Goal: Task Accomplishment & Management: Complete application form

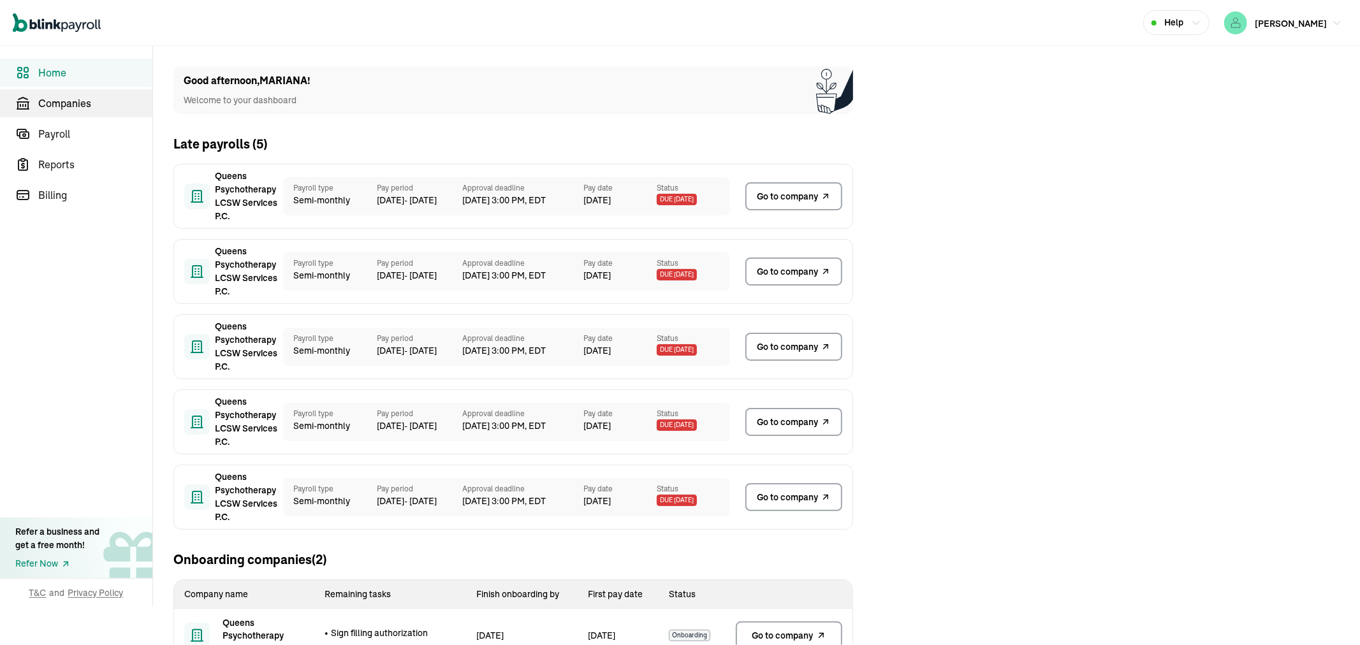
click at [81, 103] on span "Companies" at bounding box center [95, 103] width 114 height 15
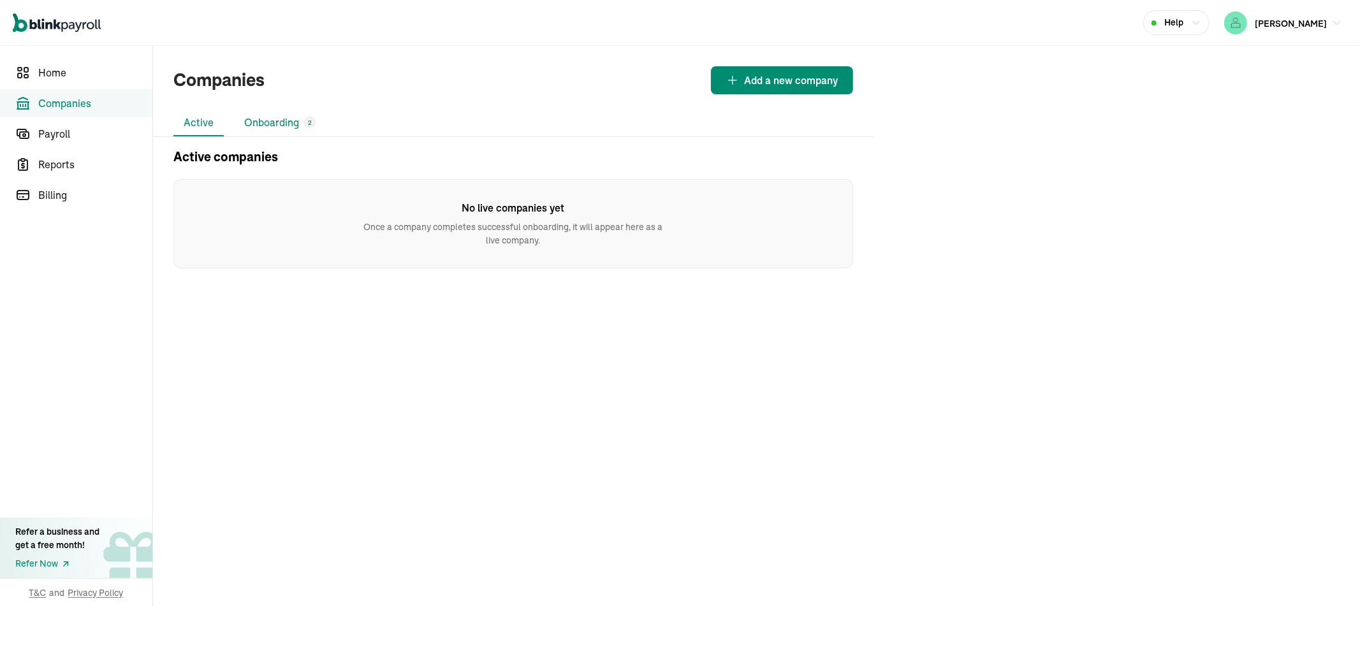
click at [277, 112] on li "Onboarding 2" at bounding box center [280, 123] width 92 height 27
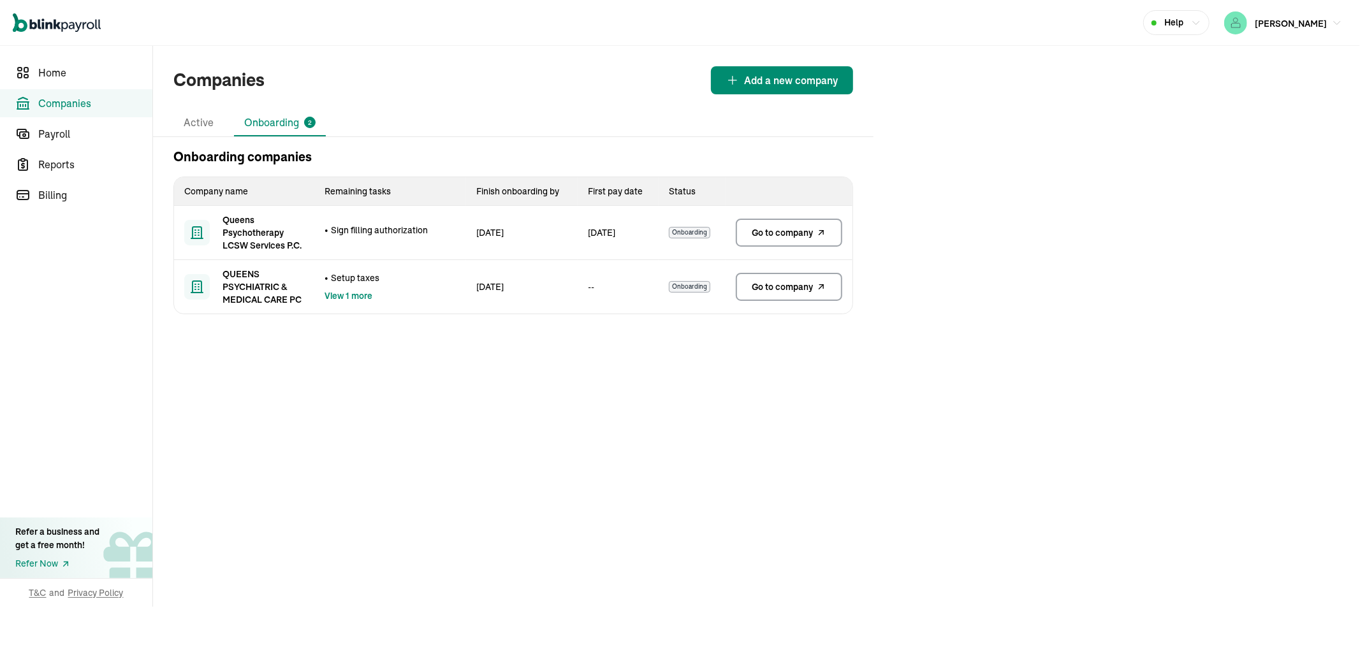
click at [761, 233] on span "Go to company" at bounding box center [782, 232] width 61 height 13
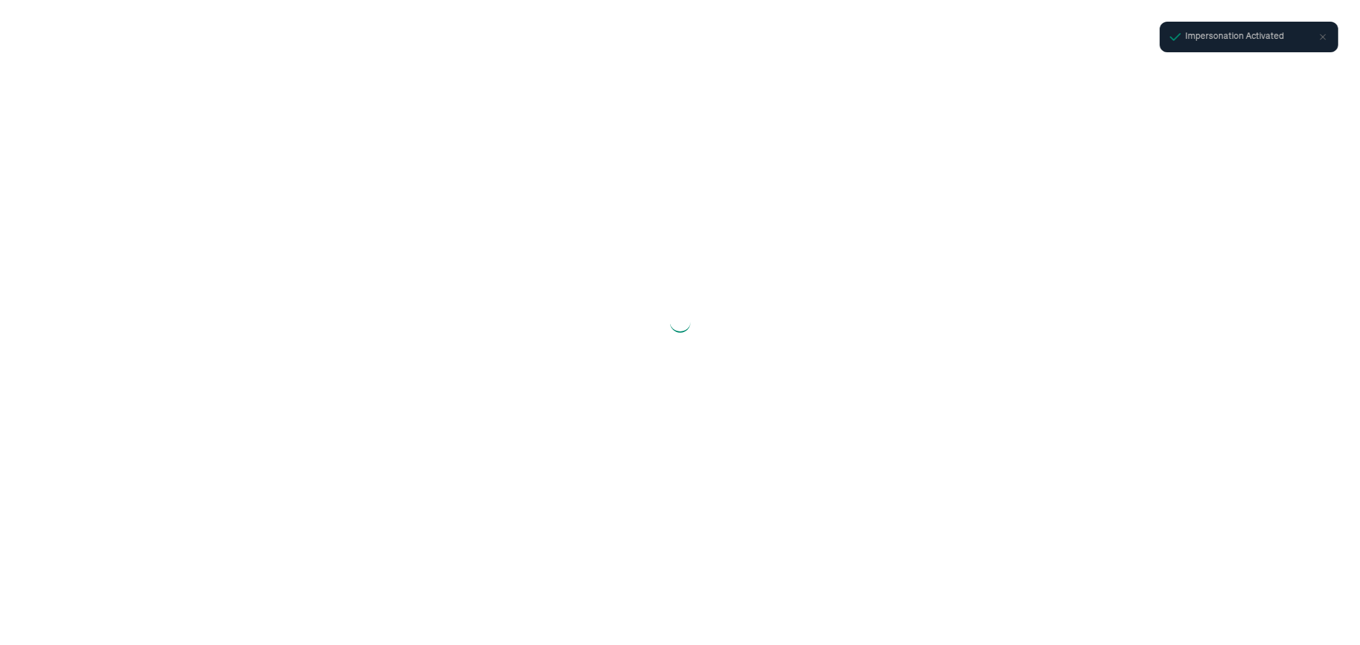
select select "Limited Liability Company (LLC)"
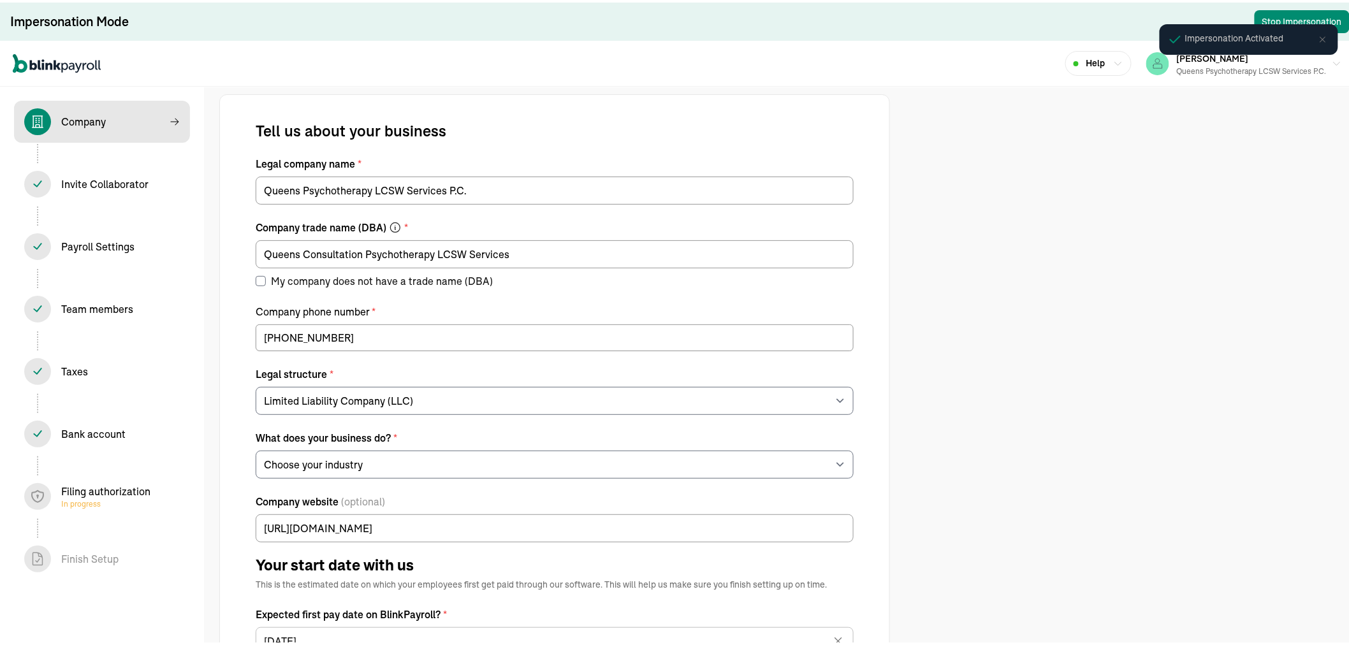
select select "Health Care"
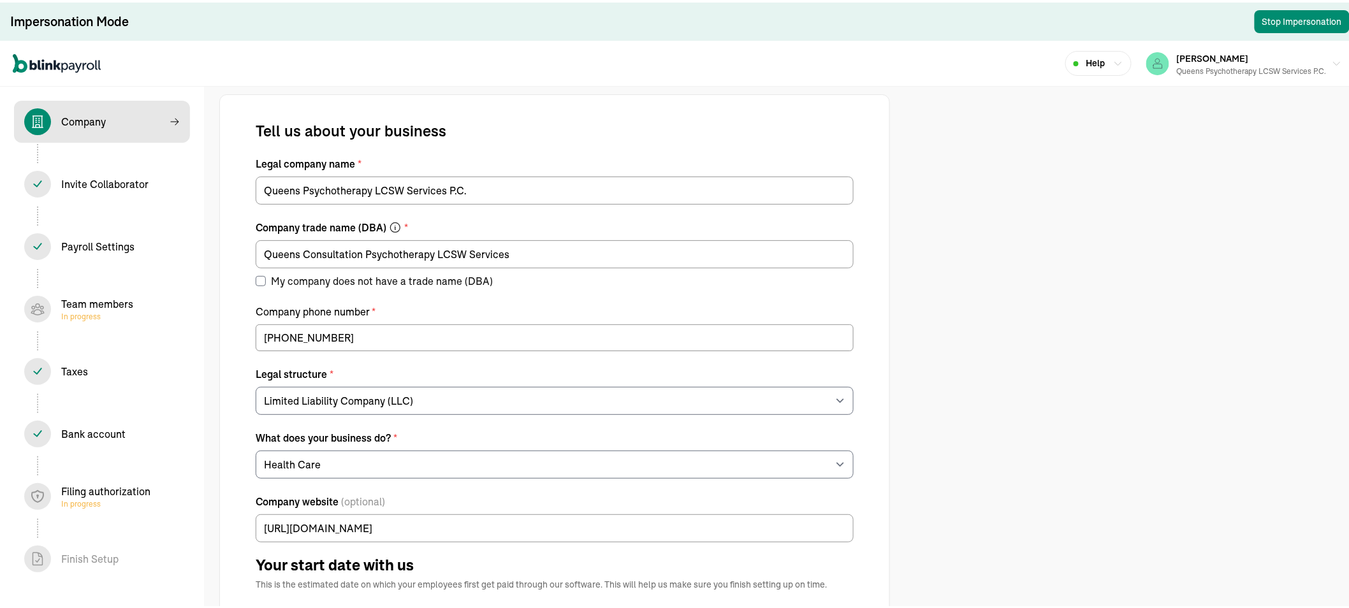
click at [77, 309] on span "In progress" at bounding box center [97, 314] width 72 height 10
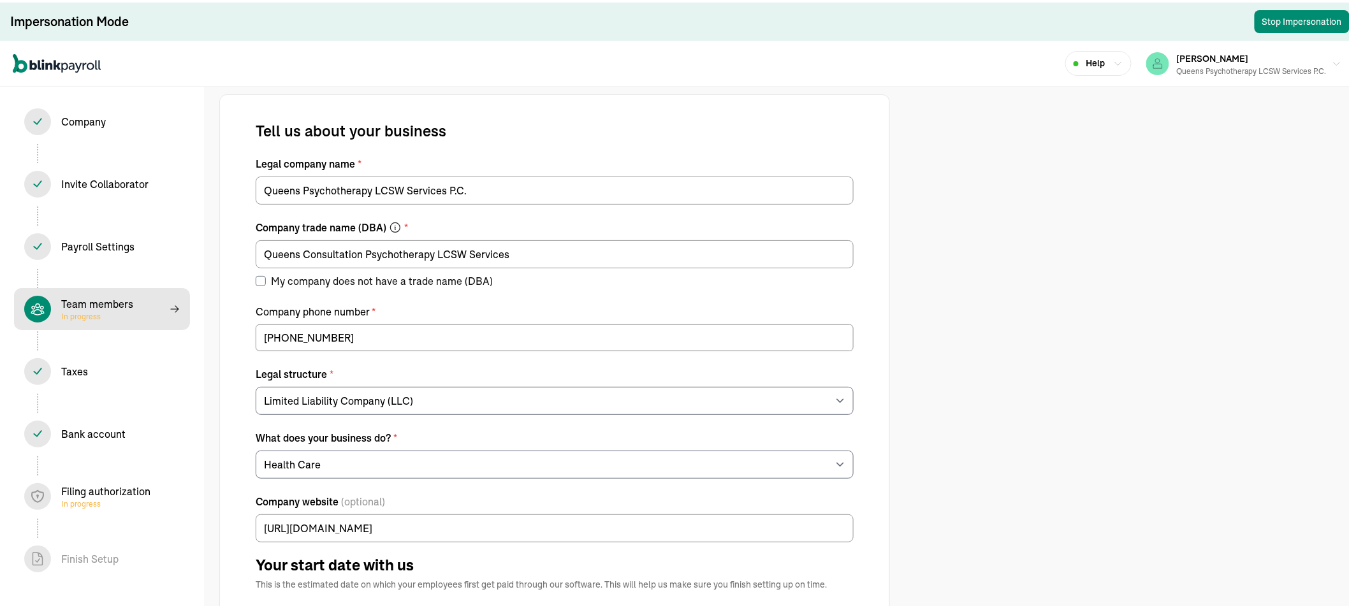
select select "contractor"
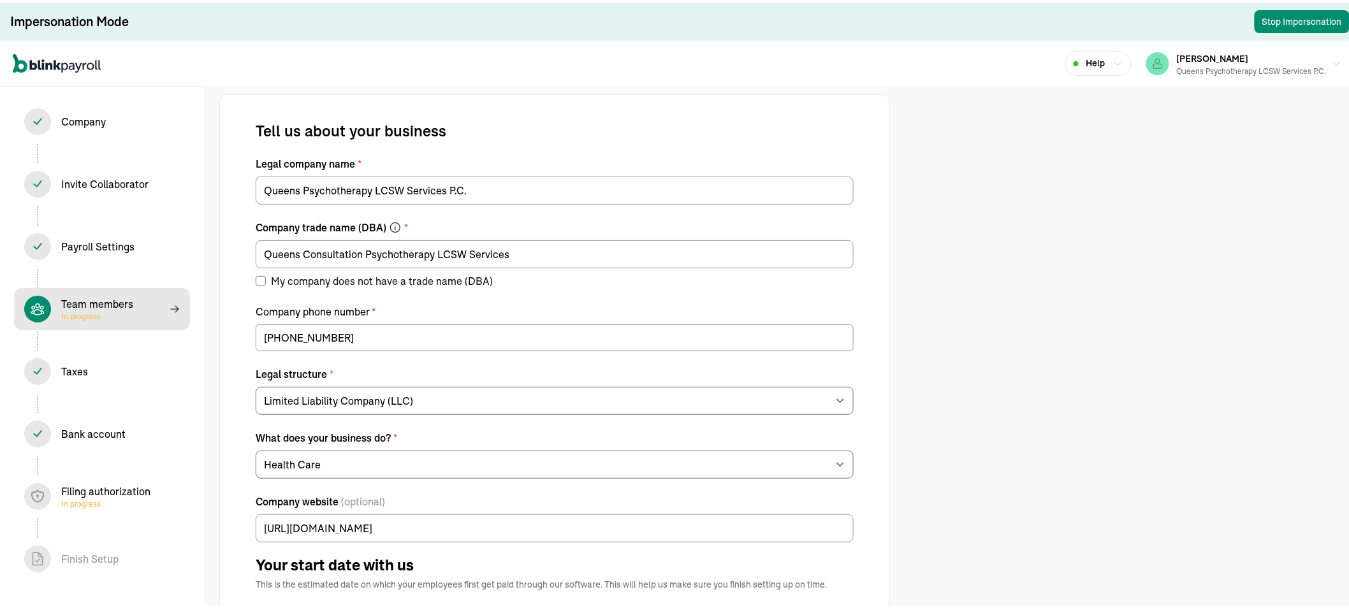
select select "contractor"
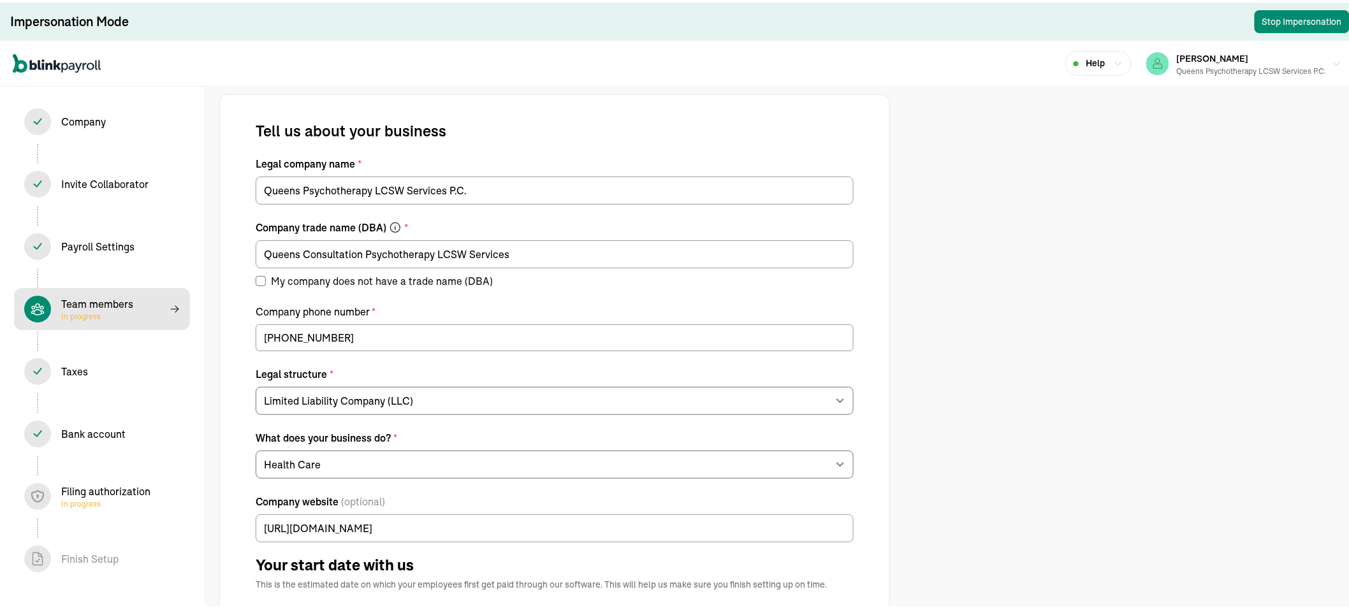
select select "contractor"
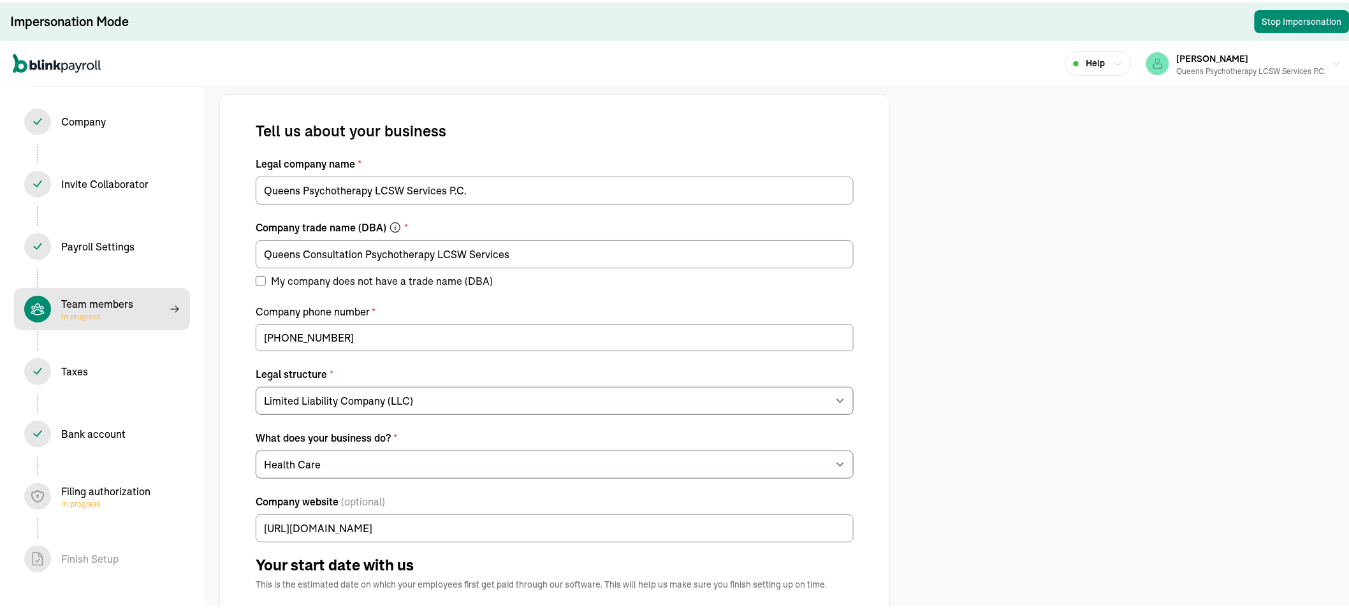
select select "contractor"
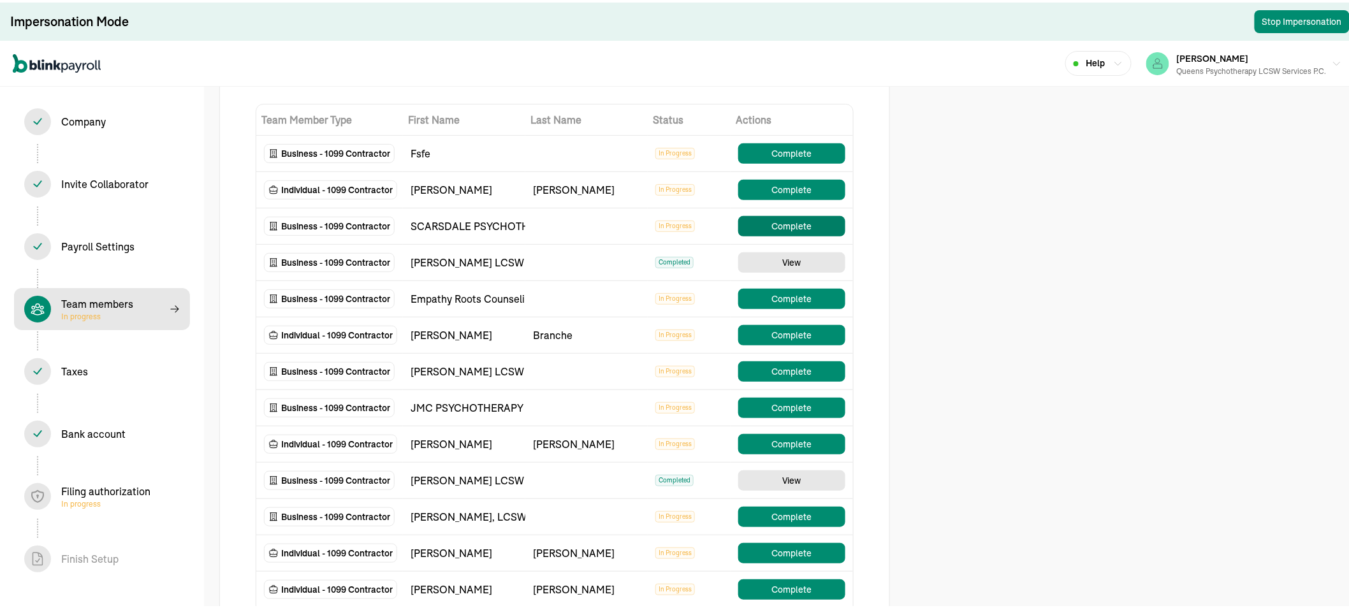
click at [786, 225] on button "Complete" at bounding box center [791, 224] width 107 height 20
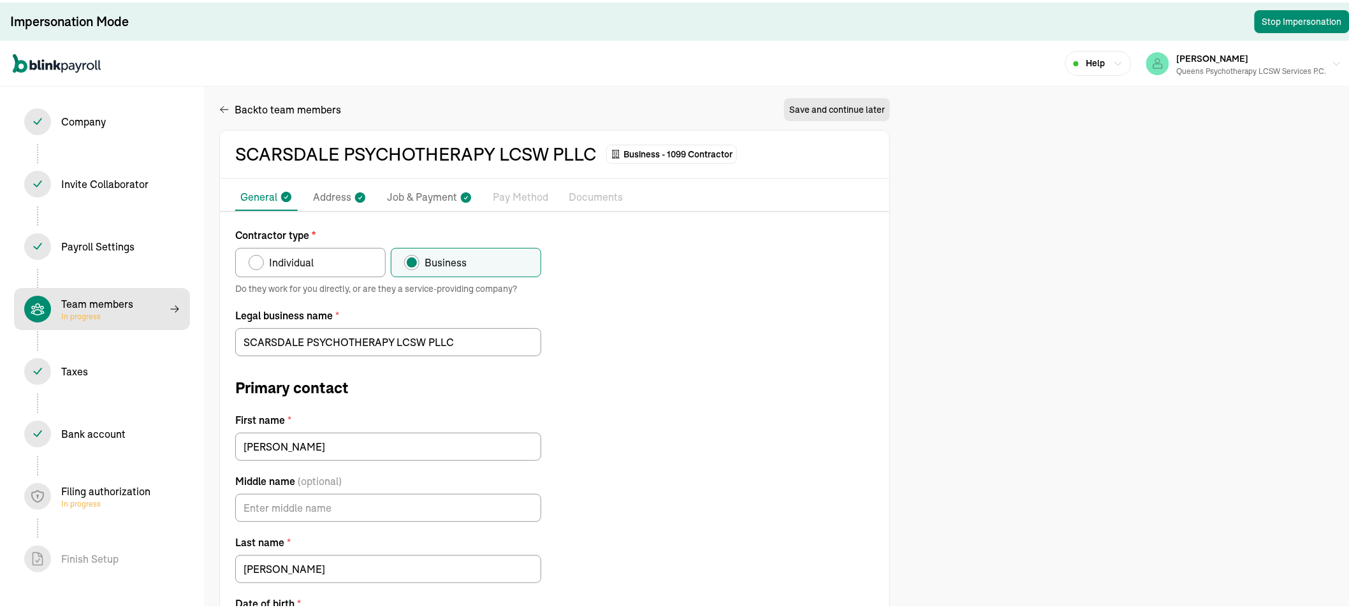
click at [517, 193] on p "Pay Method" at bounding box center [520, 195] width 55 height 17
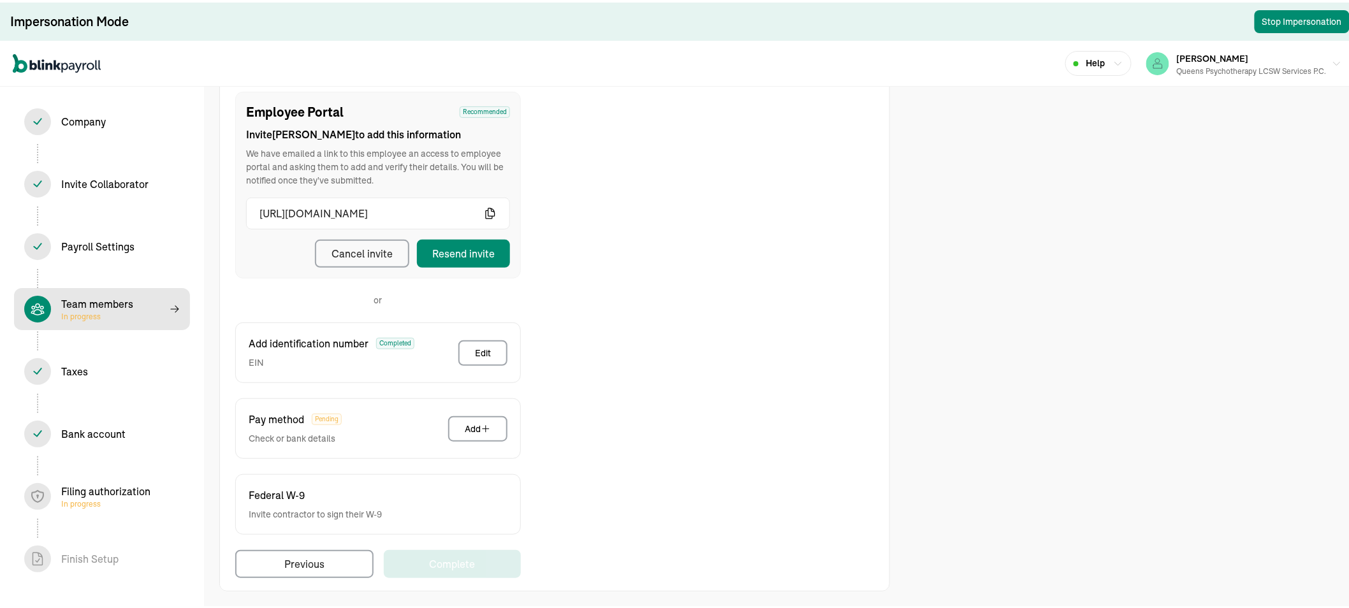
click at [490, 205] on icon "button" at bounding box center [490, 211] width 13 height 13
click at [482, 354] on div "Edit" at bounding box center [483, 350] width 16 height 13
click at [468, 426] on div "Add" at bounding box center [478, 426] width 26 height 13
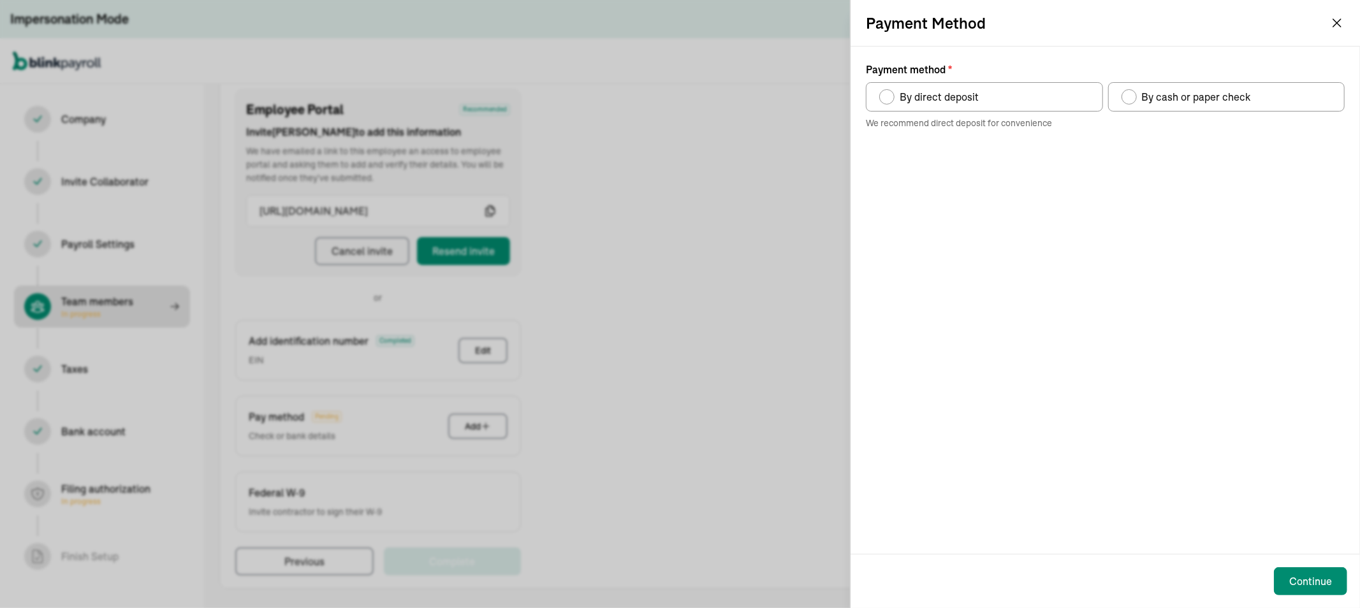
click at [893, 99] on div "Payment method" at bounding box center [886, 96] width 15 height 15
click at [889, 99] on input "By direct deposit" at bounding box center [884, 94] width 10 height 10
radio input "true"
click at [893, 99] on div "Payment method" at bounding box center [886, 96] width 15 height 15
click at [889, 99] on input "By direct deposit" at bounding box center [884, 94] width 10 height 10
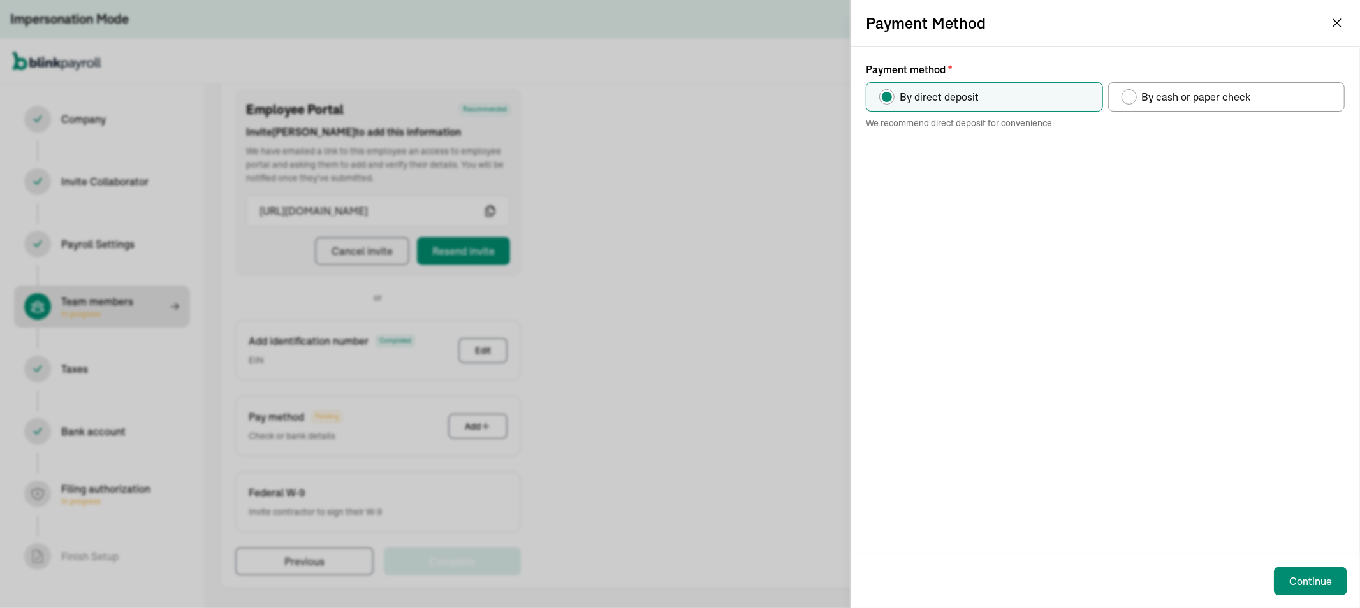
click at [1328, 23] on div "Payment Method" at bounding box center [1106, 23] width 510 height 46
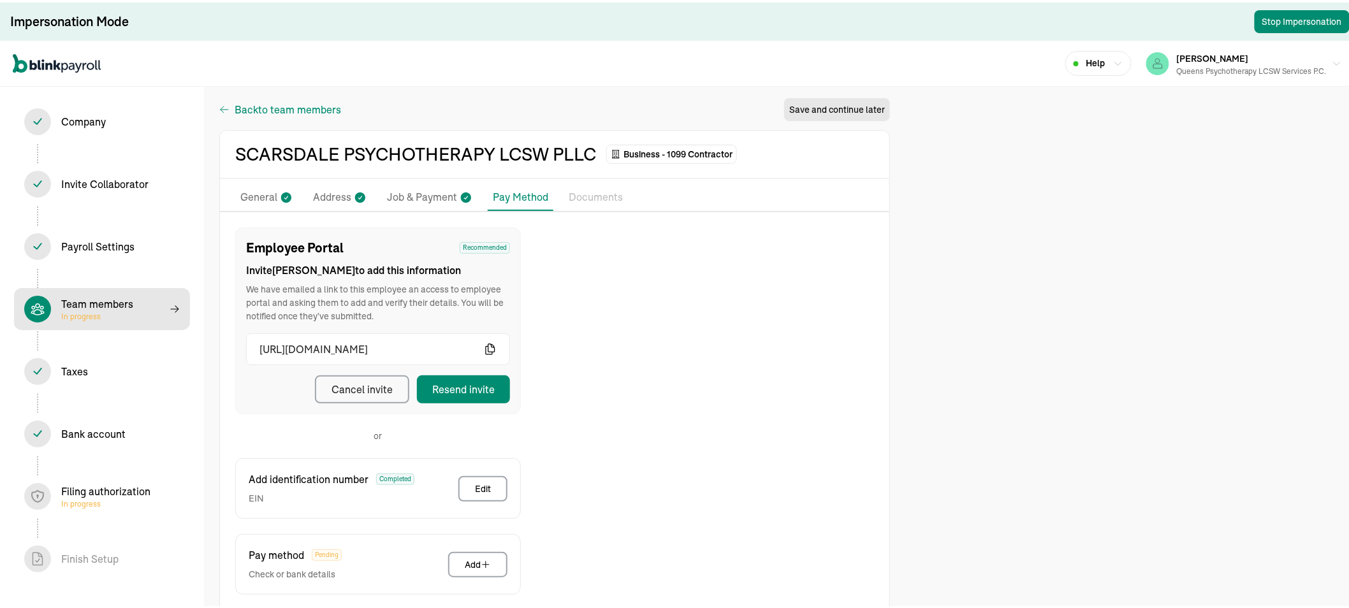
select select "contractor"
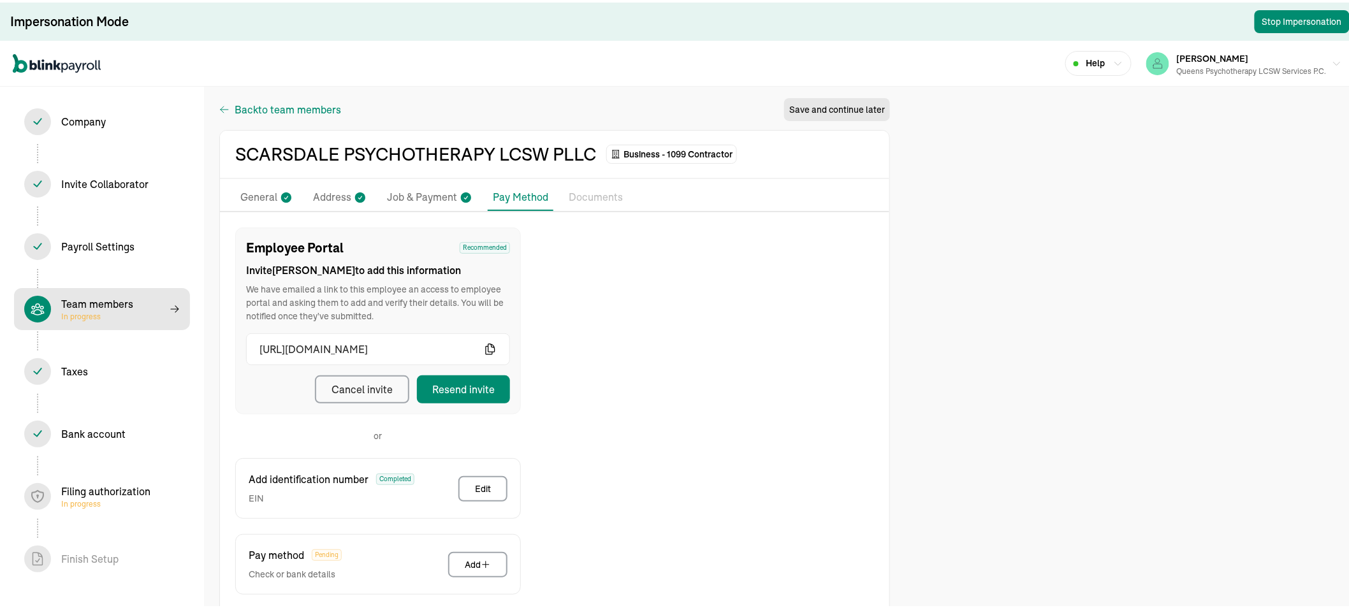
select select "contractor"
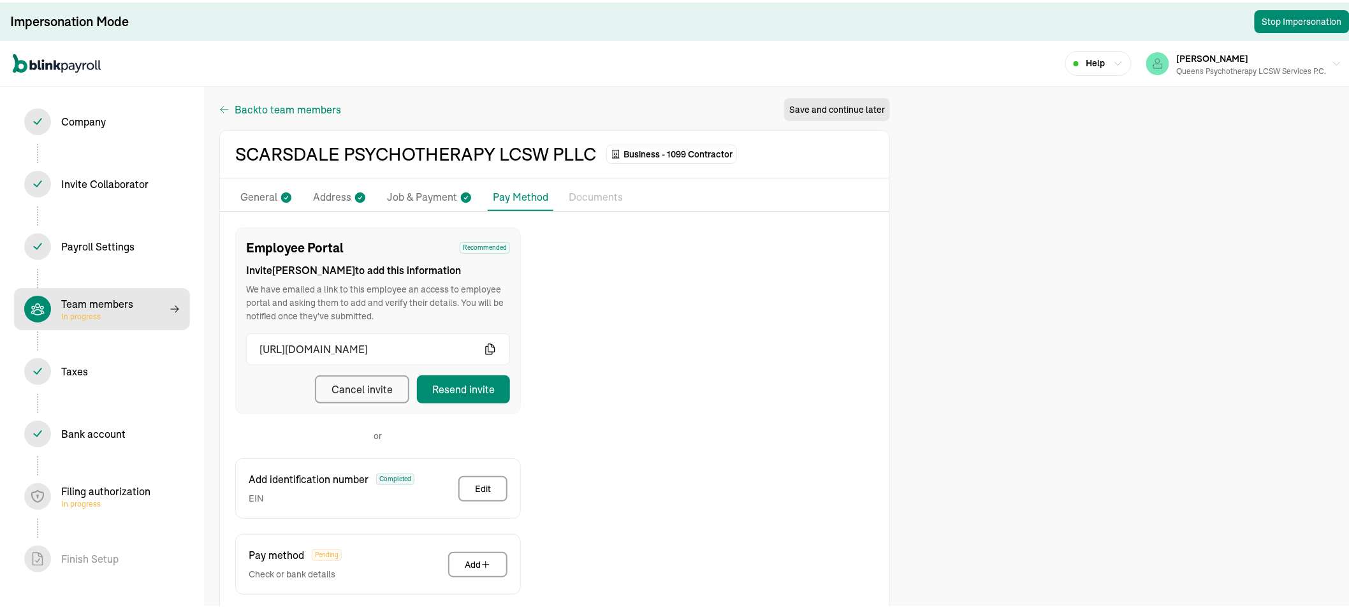
select select "contractor"
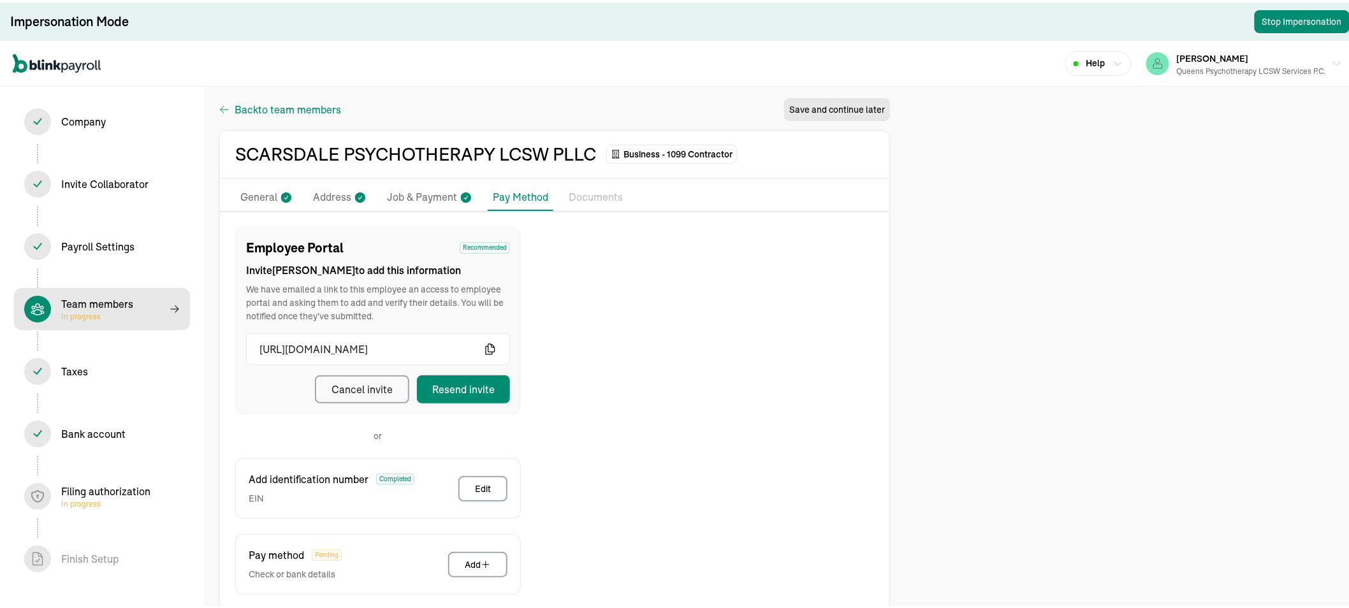
select select "contractor"
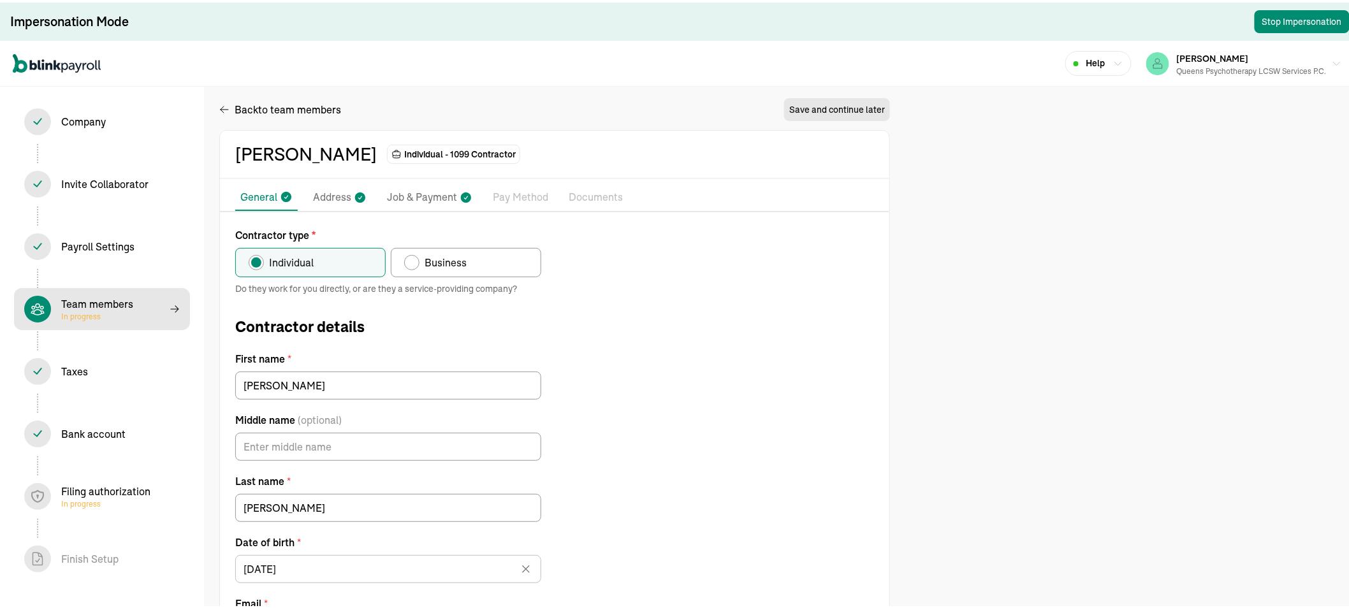
click at [445, 194] on p "Job & Payment" at bounding box center [422, 195] width 70 height 17
select select "Works from home"
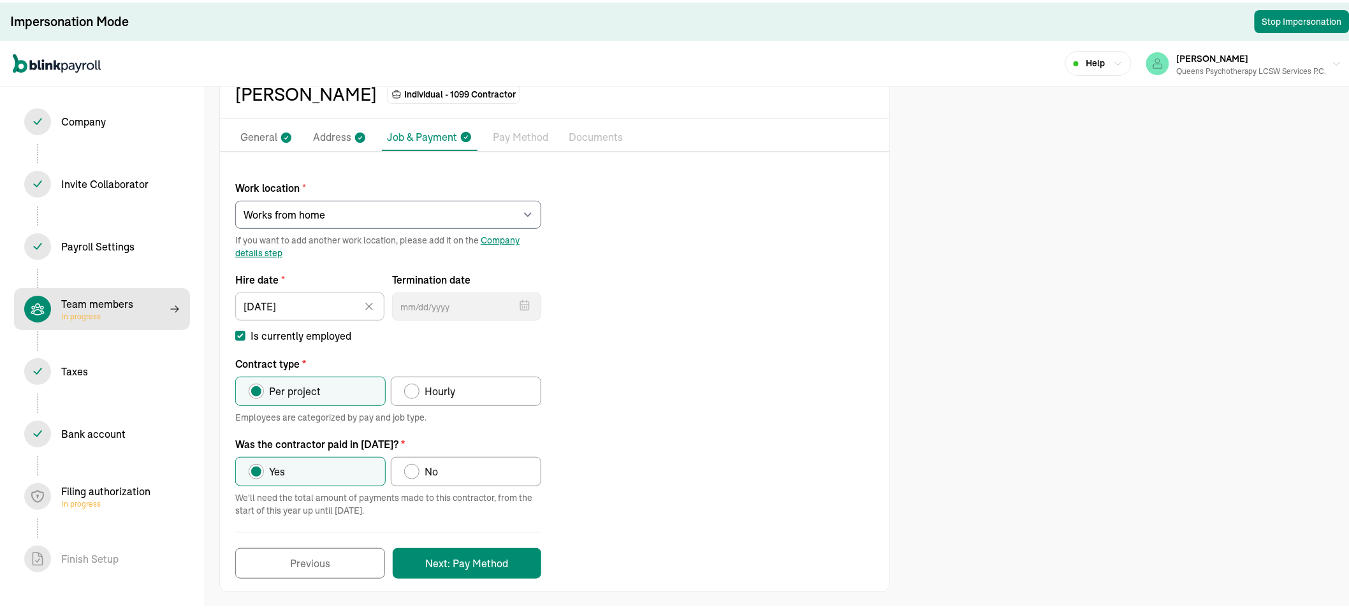
click at [494, 136] on p "Pay Method" at bounding box center [520, 135] width 55 height 17
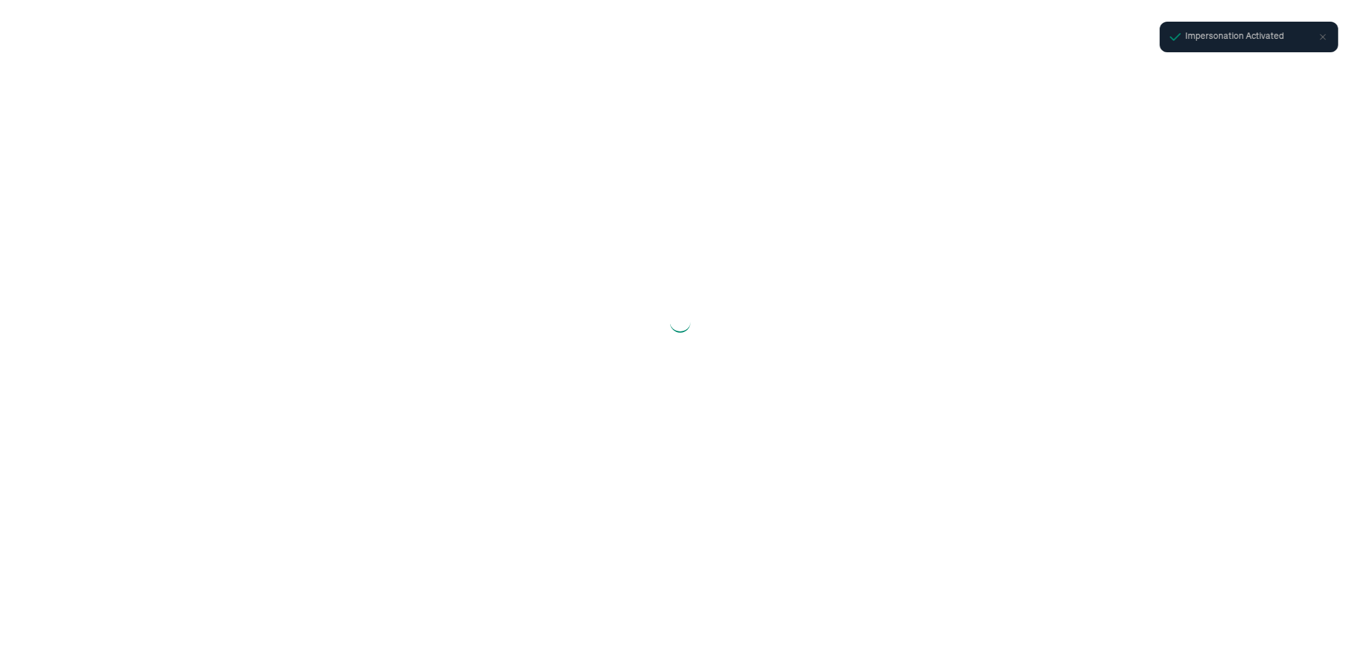
select select "Limited Liability Company (LLC)"
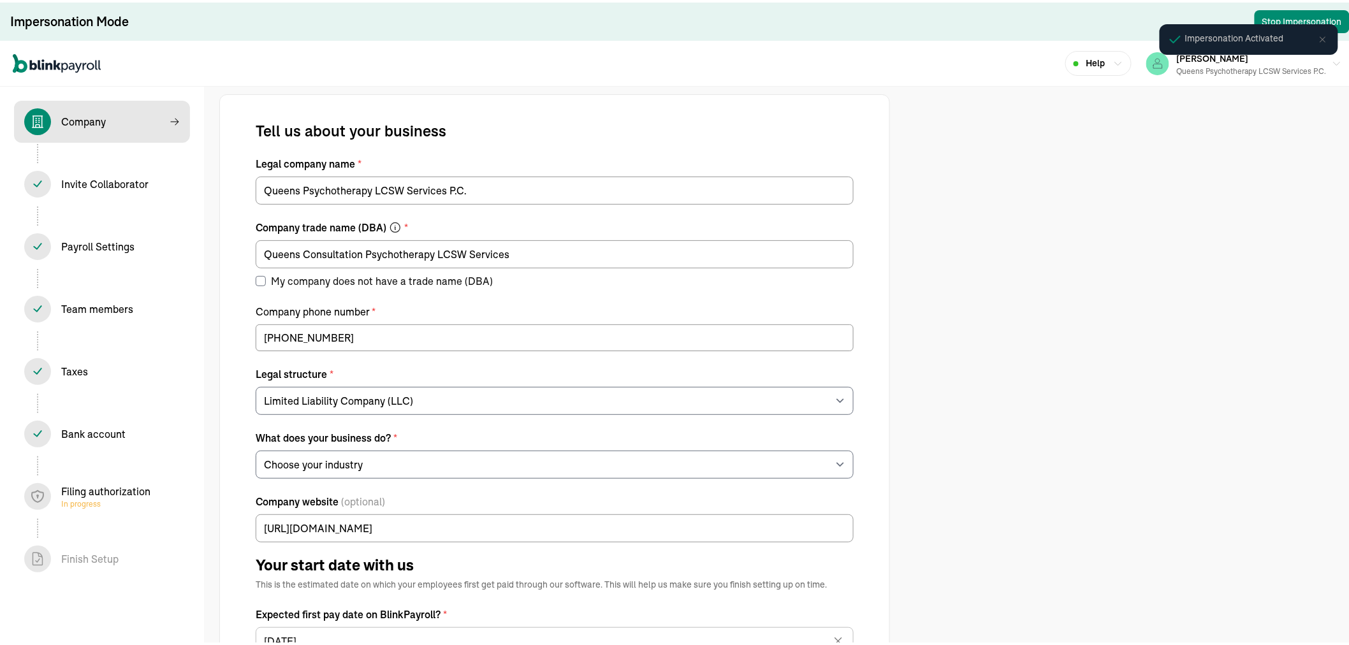
select select "Health Care"
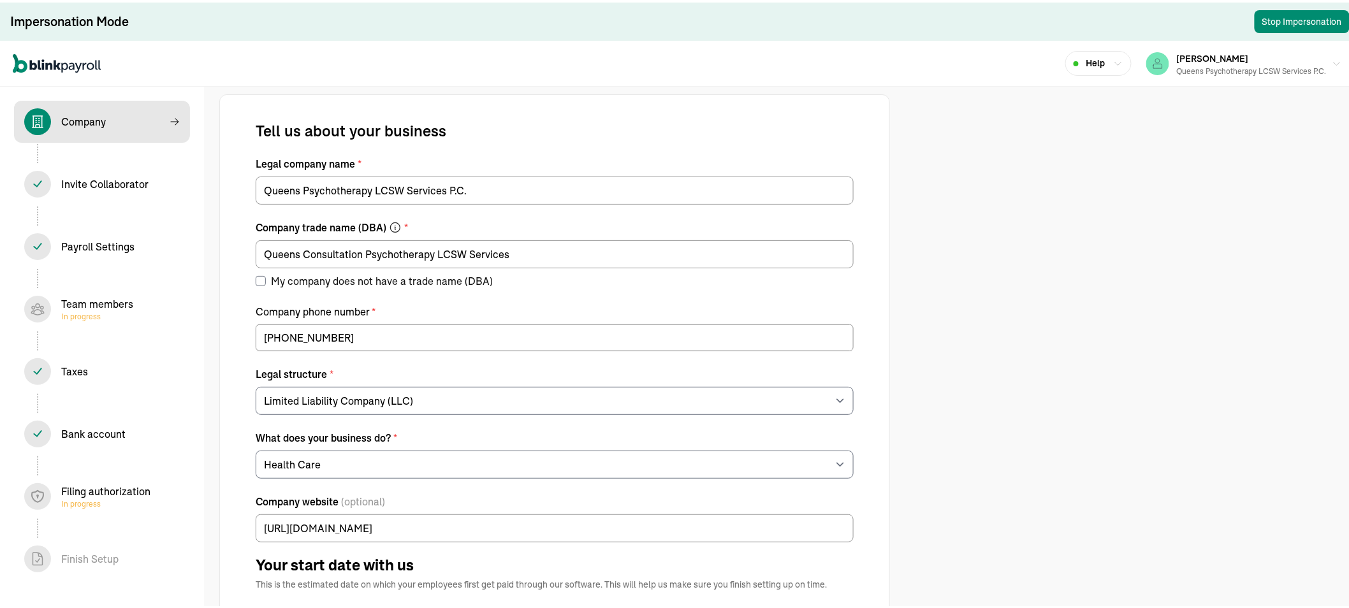
click at [77, 309] on span "In progress" at bounding box center [97, 314] width 72 height 10
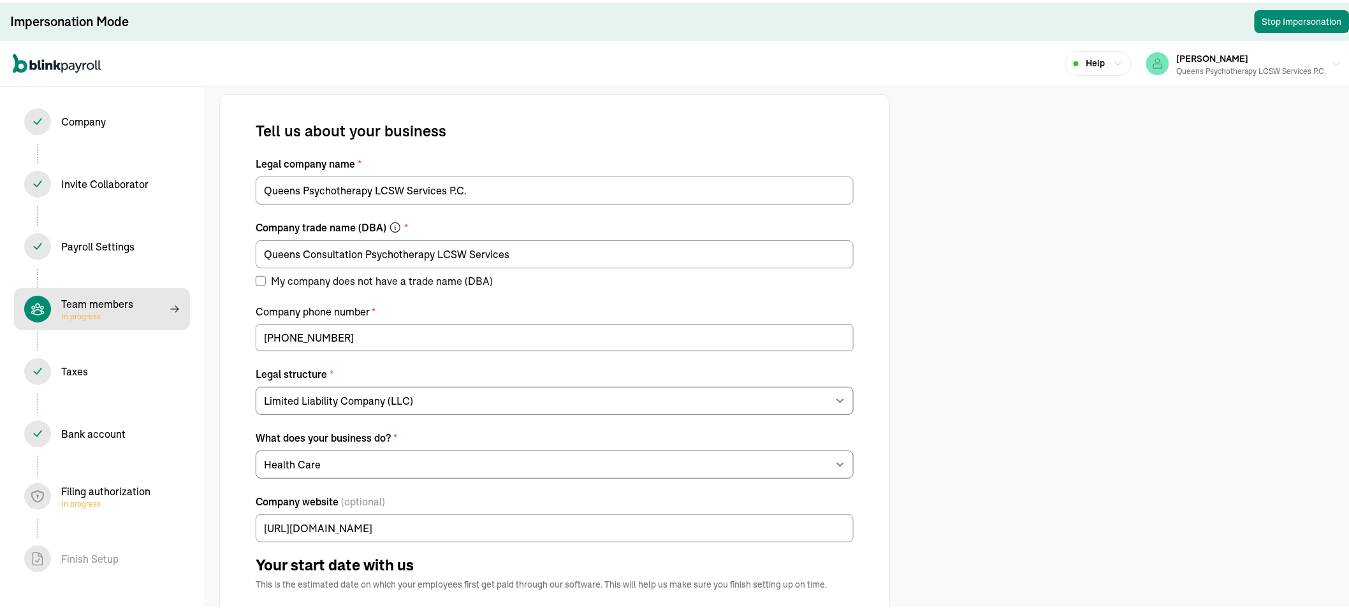
select select "contractor"
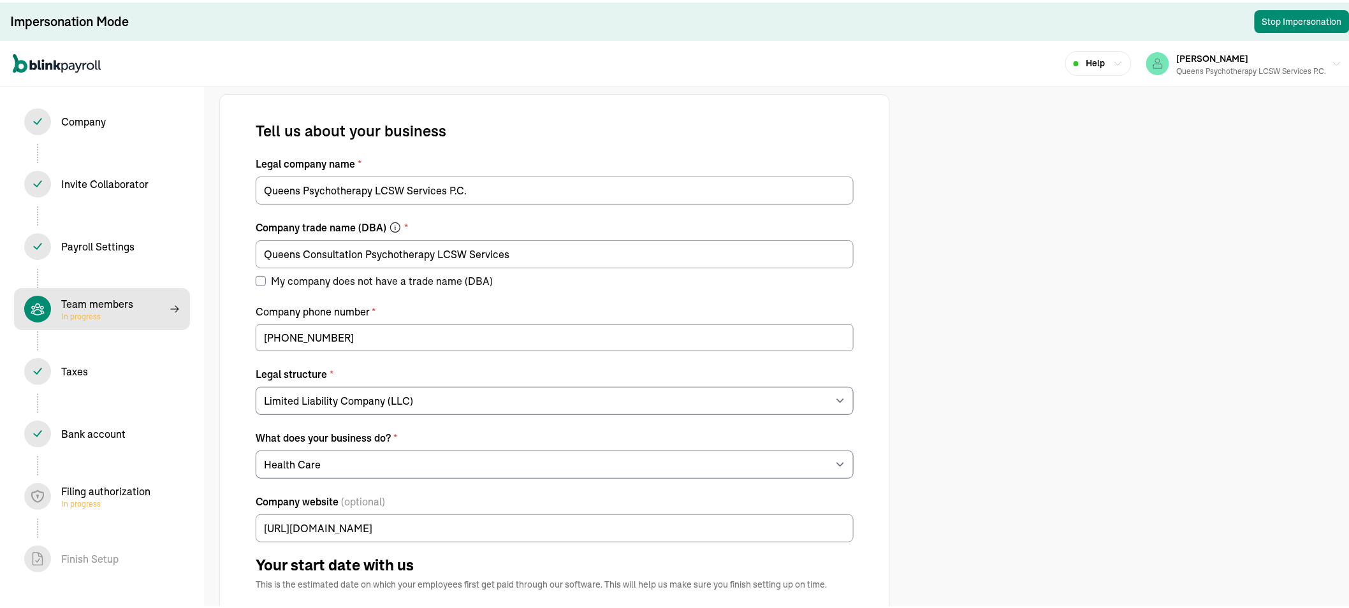
select select "contractor"
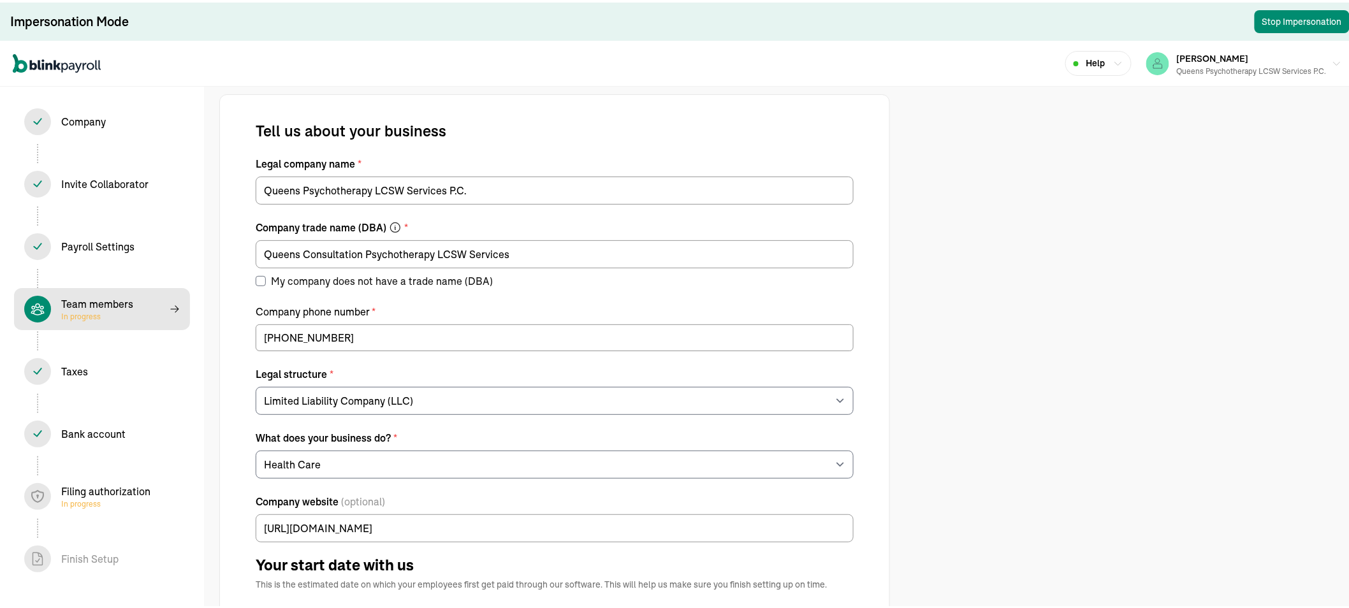
select select "contractor"
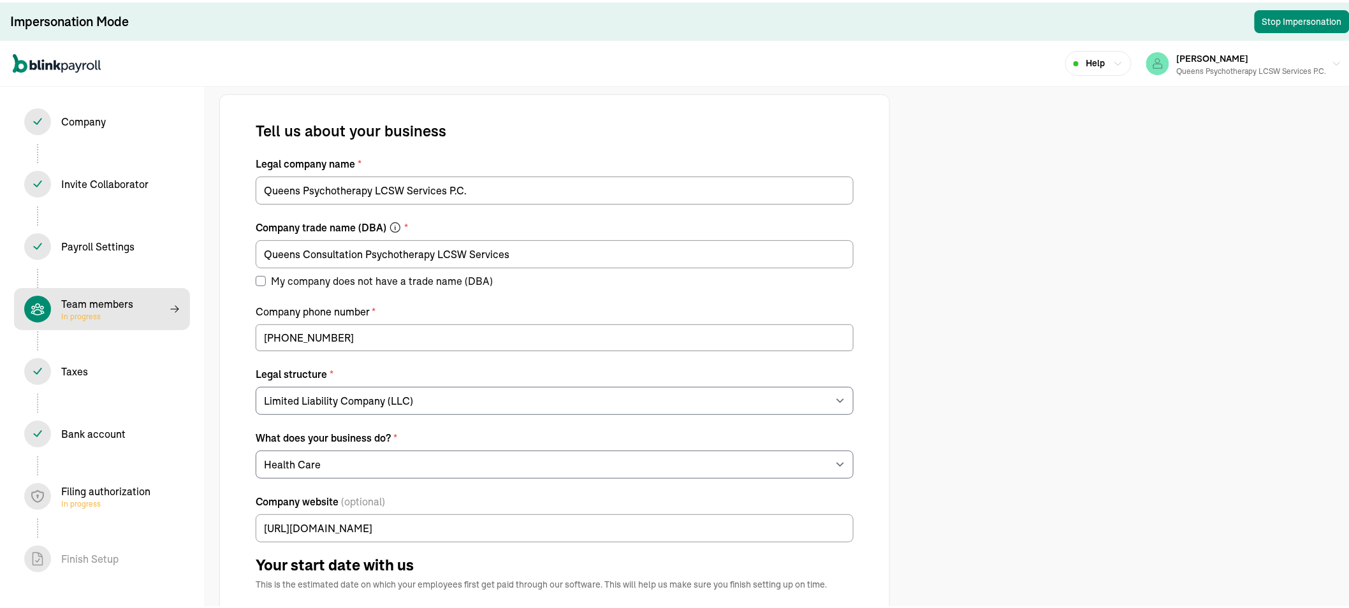
select select "contractor"
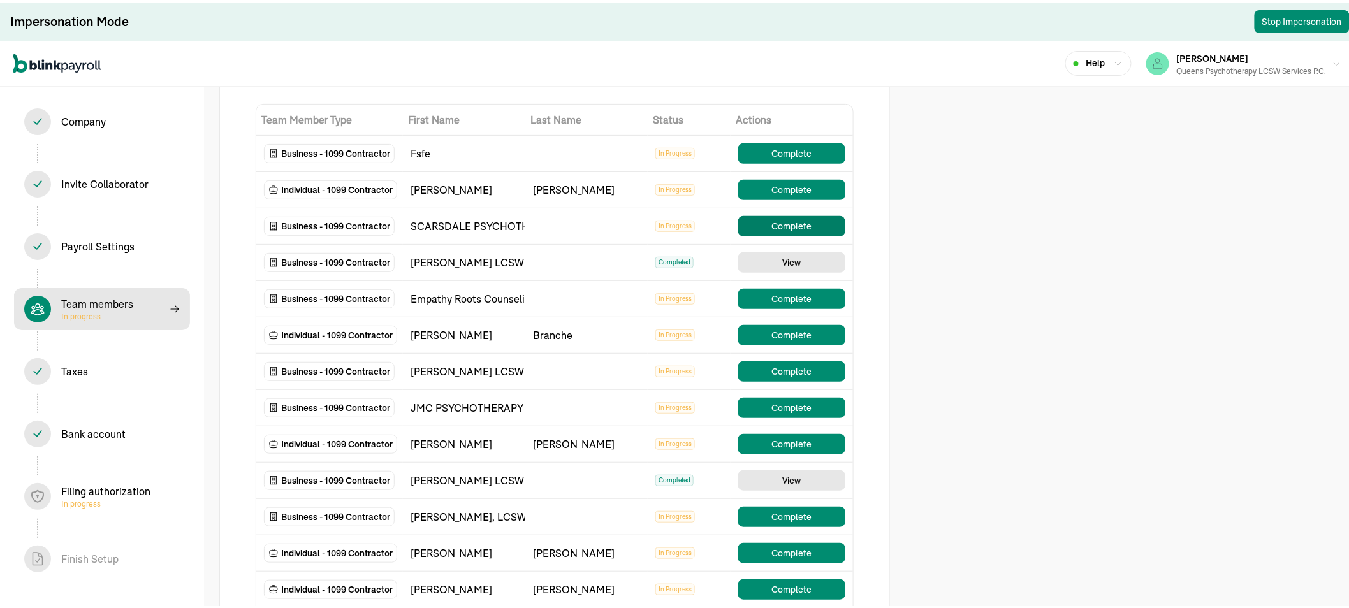
click at [786, 225] on button "Complete" at bounding box center [791, 224] width 107 height 20
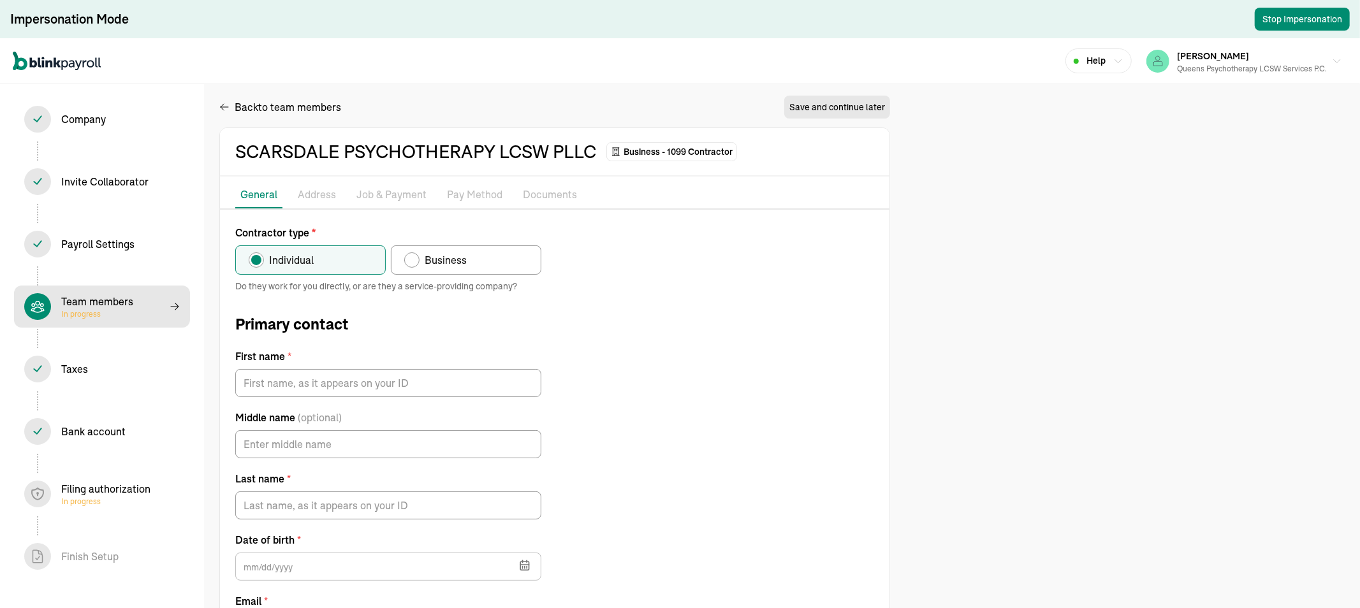
radio input "false"
radio input "true"
type input "[PERSON_NAME]"
type input "Shuster"
type input "annastarr@live.com"
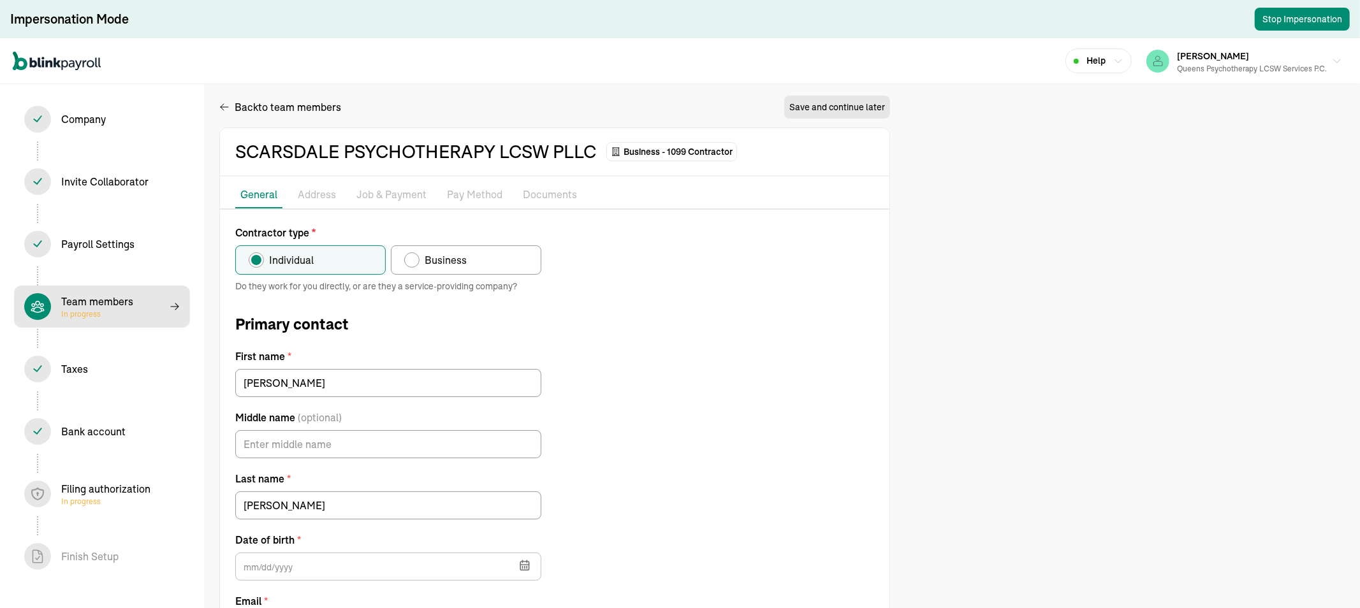
type input "05/15/1971"
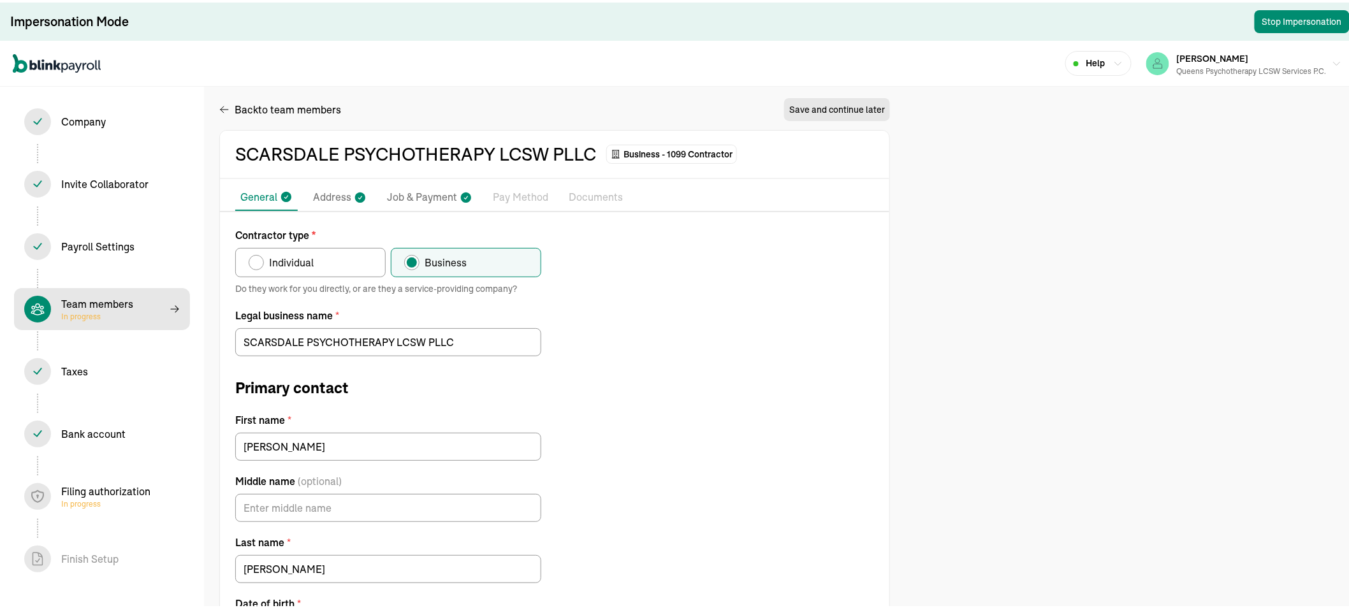
click at [517, 193] on p "Pay Method" at bounding box center [520, 195] width 55 height 17
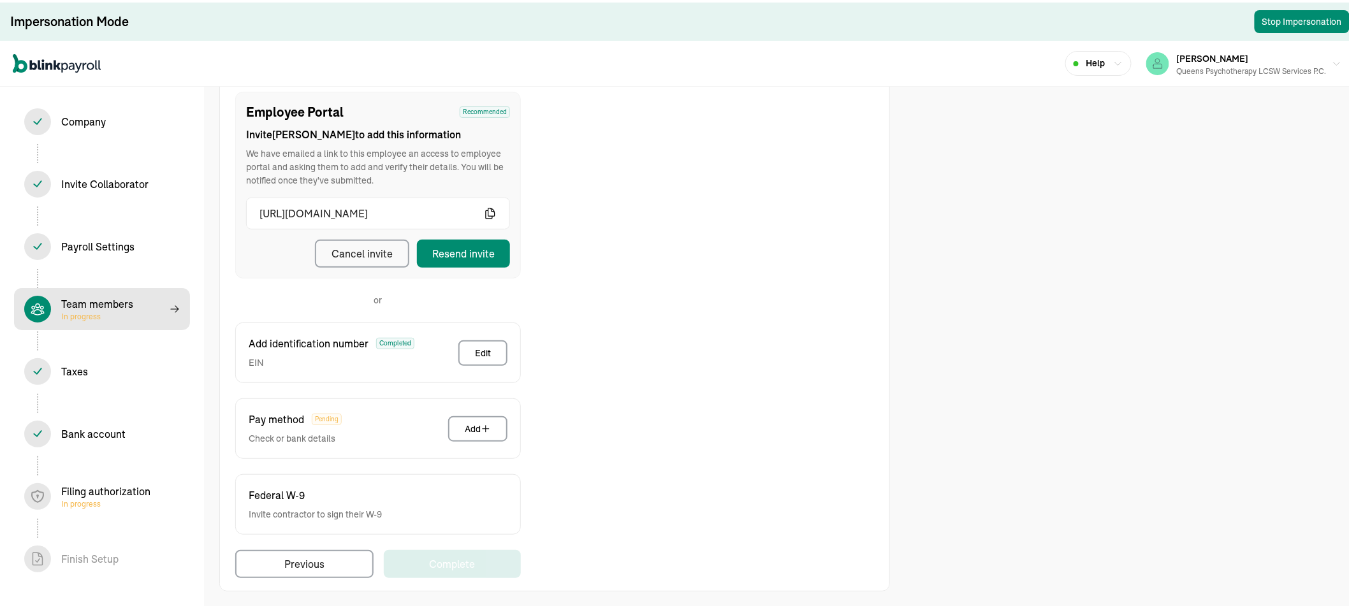
click at [490, 205] on icon "button" at bounding box center [490, 211] width 13 height 13
click at [482, 354] on div "Edit" at bounding box center [483, 350] width 16 height 13
click at [468, 426] on div "Add" at bounding box center [478, 426] width 26 height 13
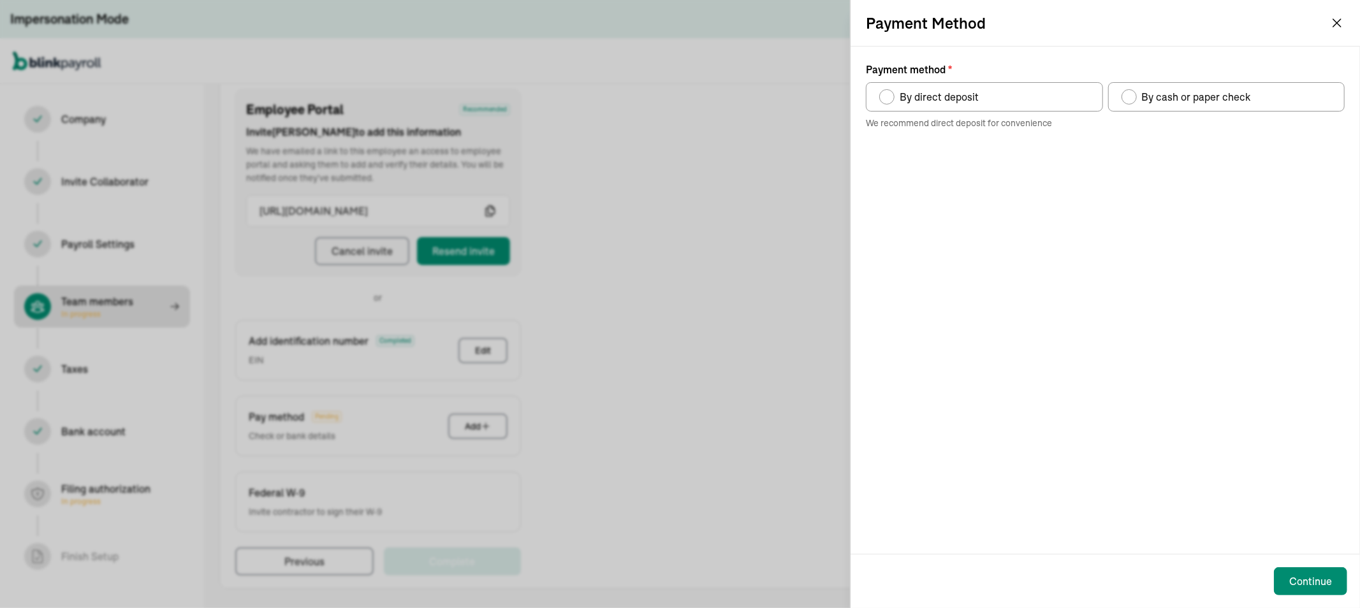
click at [893, 99] on div "Payment method" at bounding box center [886, 96] width 15 height 15
click at [889, 99] on input "By direct deposit" at bounding box center [884, 94] width 10 height 10
radio input "true"
click at [893, 99] on div "Payment method" at bounding box center [886, 96] width 15 height 15
click at [889, 99] on input "By direct deposit" at bounding box center [884, 94] width 10 height 10
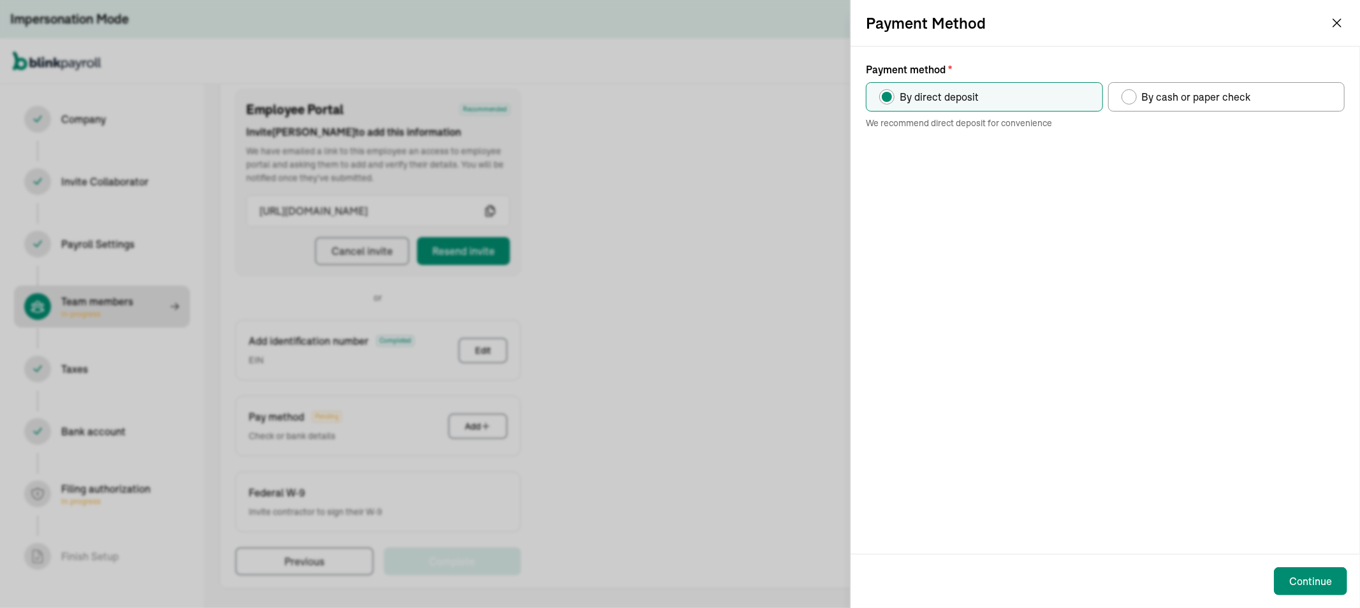
click at [1328, 23] on div "Payment Method" at bounding box center [1106, 23] width 510 height 46
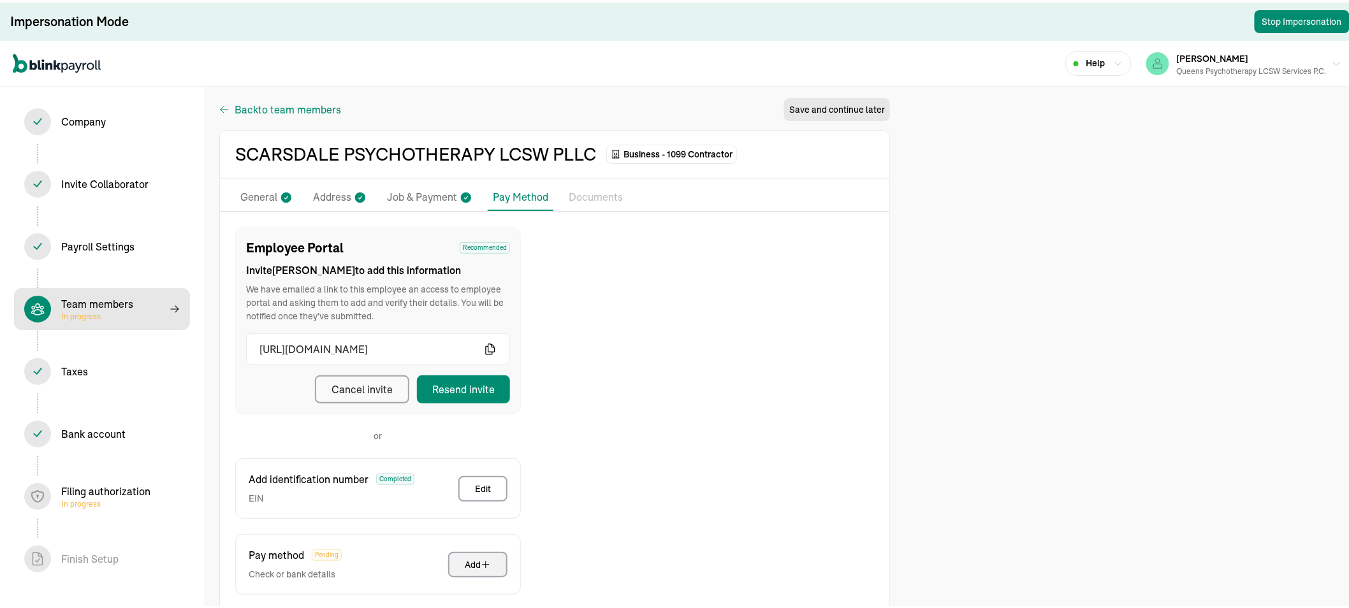
select select "contractor"
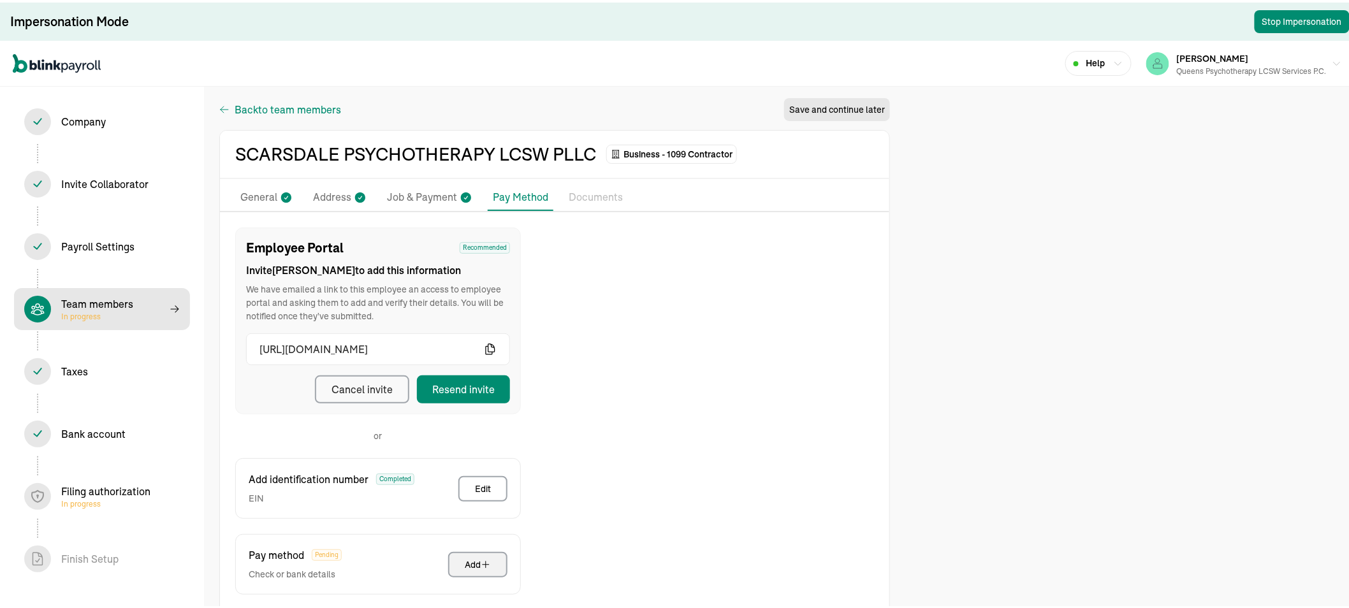
select select "contractor"
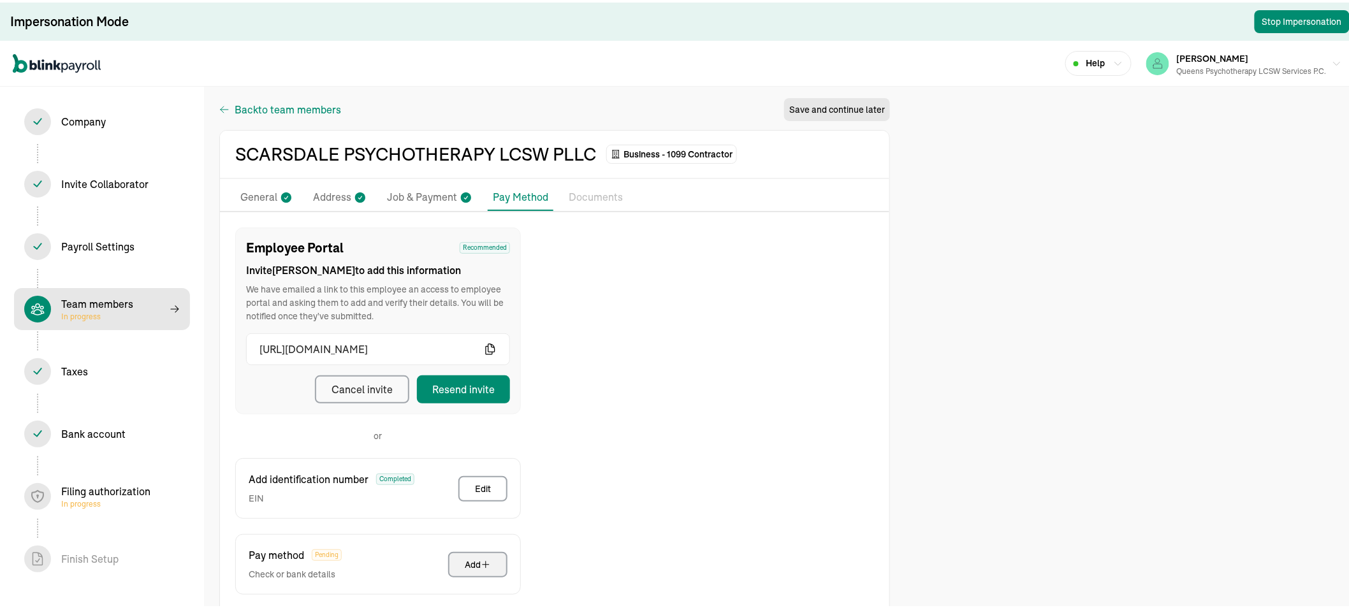
select select "contractor"
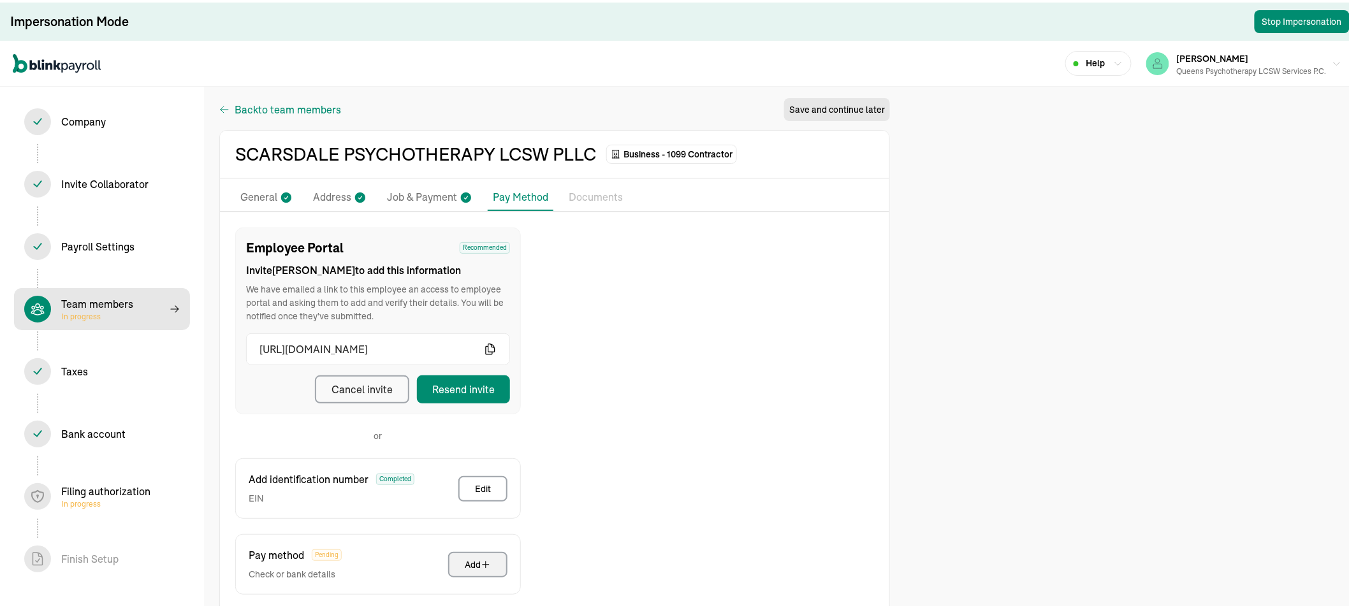
select select "contractor"
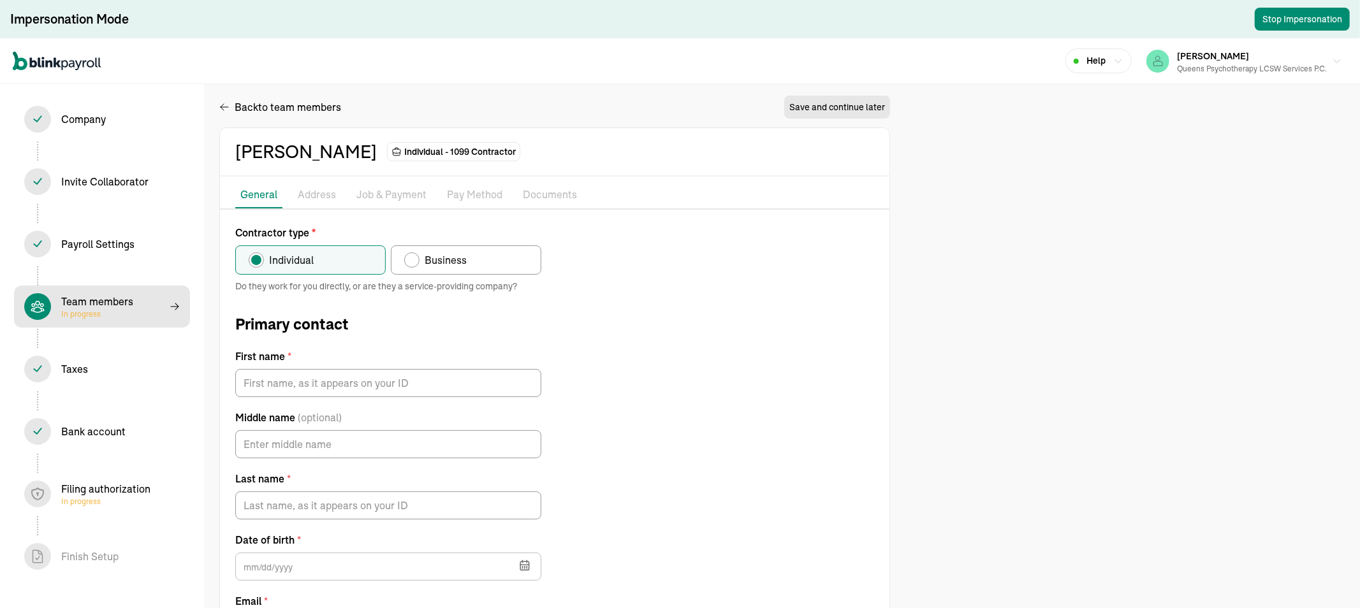
type input "Anna"
type input "Andrews"
type input "anna_perera630@hotmail.com"
type input "06/30/1988"
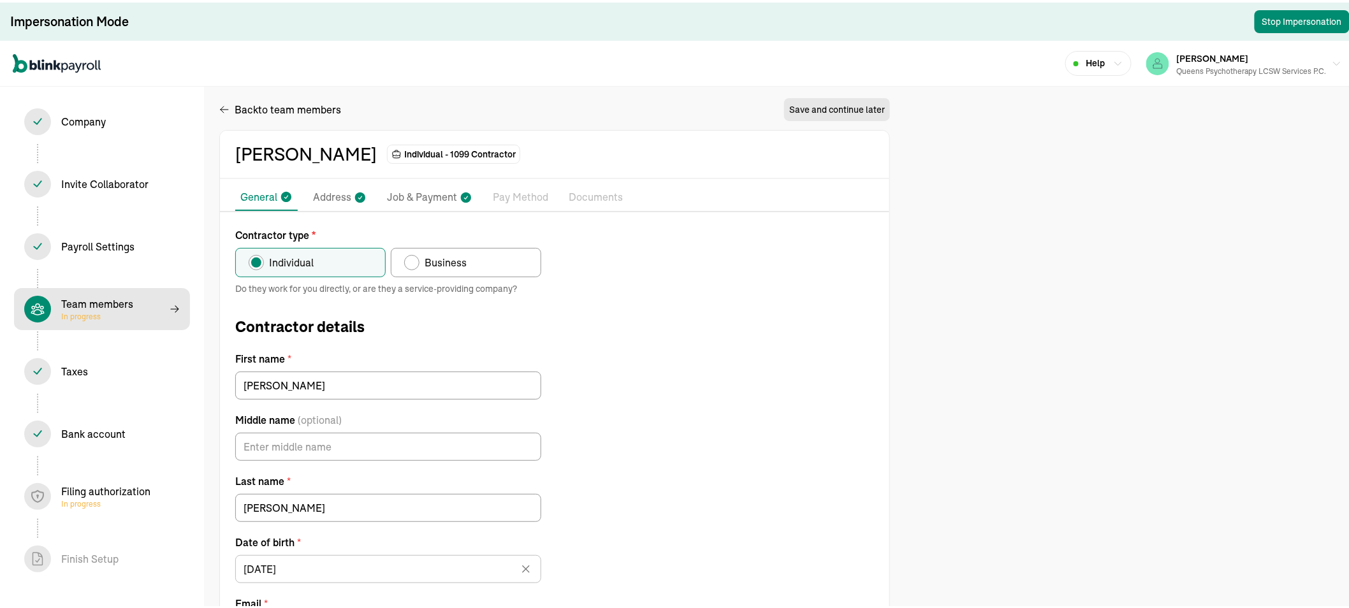
click at [445, 194] on p "Job & Payment" at bounding box center [422, 195] width 70 height 17
select select "Works from home"
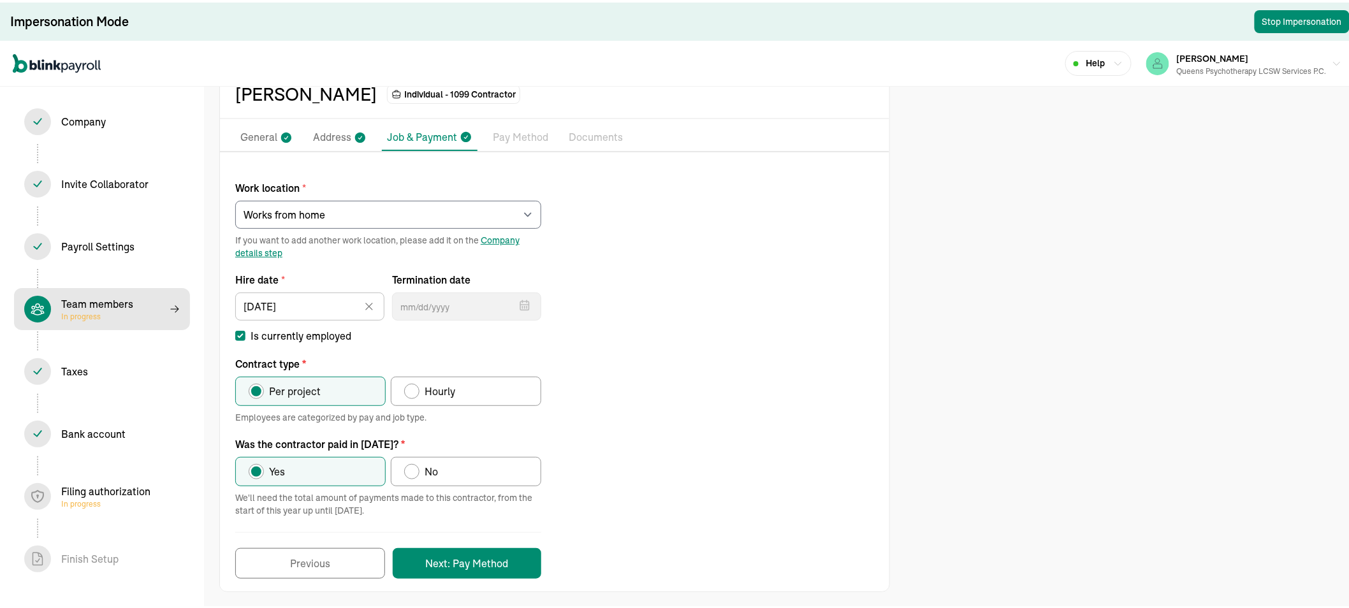
click at [494, 136] on p "Pay Method" at bounding box center [520, 135] width 55 height 17
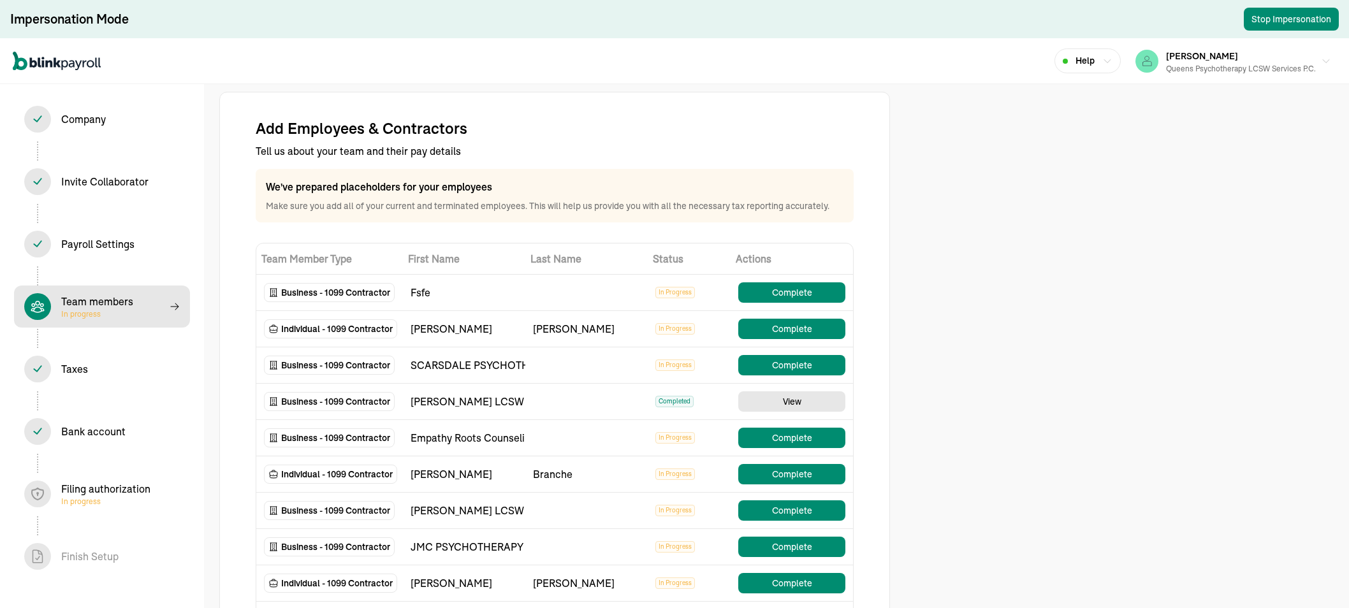
select select "contractor"
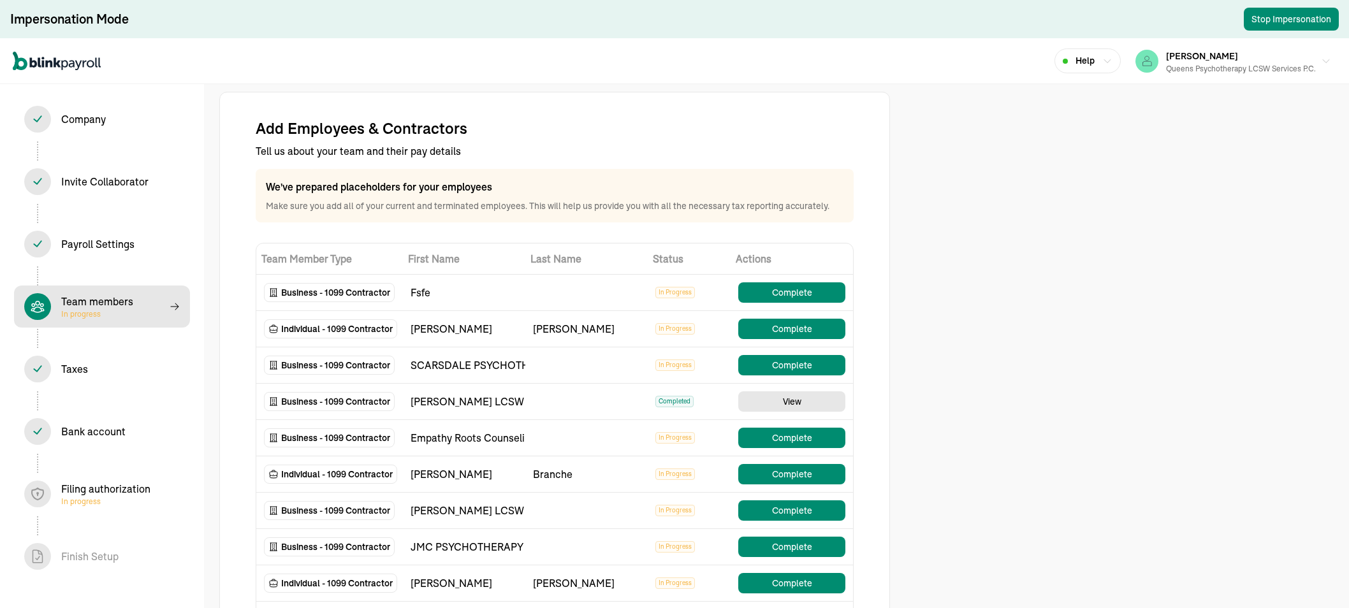
select select "contractor"
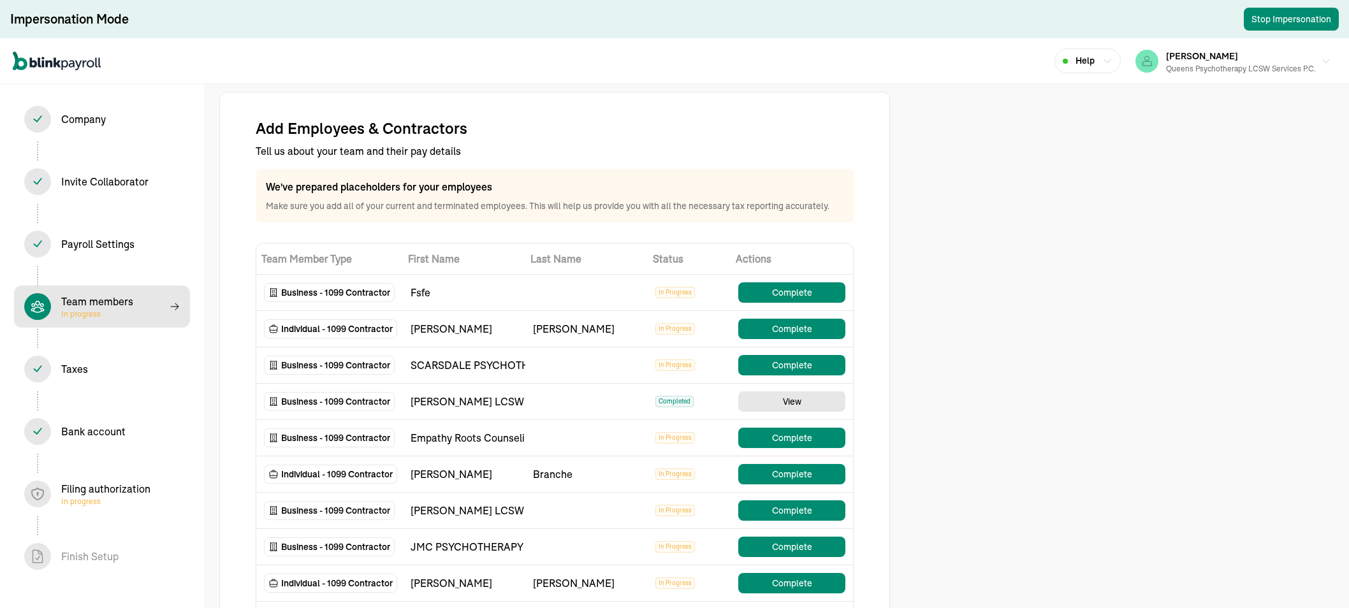
select select "contractor"
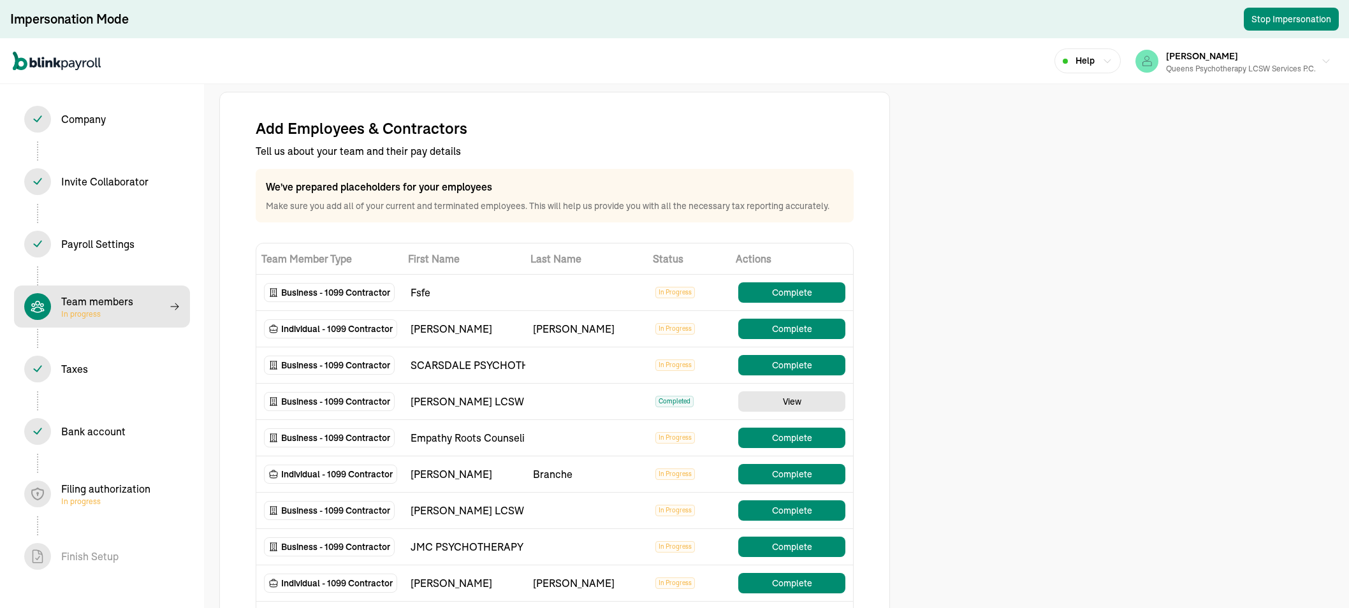
select select "contractor"
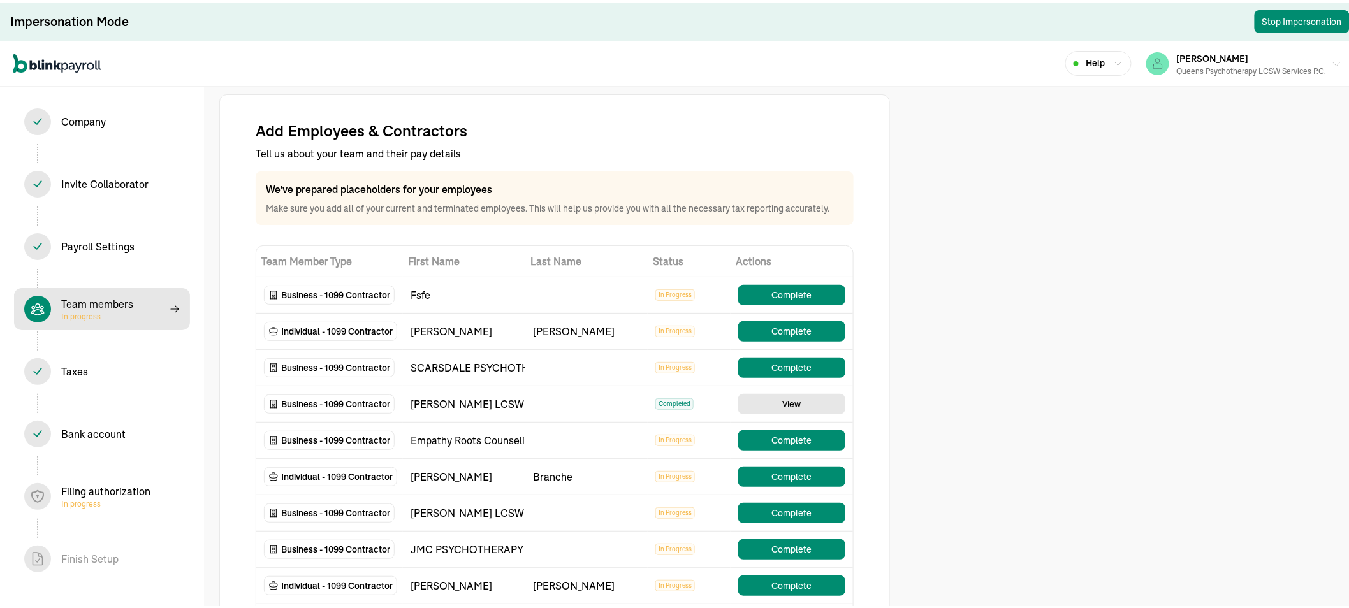
click at [1205, 71] on div "Queens Psychotherapy LCSW Services P.C." at bounding box center [1252, 68] width 150 height 11
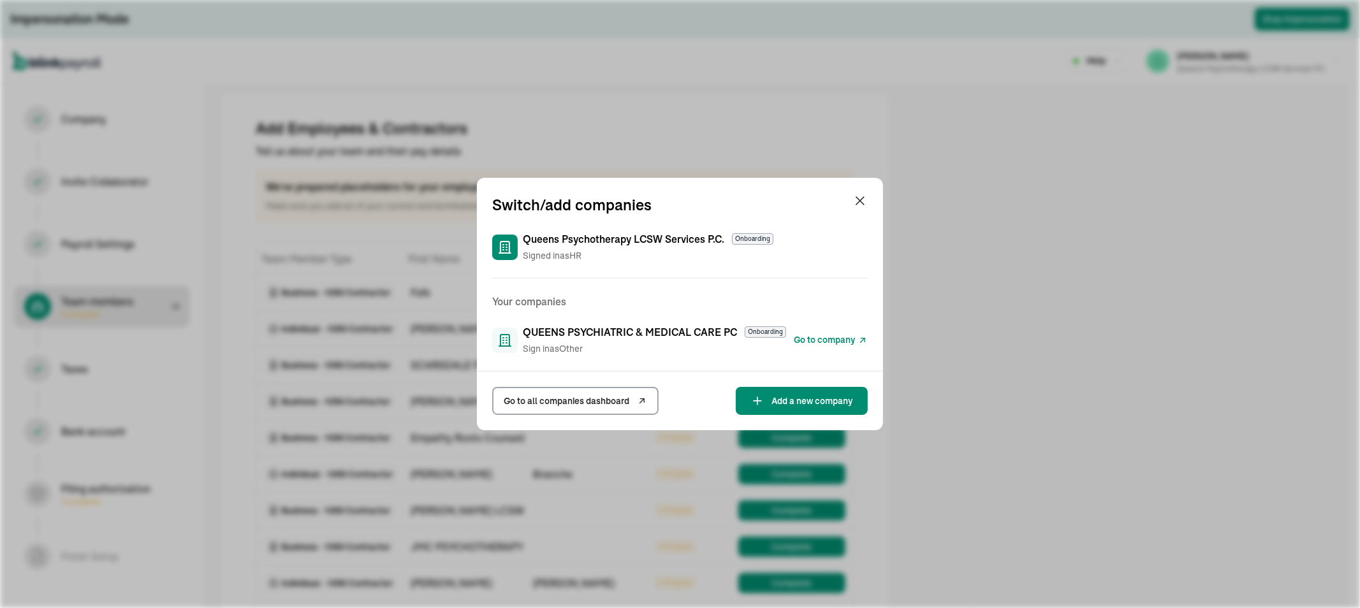
click at [825, 339] on span "Go to company" at bounding box center [824, 340] width 61 height 13
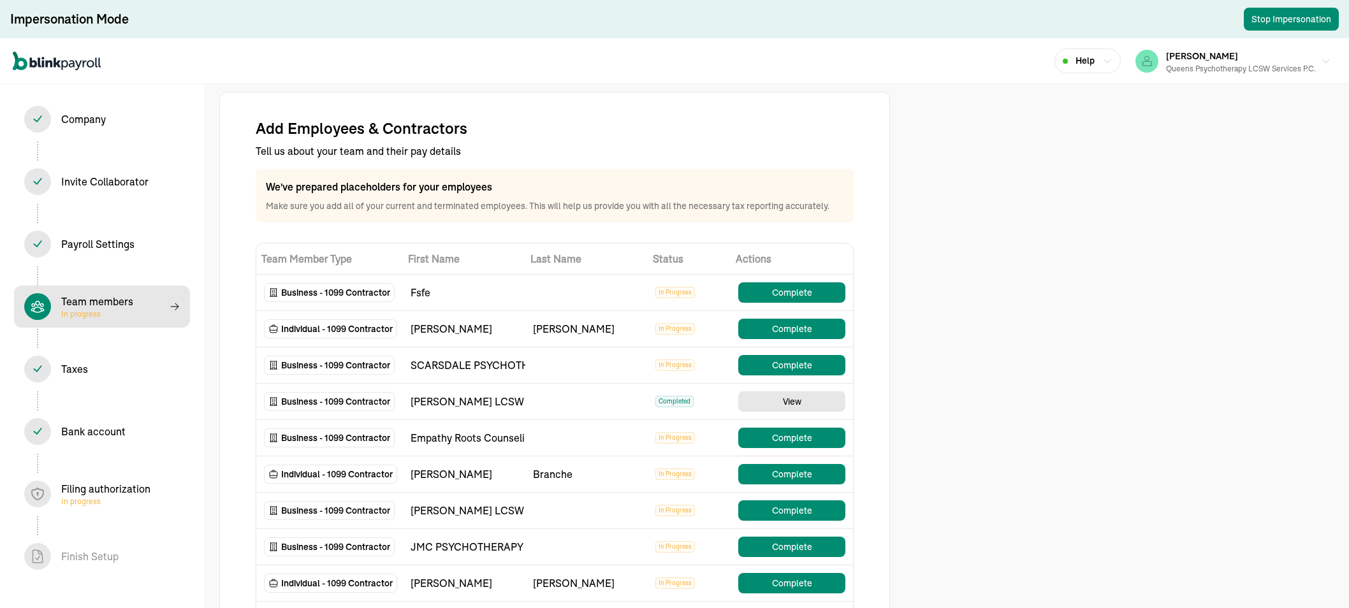
select select "contractor"
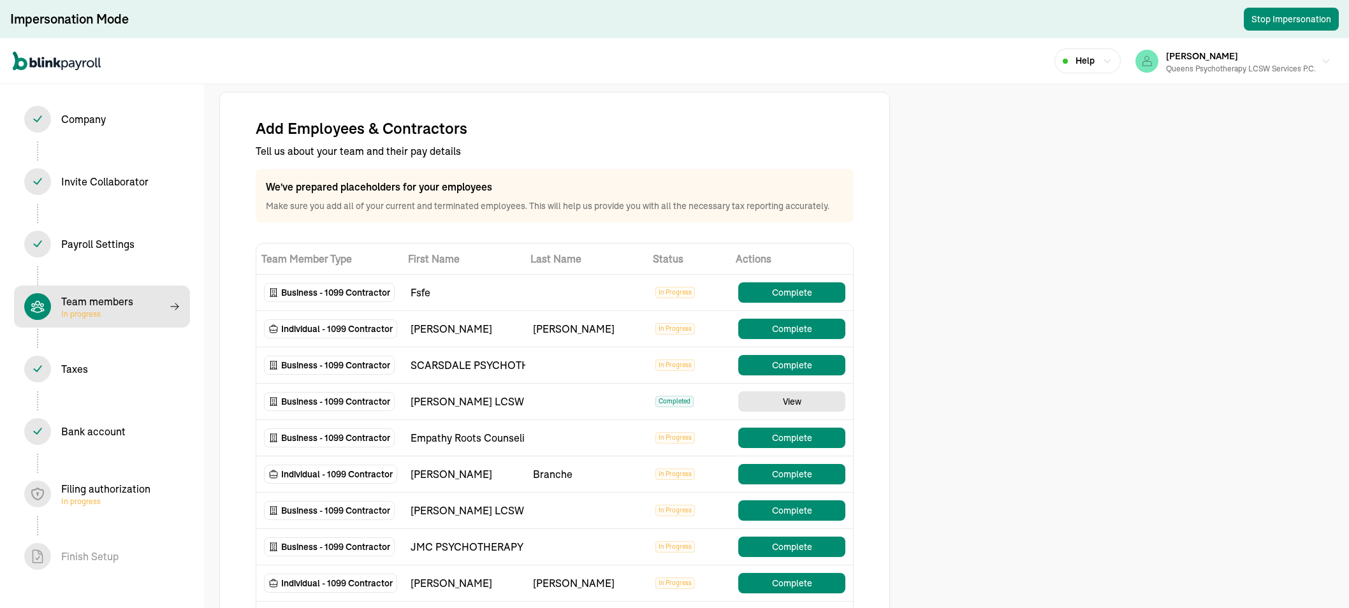
select select "contractor"
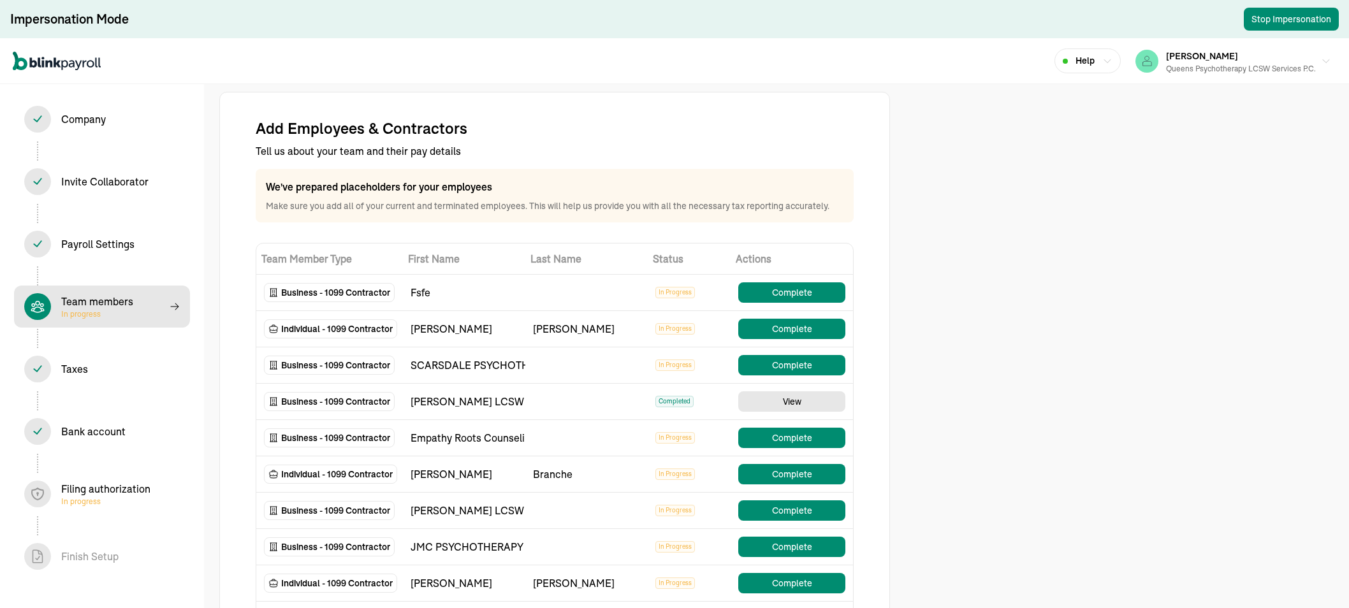
select select "contractor"
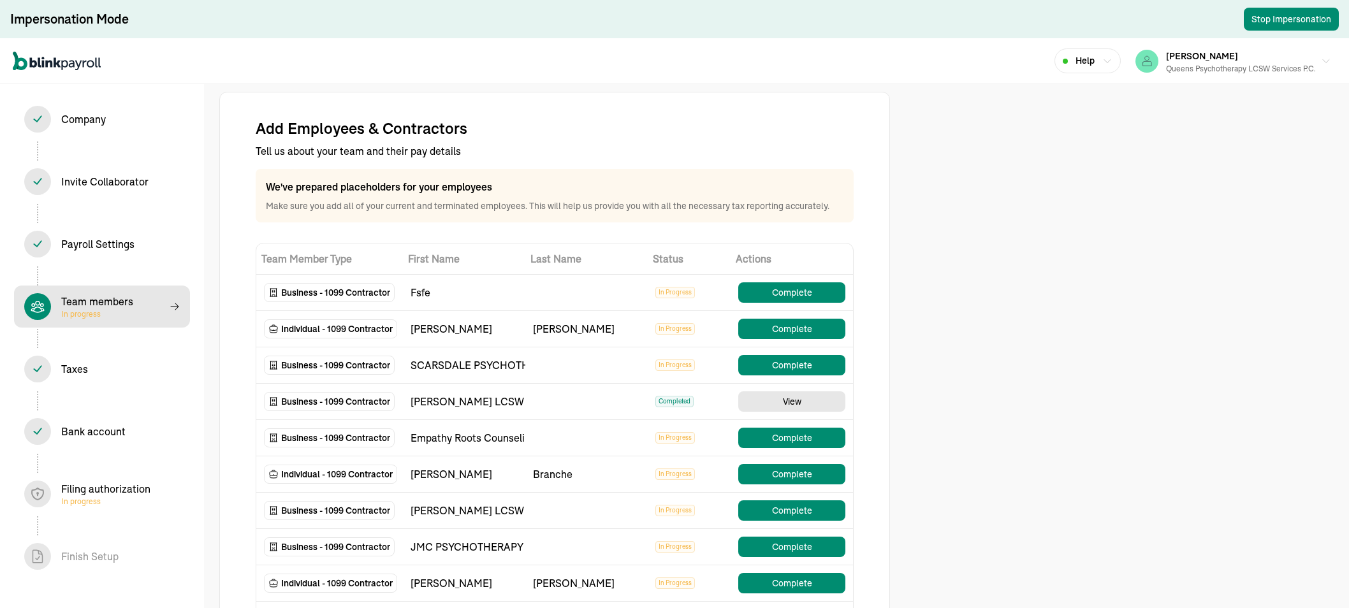
select select "contractor"
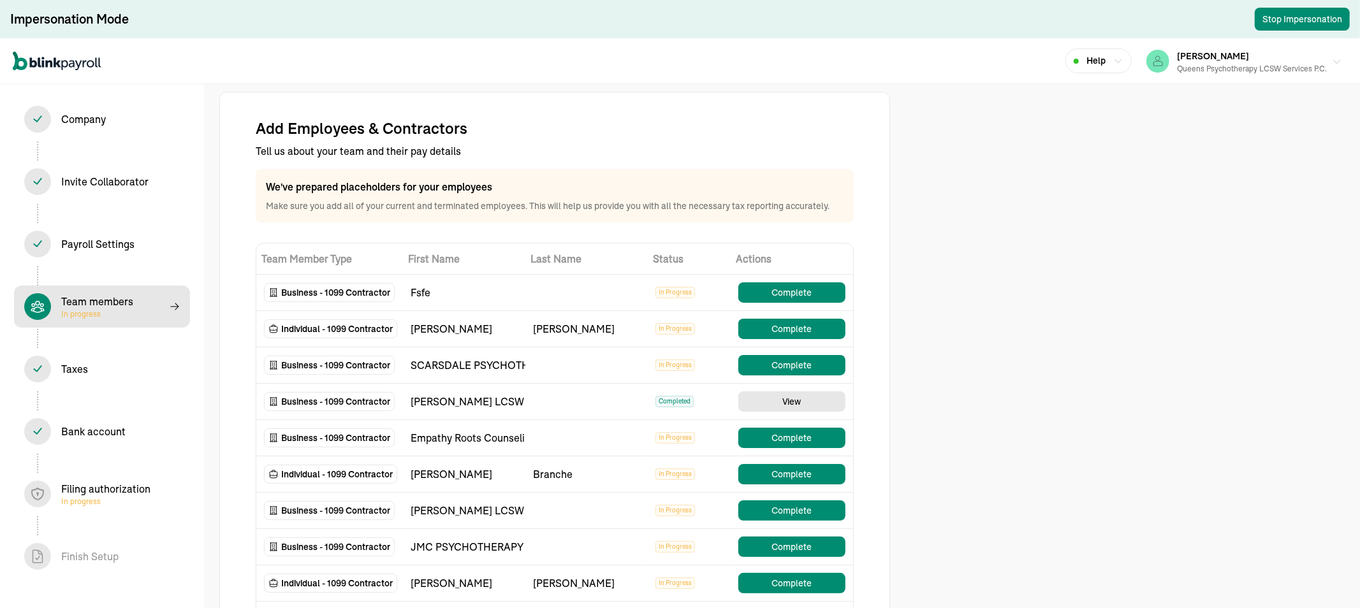
click at [1205, 71] on div "Queens Psychotherapy LCSW Services P.C." at bounding box center [1252, 68] width 150 height 11
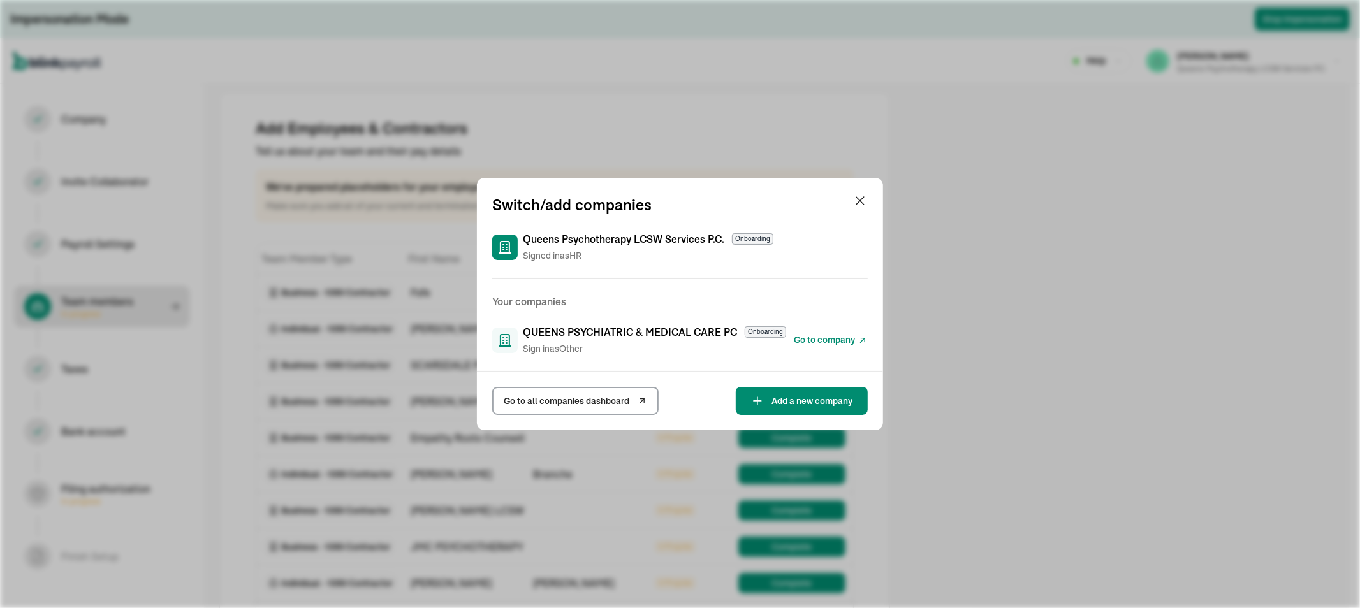
click at [825, 339] on span "Go to company" at bounding box center [824, 340] width 61 height 13
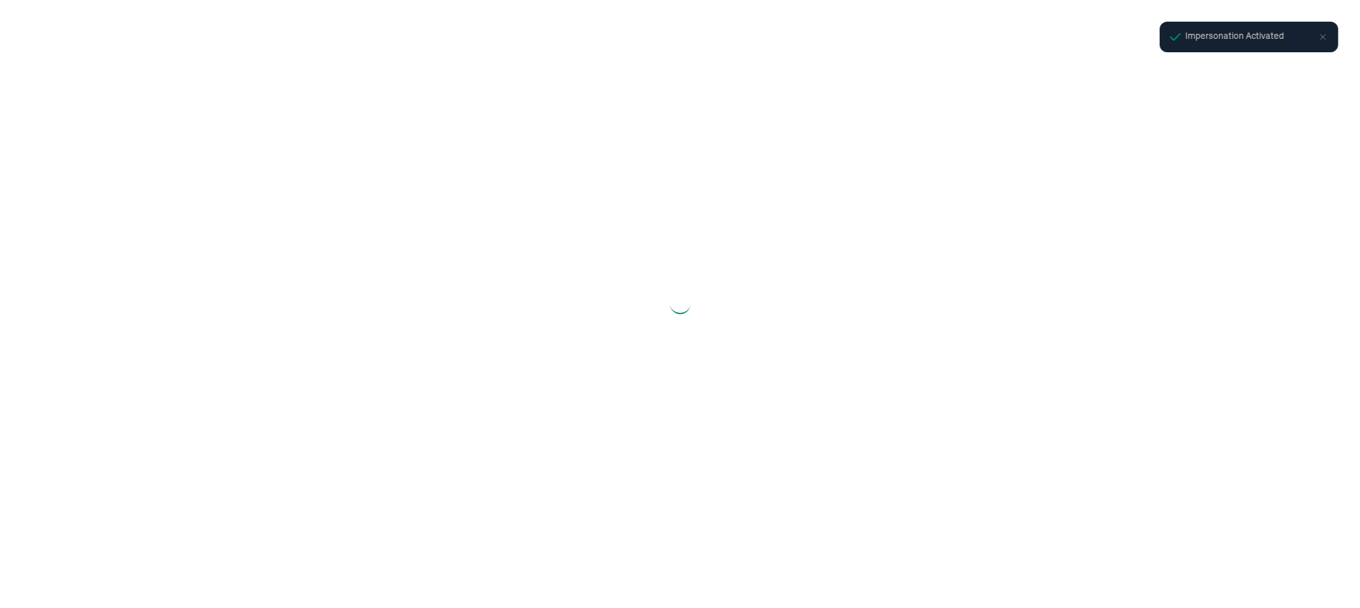
select select "S-Corporation"
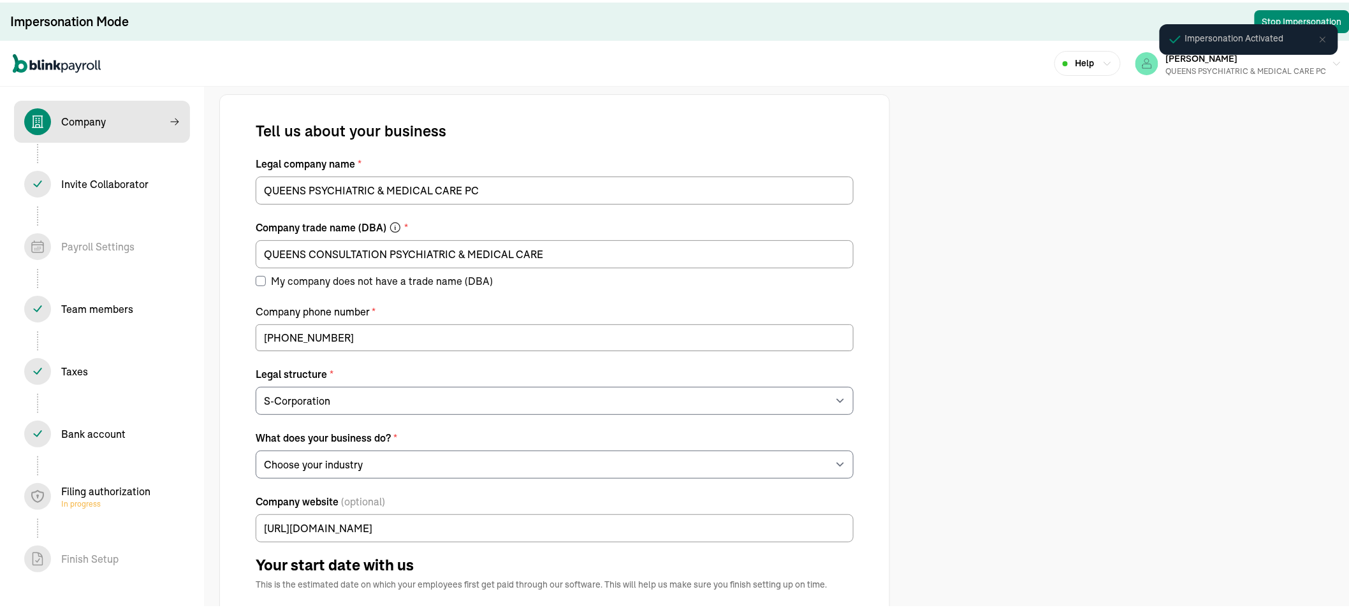
select select "Health Care"
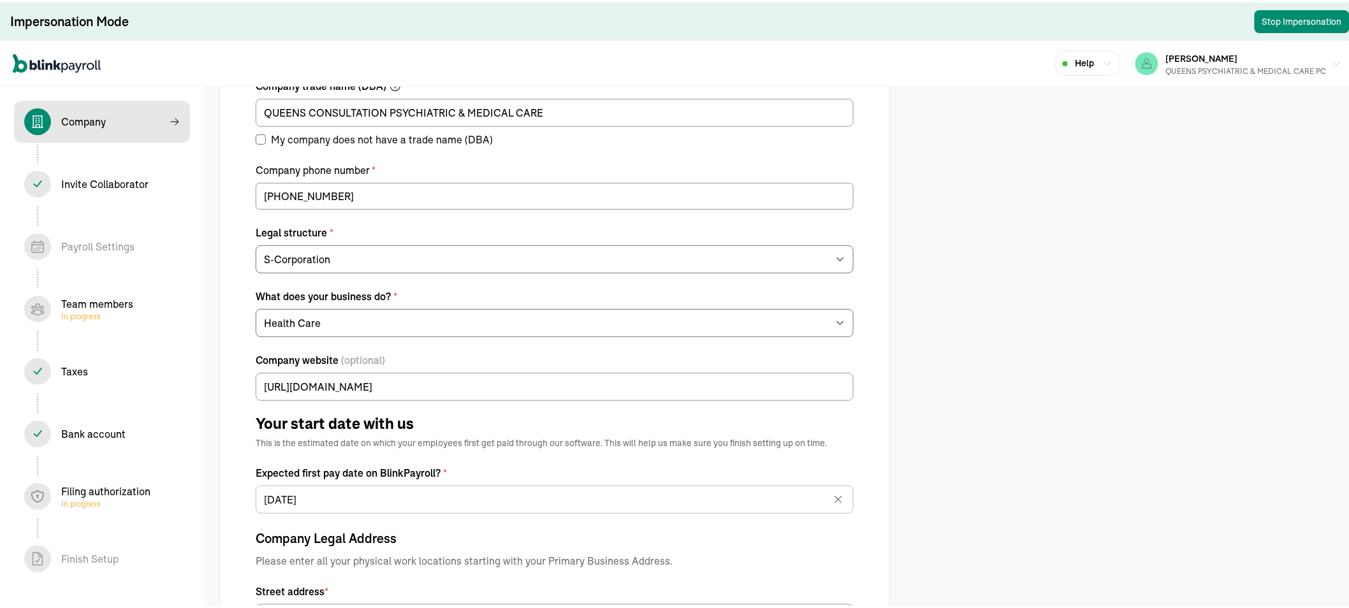
click at [121, 303] on div "Team members In progress" at bounding box center [97, 307] width 72 height 26
select select "contractor"
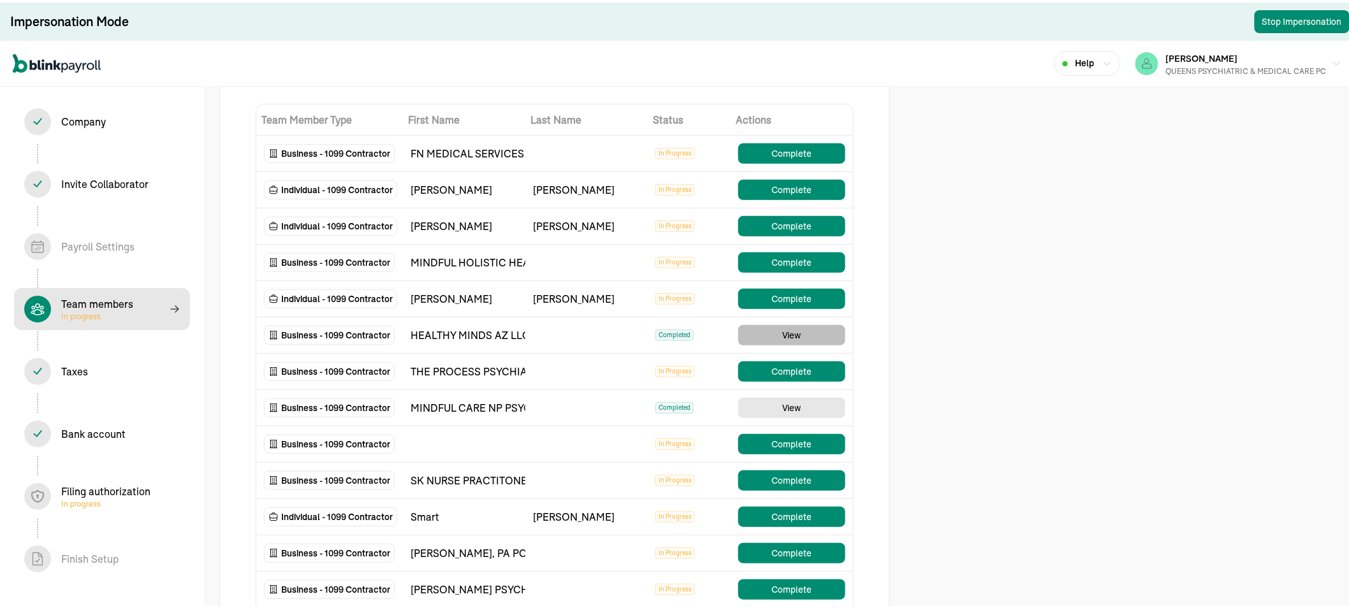
click at [781, 330] on button "View" at bounding box center [791, 333] width 107 height 20
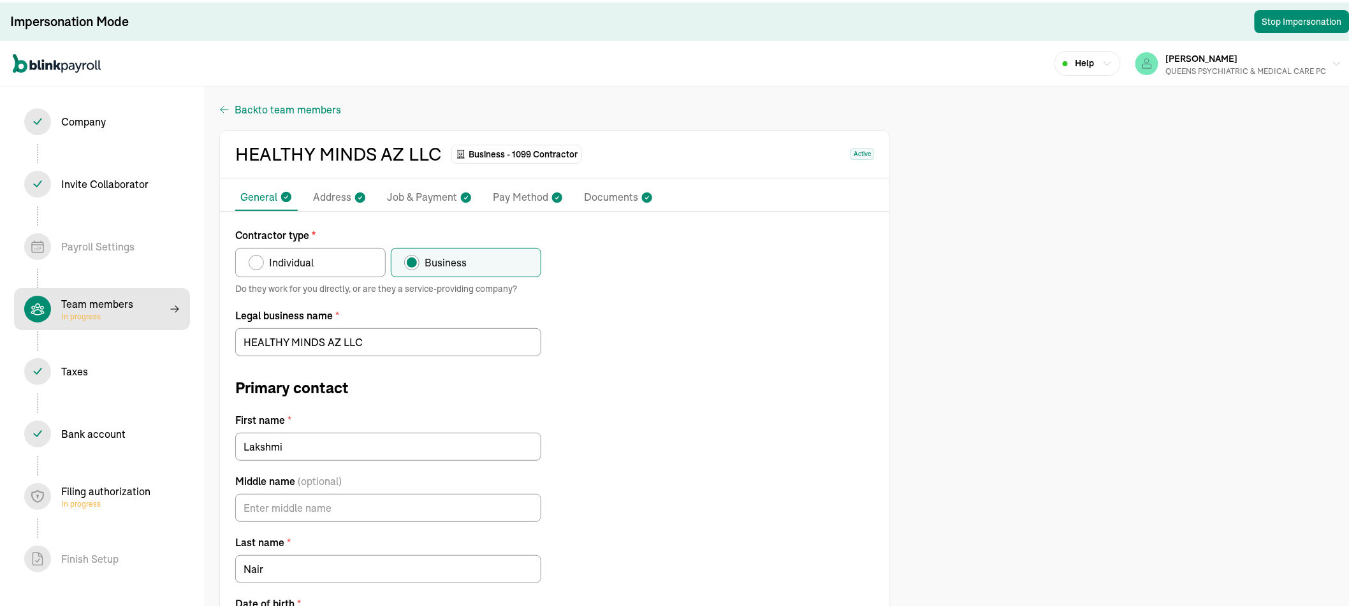
select select "contractor"
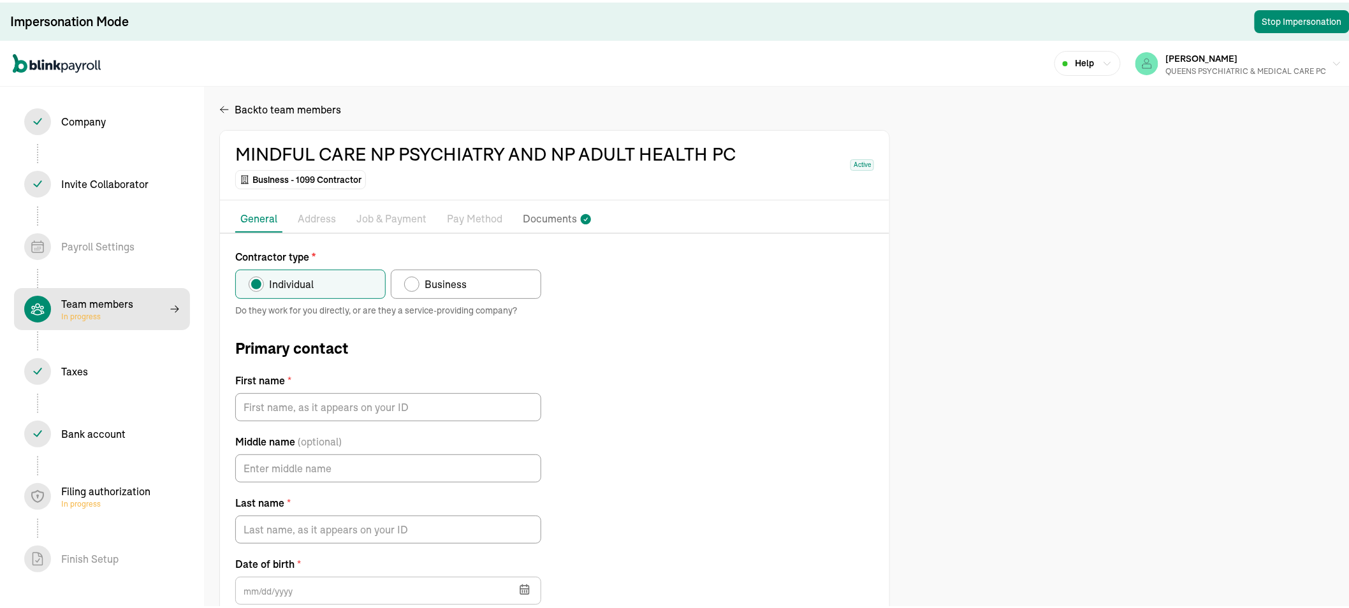
radio input "false"
radio input "true"
type input "[PERSON_NAME]"
type input "[EMAIL_ADDRESS][DOMAIN_NAME]"
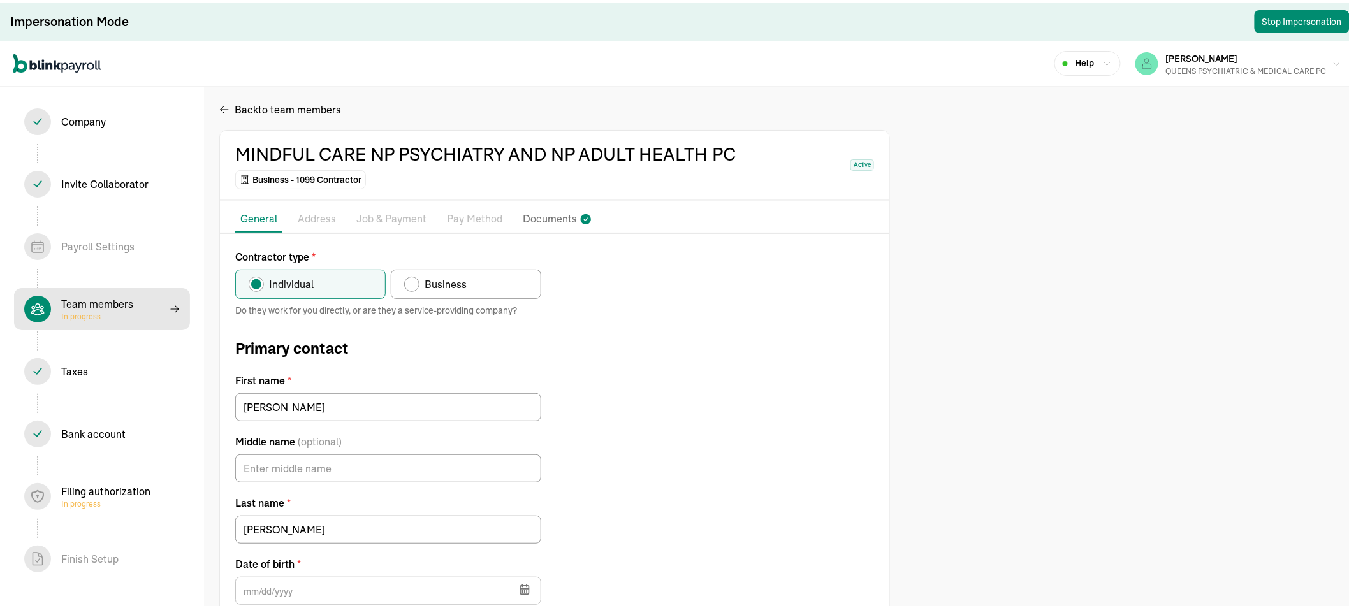
type input "[DATE]"
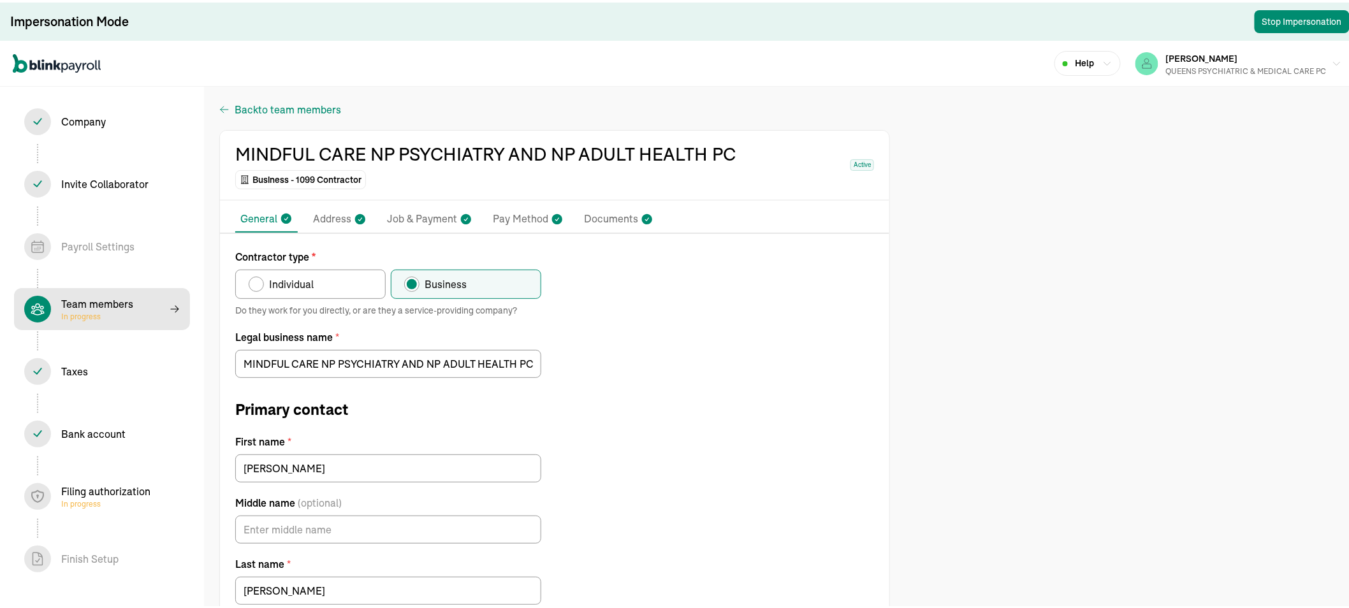
select select "contractor"
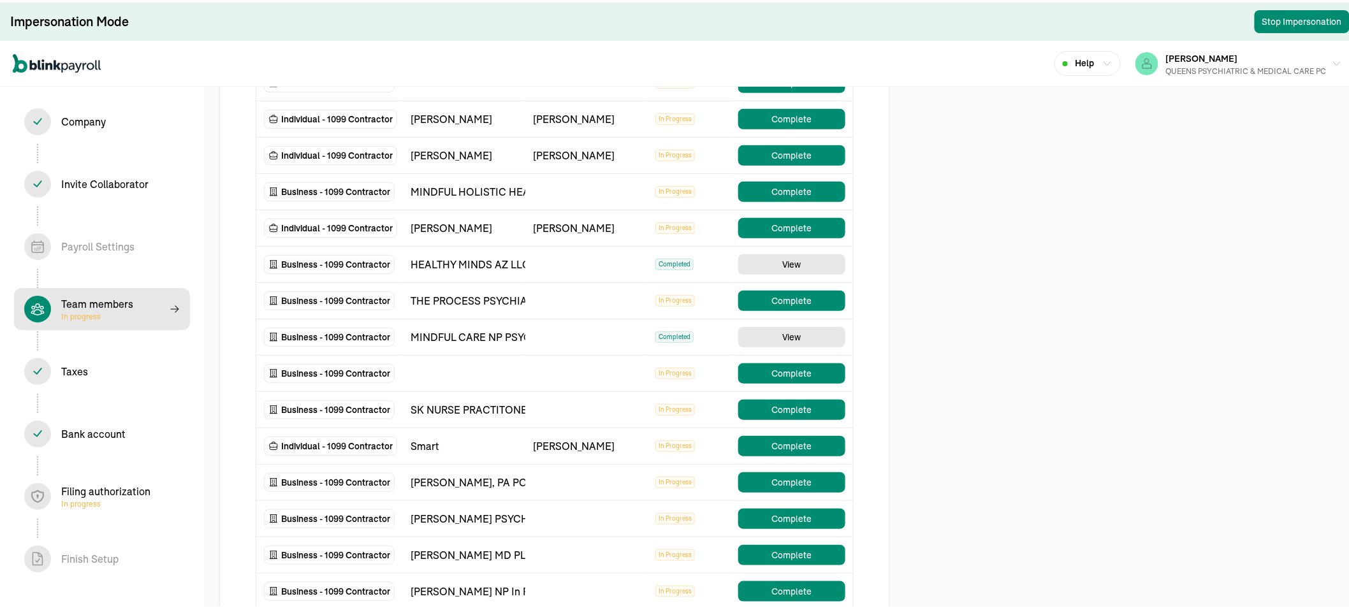
click at [79, 488] on div "Filing authorization In progress" at bounding box center [105, 494] width 89 height 26
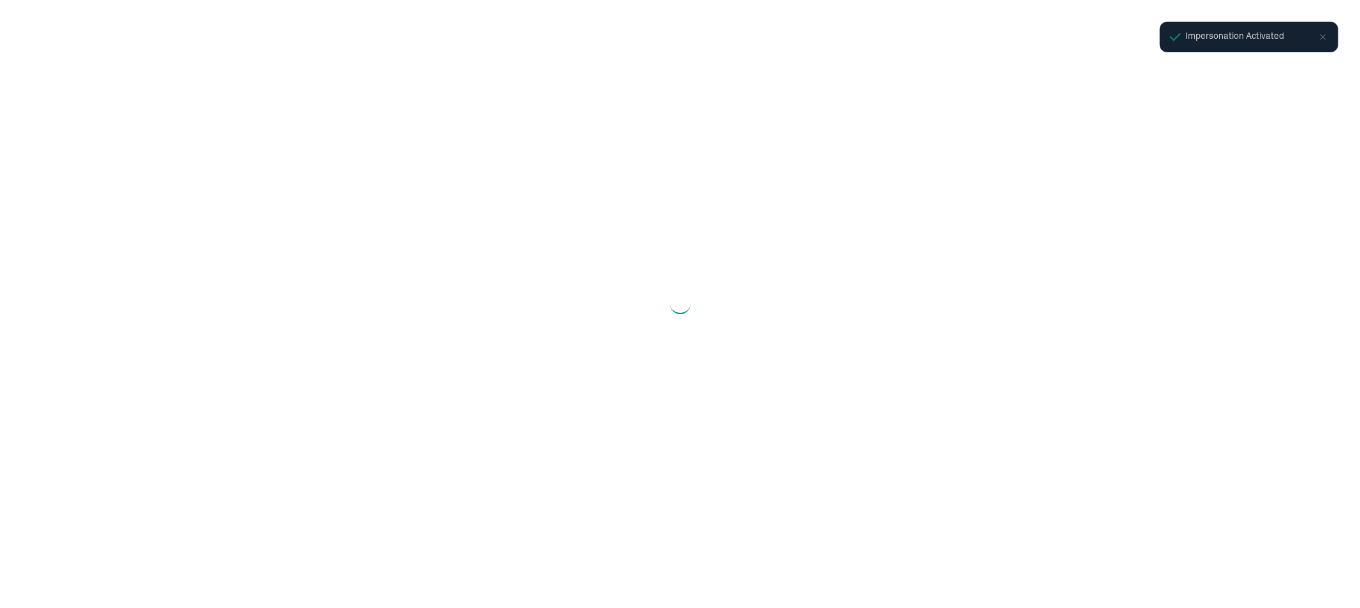
select select "S-Corporation"
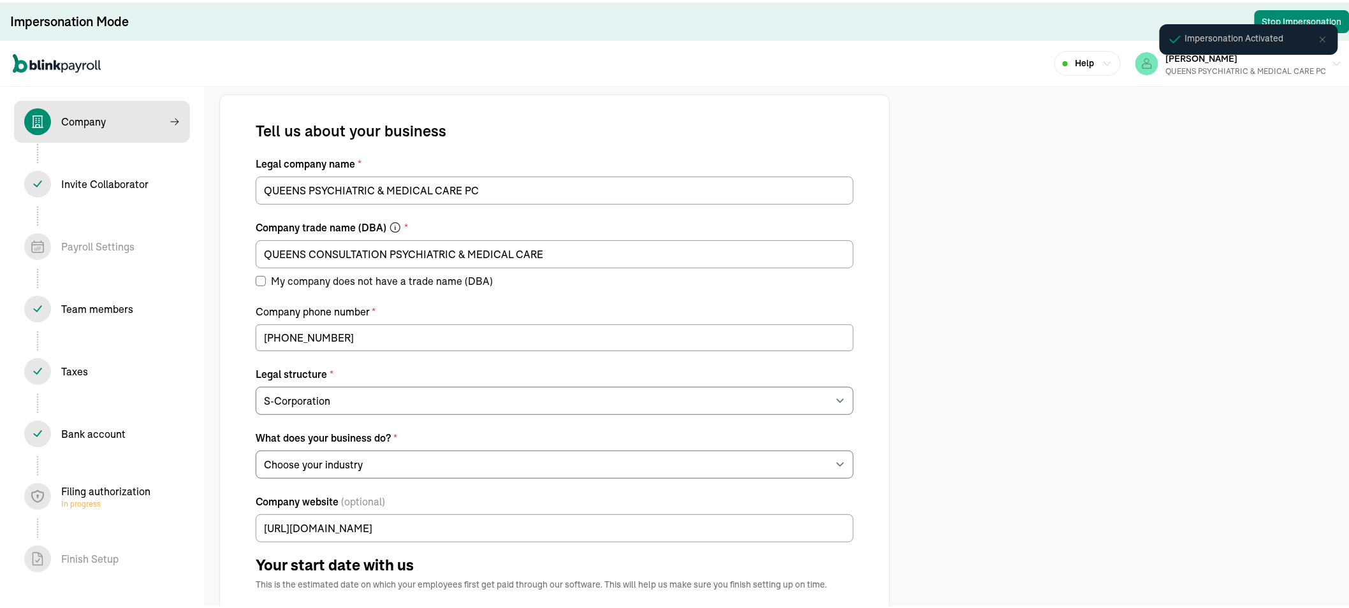
select select "Health Care"
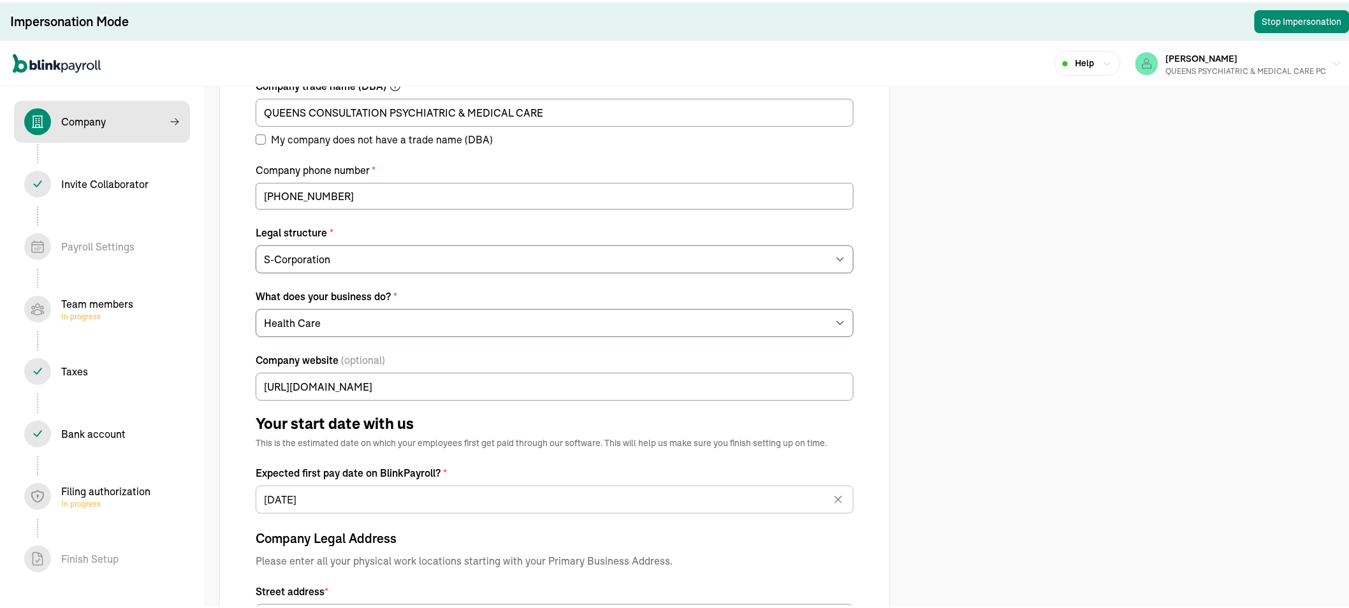
click at [121, 303] on div "Team members In progress" at bounding box center [97, 307] width 72 height 26
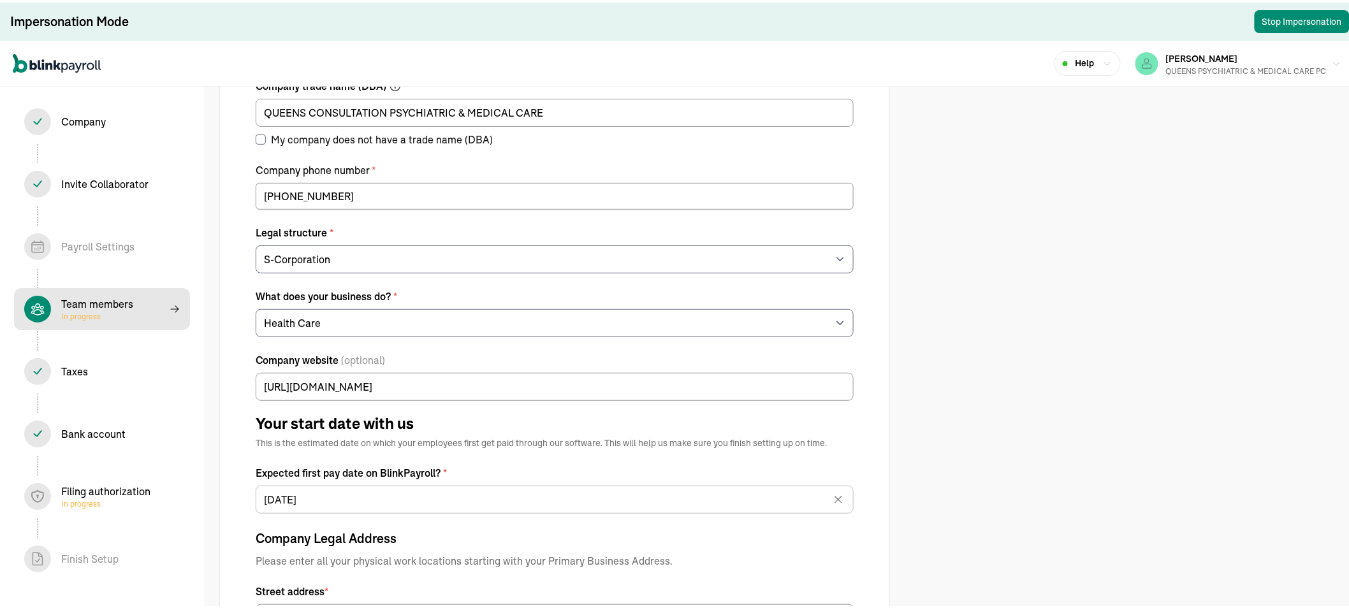
select select "contractor"
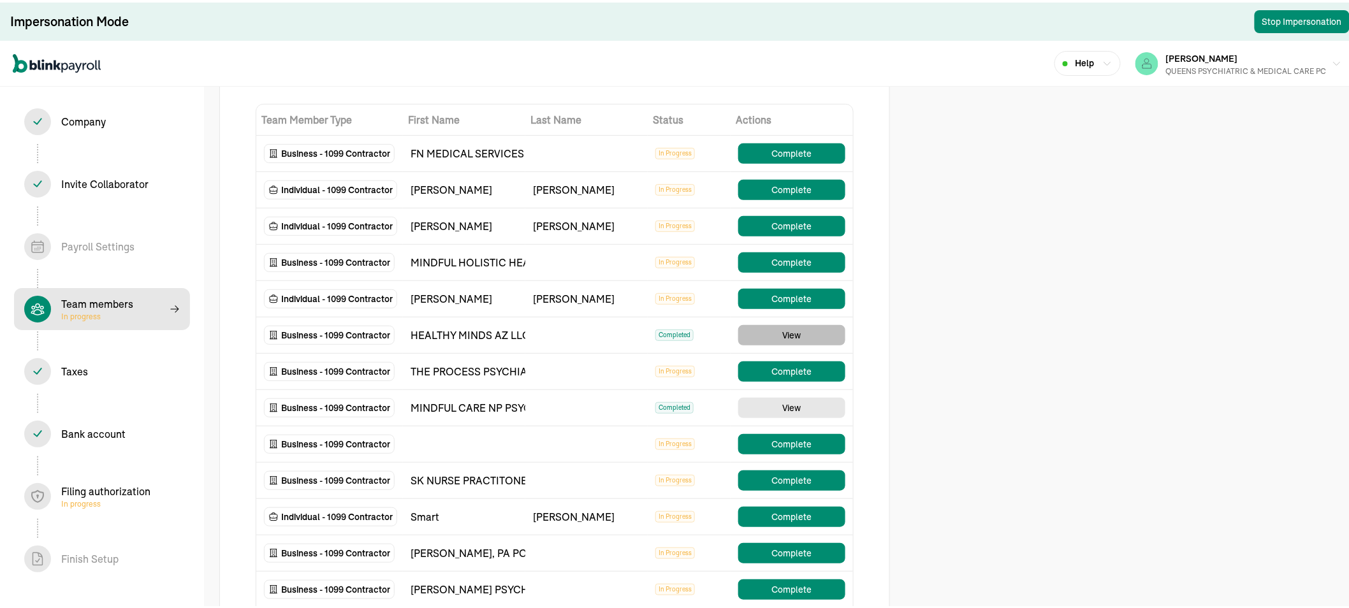
click at [781, 330] on button "View" at bounding box center [791, 333] width 107 height 20
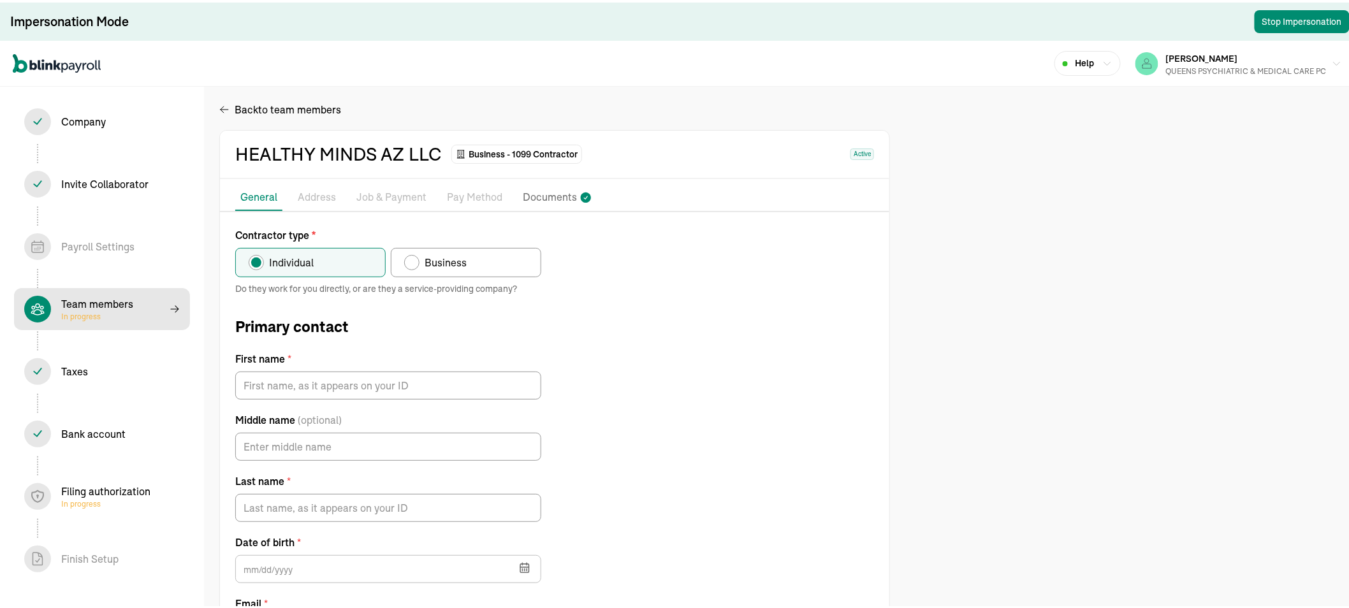
radio input "false"
radio input "true"
type input "Lakshmi"
type input "Nair"
type input "lakshminair8356@gmail.com"
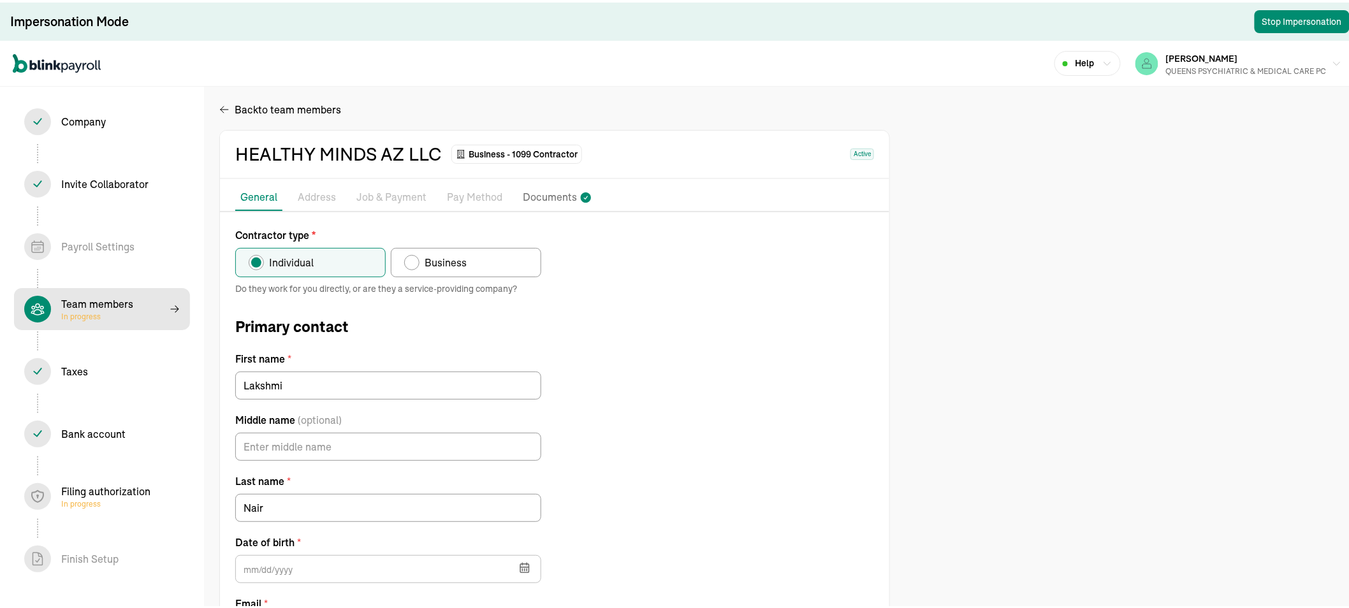
type input "11/04/1987"
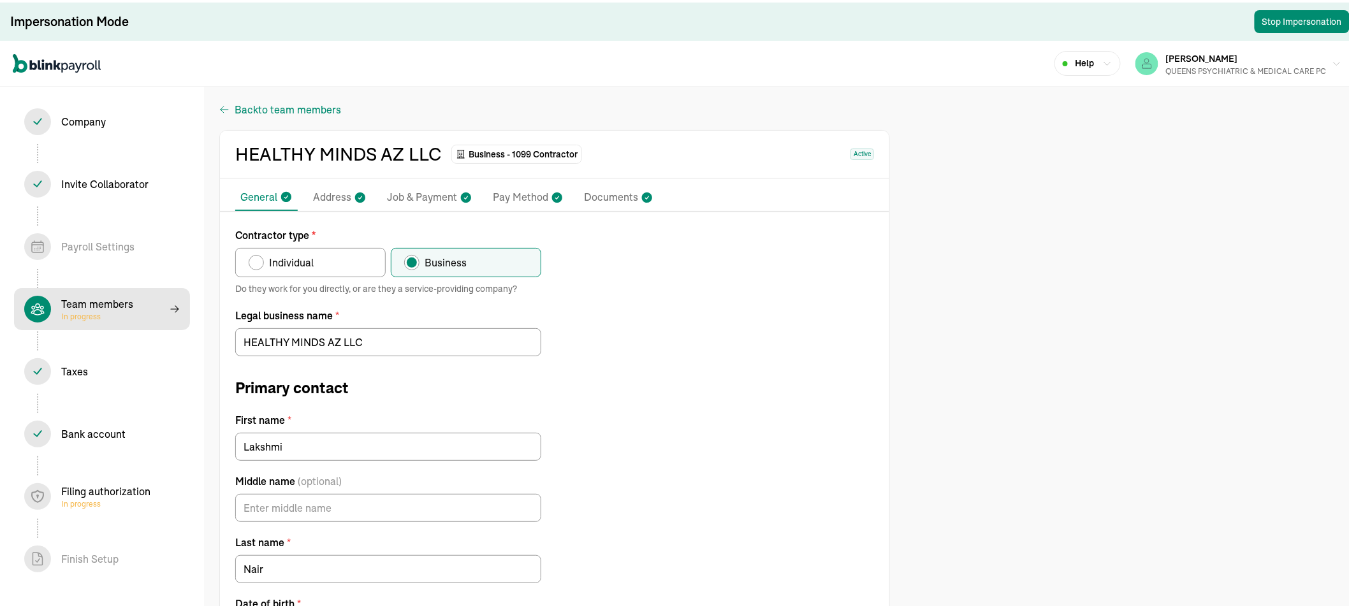
select select "contractor"
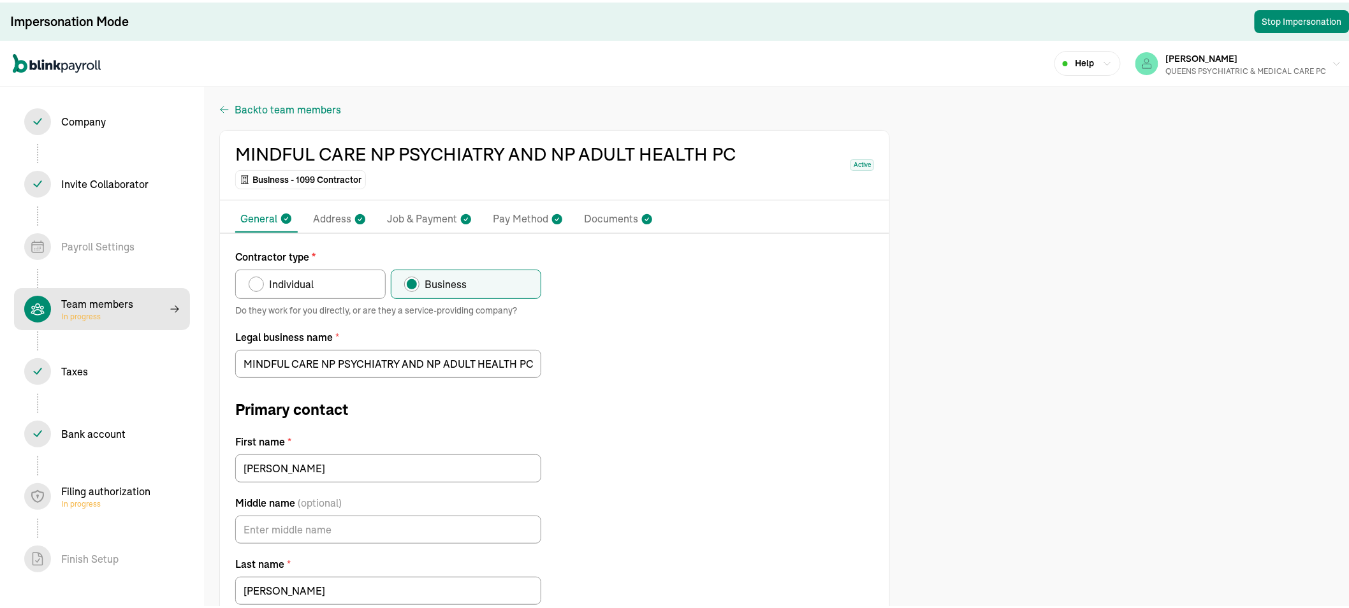
select select "contractor"
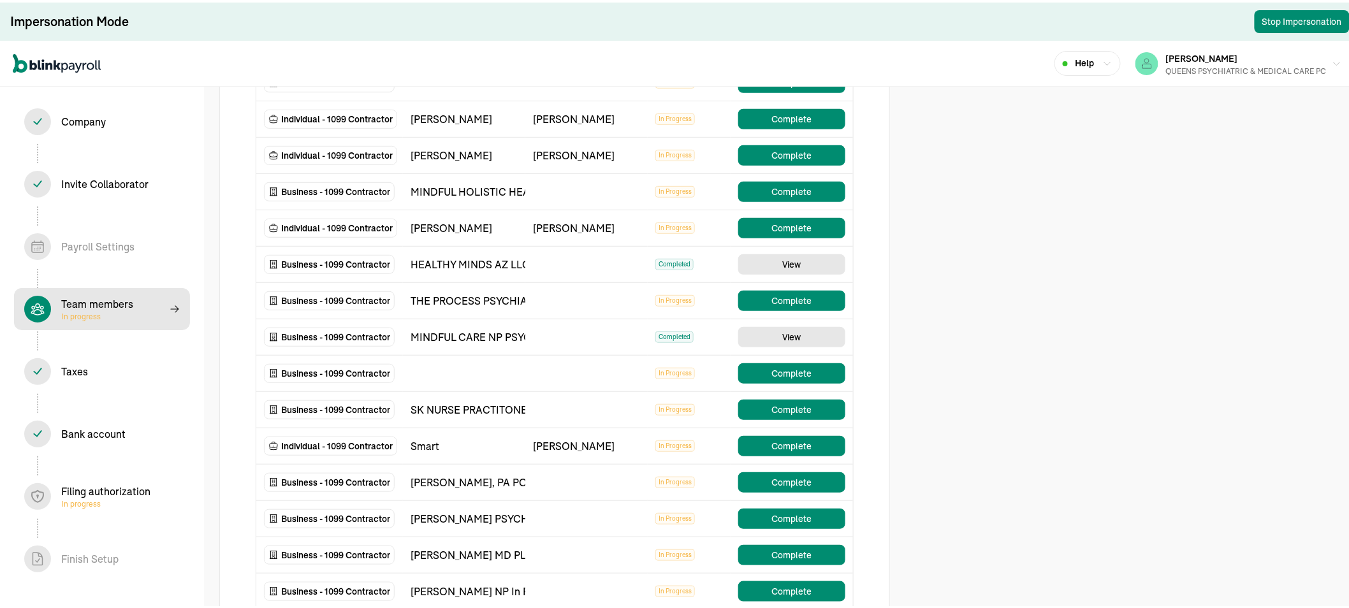
click at [79, 488] on div "Filing authorization In progress" at bounding box center [105, 494] width 89 height 26
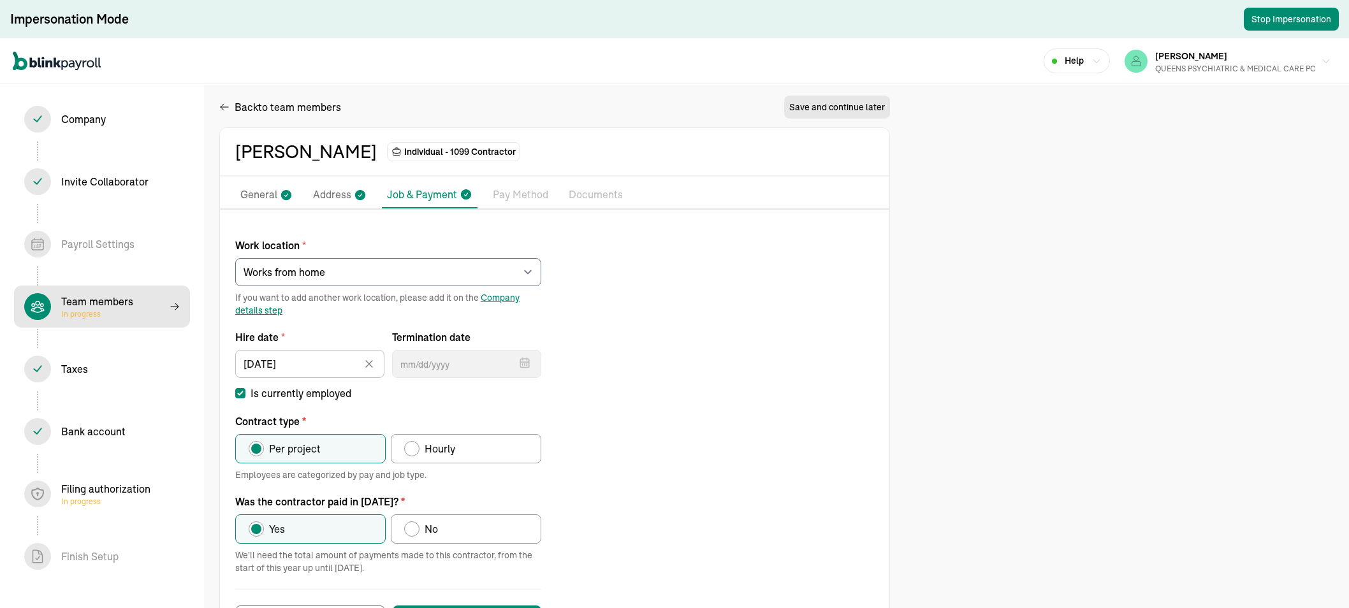
select select "Works from home"
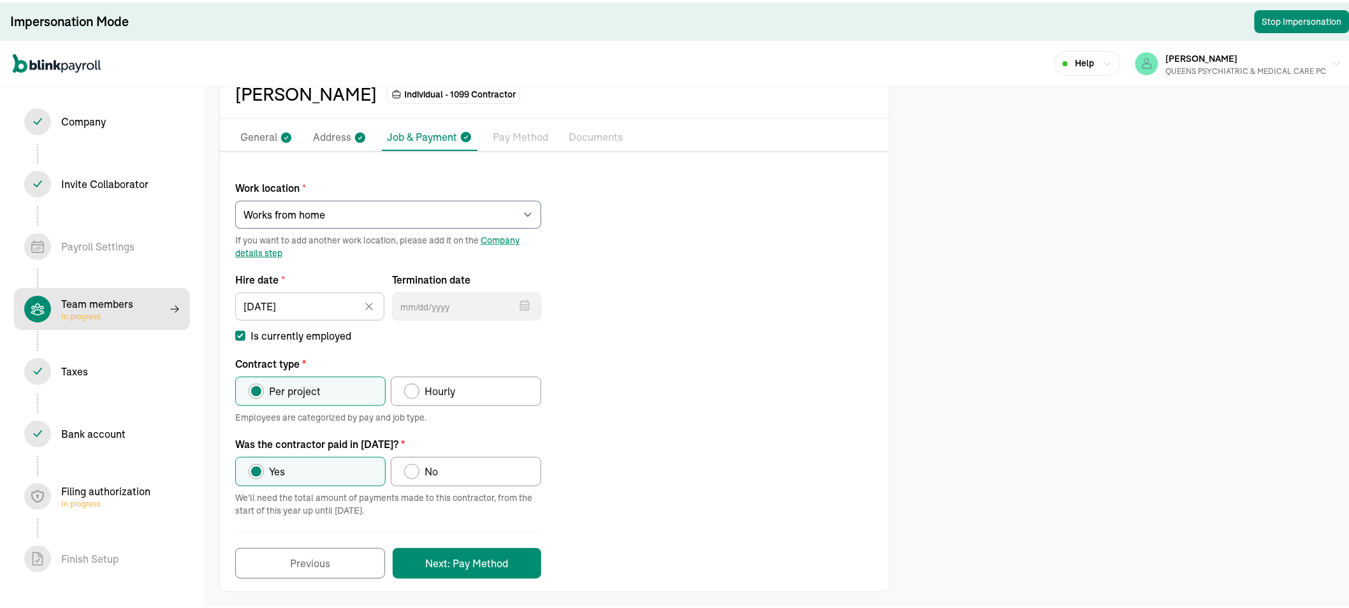
scroll to position [60, 0]
click at [515, 132] on p "Pay Method" at bounding box center [520, 135] width 55 height 17
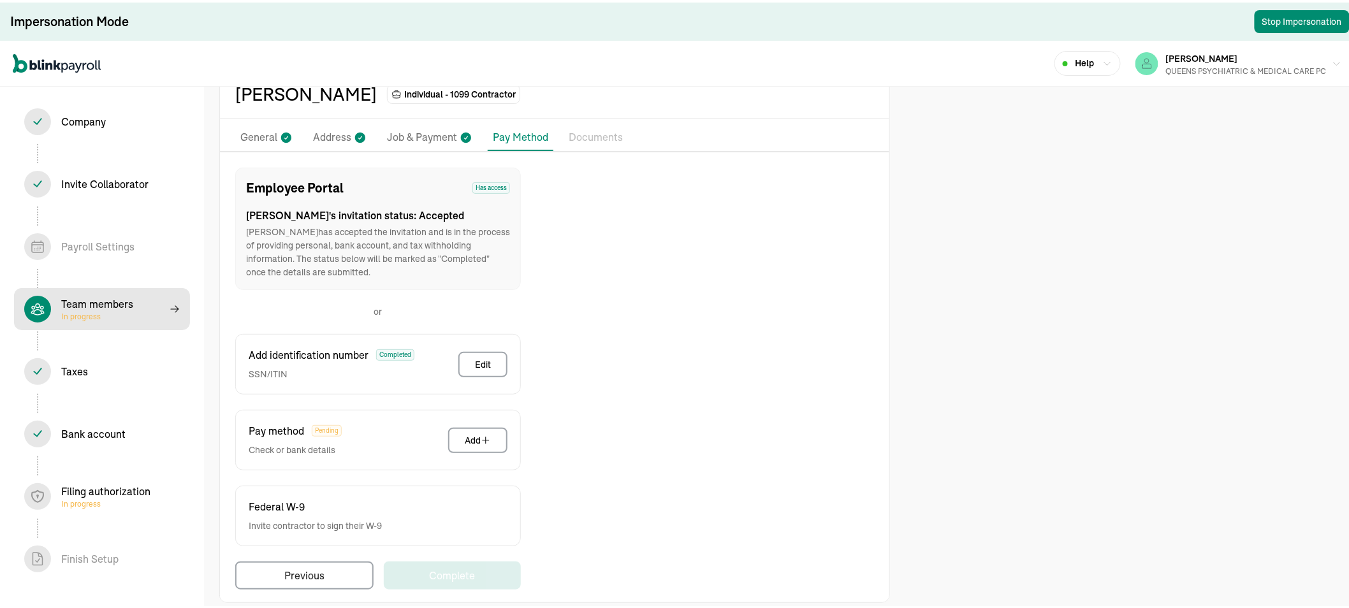
scroll to position [71, 0]
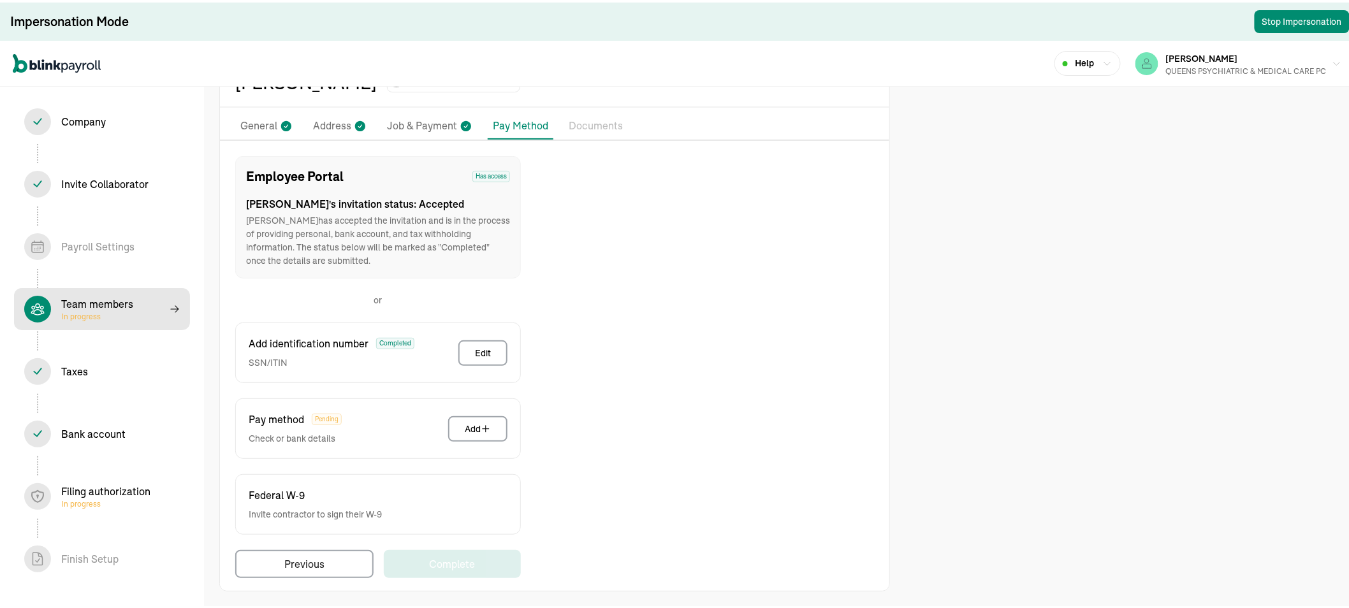
click at [128, 297] on div "Team members In progress" at bounding box center [97, 307] width 72 height 26
select select "contractor"
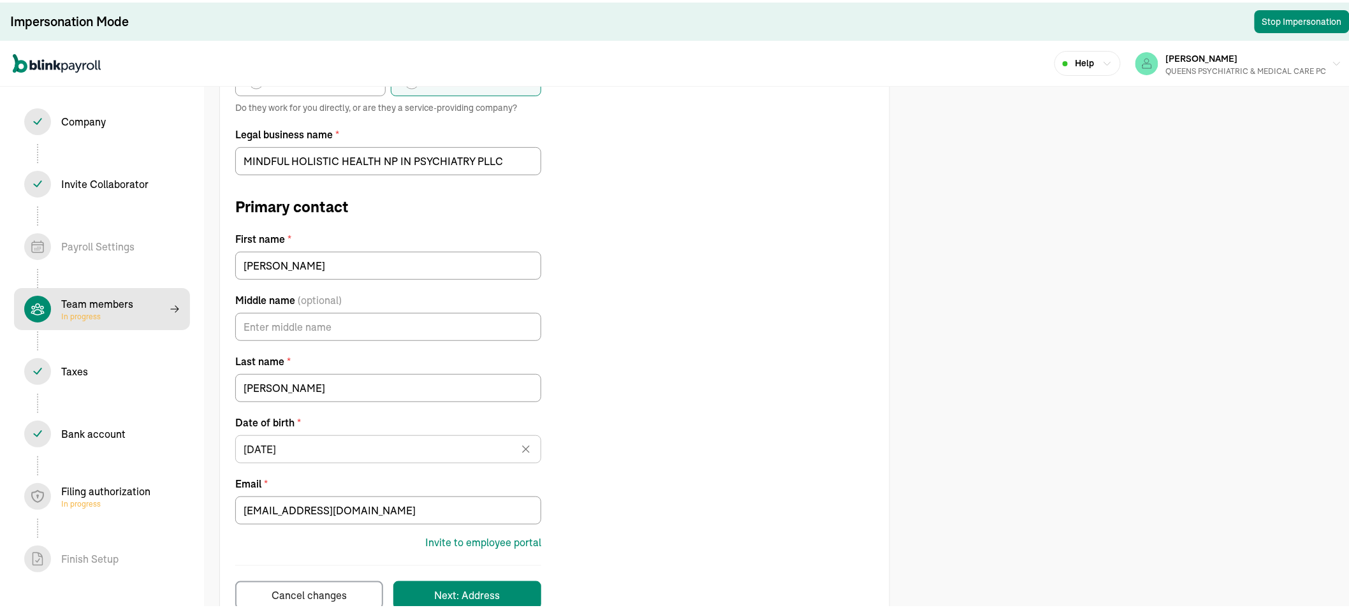
scroll to position [212, 0]
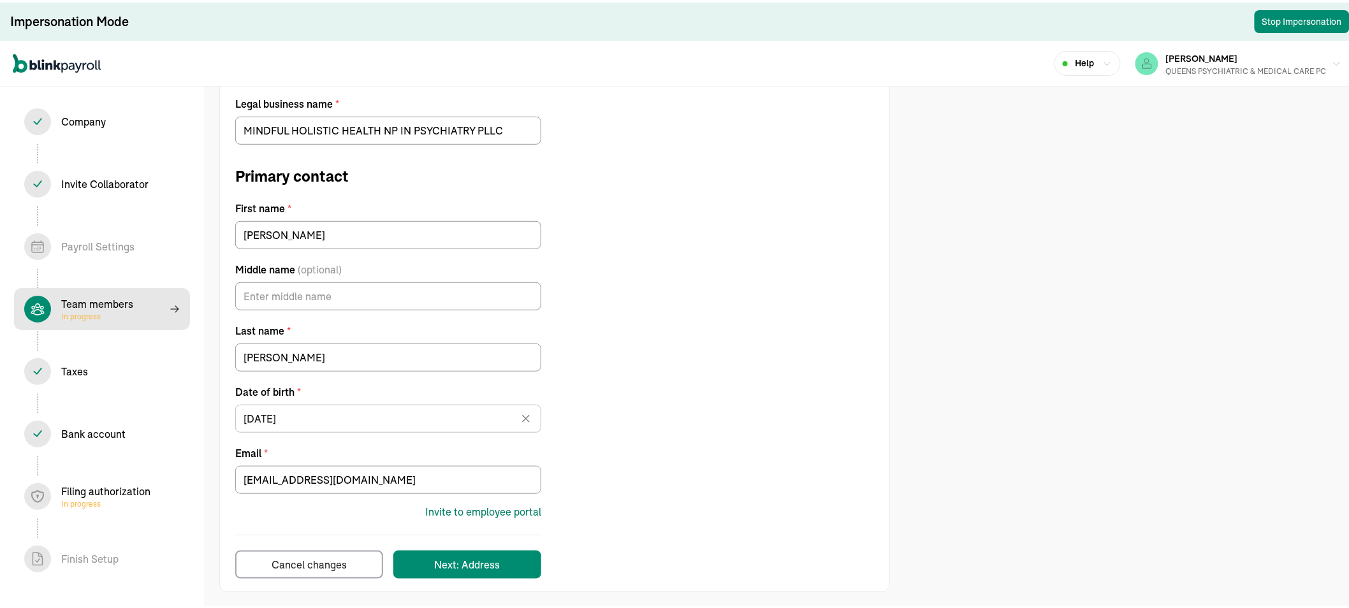
click at [453, 506] on div "Invite to employee portal" at bounding box center [483, 509] width 116 height 15
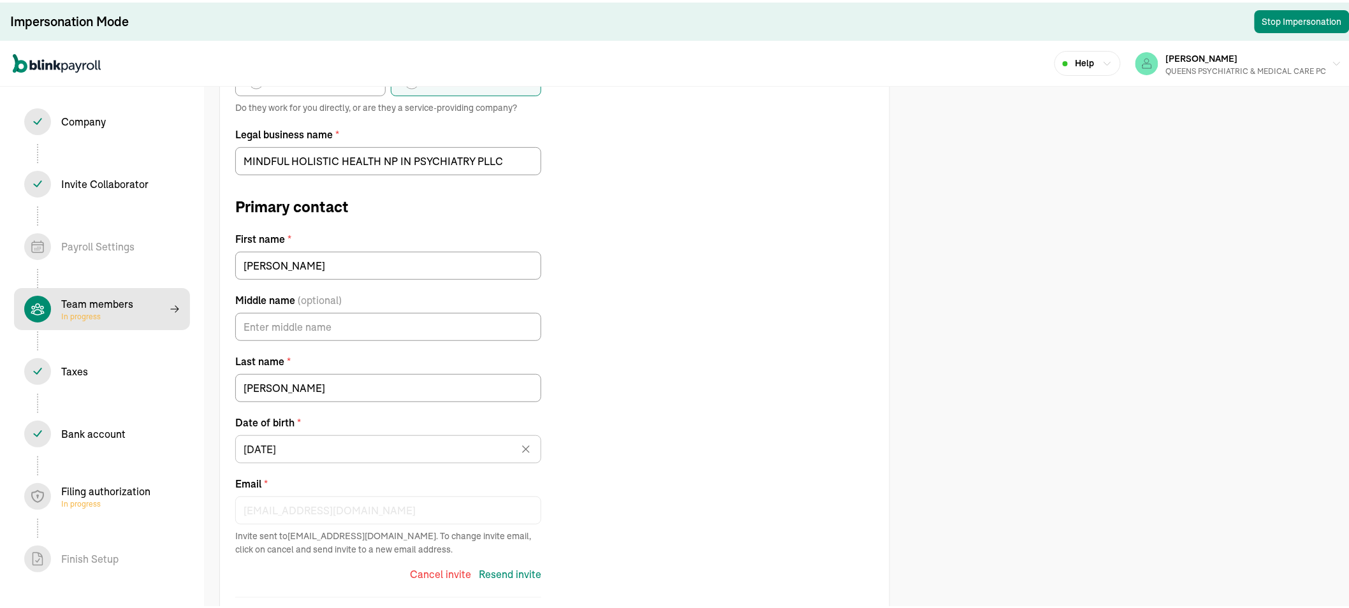
click at [100, 483] on div "Filing authorization In progress" at bounding box center [105, 494] width 89 height 26
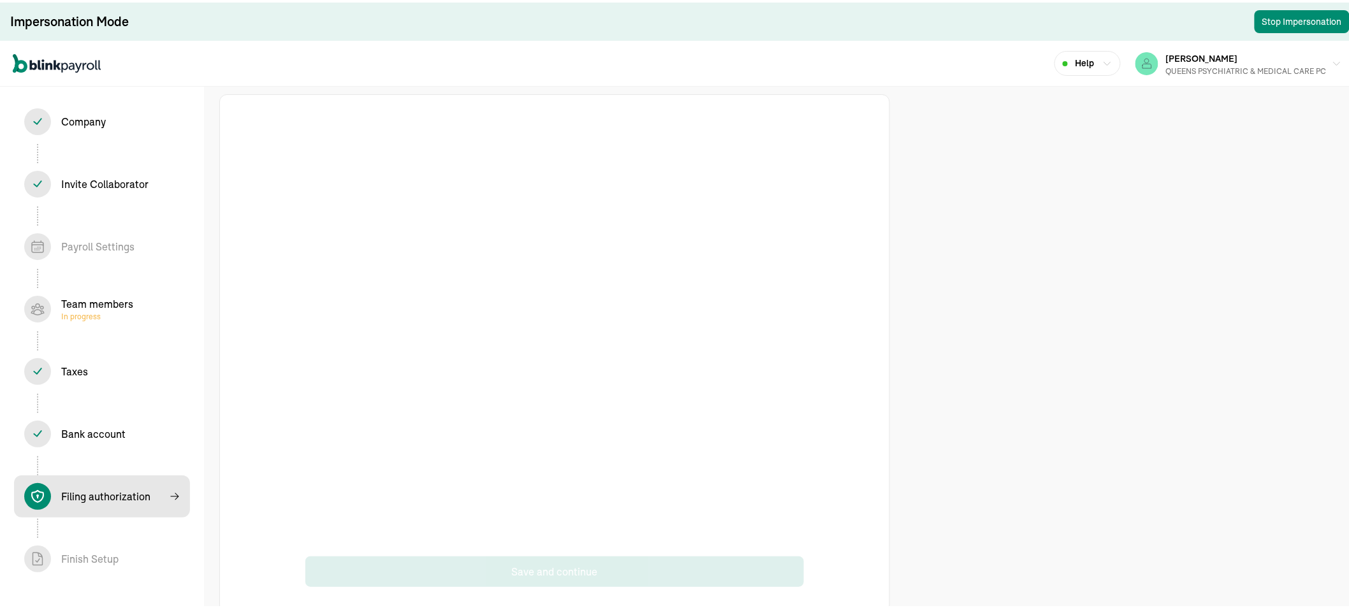
scroll to position [23, 0]
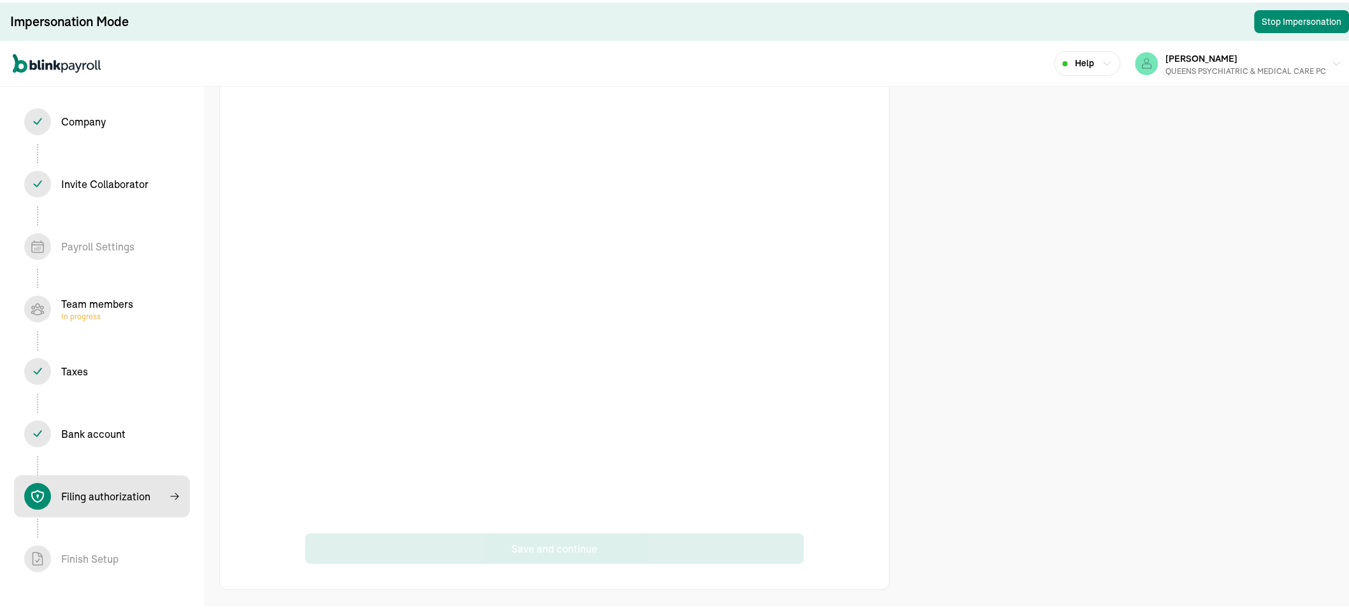
click at [846, 354] on div "Save and continue" at bounding box center [555, 328] width 598 height 467
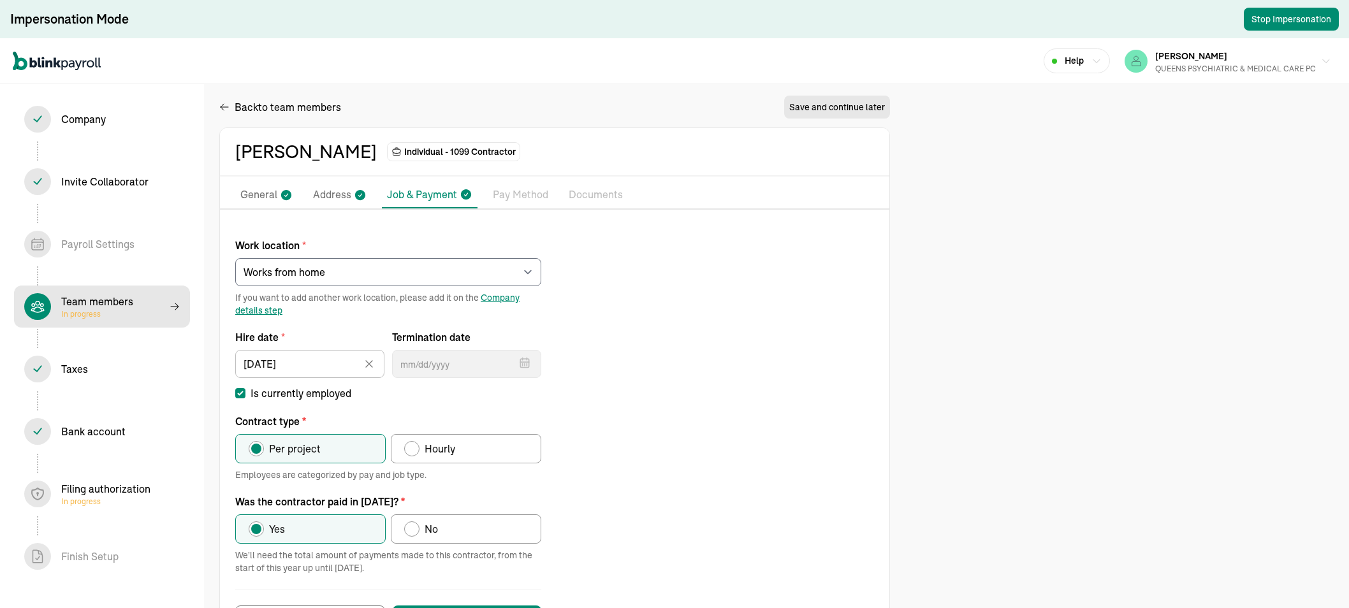
select select "Works from home"
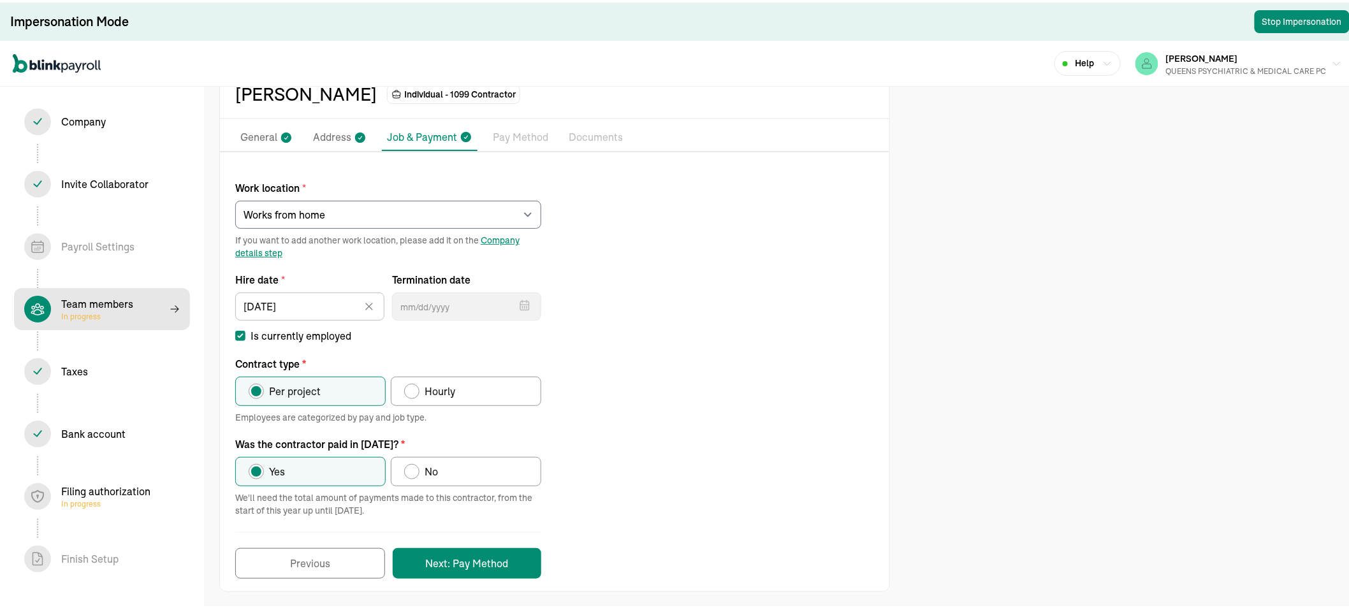
scroll to position [60, 0]
click at [515, 132] on p "Pay Method" at bounding box center [520, 135] width 55 height 17
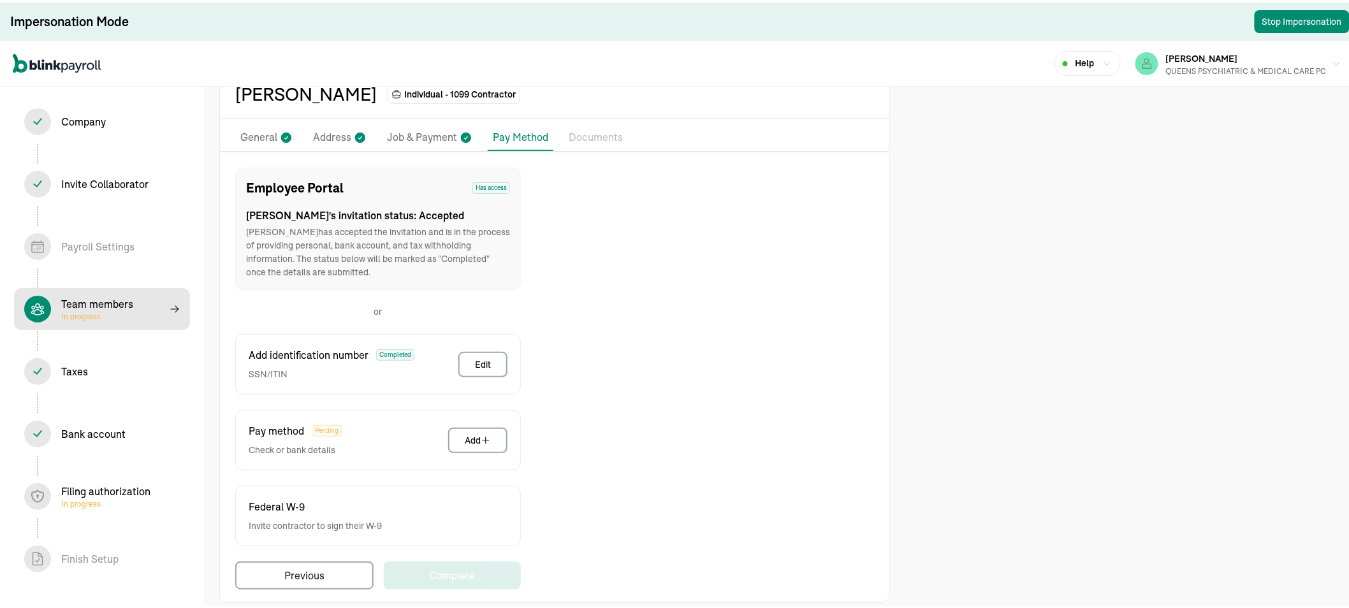
scroll to position [71, 0]
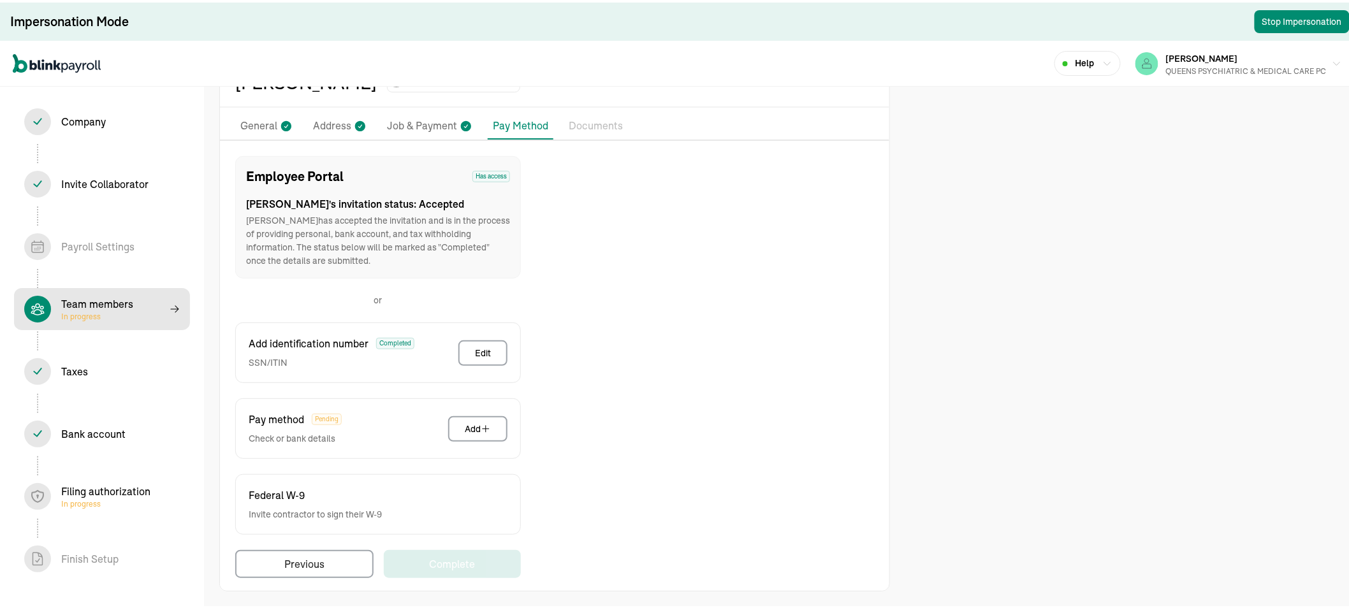
click at [128, 297] on div "Team members In progress" at bounding box center [97, 307] width 72 height 26
select select "contractor"
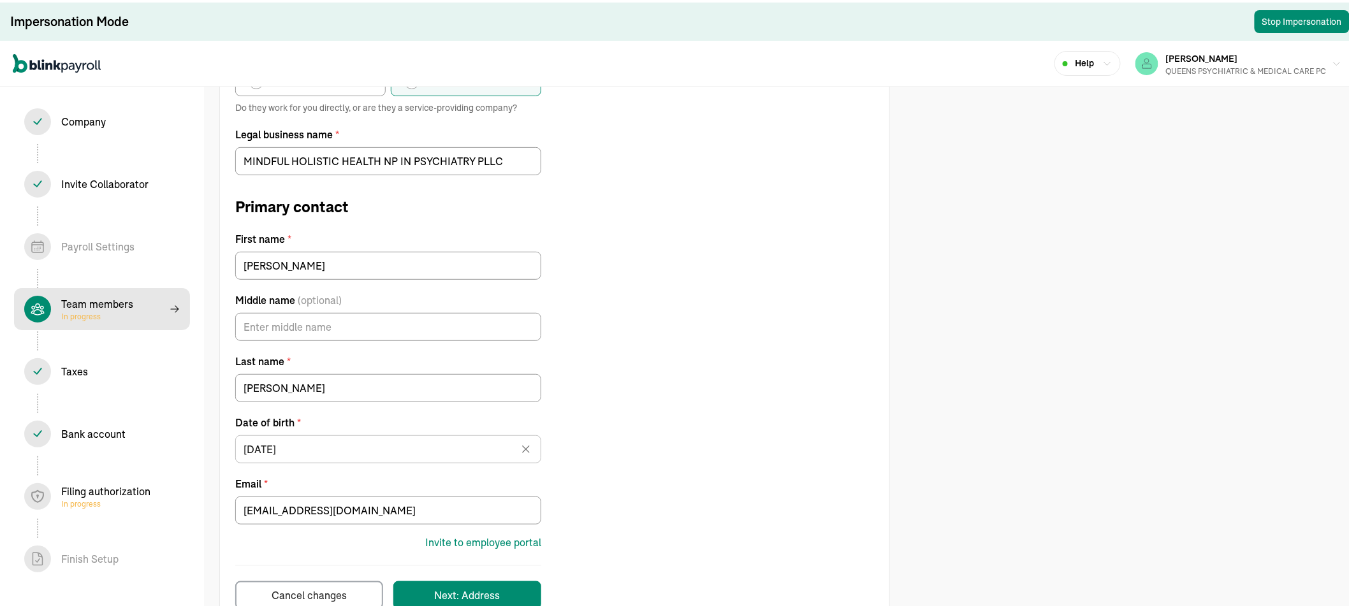
scroll to position [212, 0]
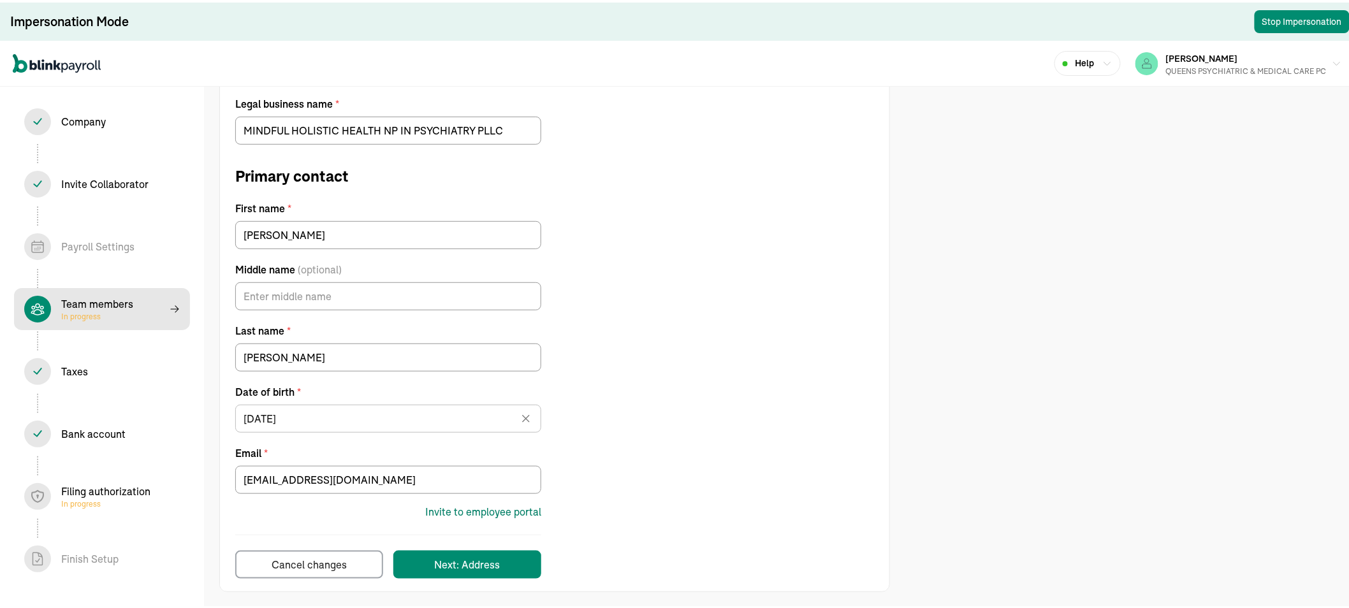
click at [453, 506] on div "Invite to employee portal" at bounding box center [483, 509] width 116 height 15
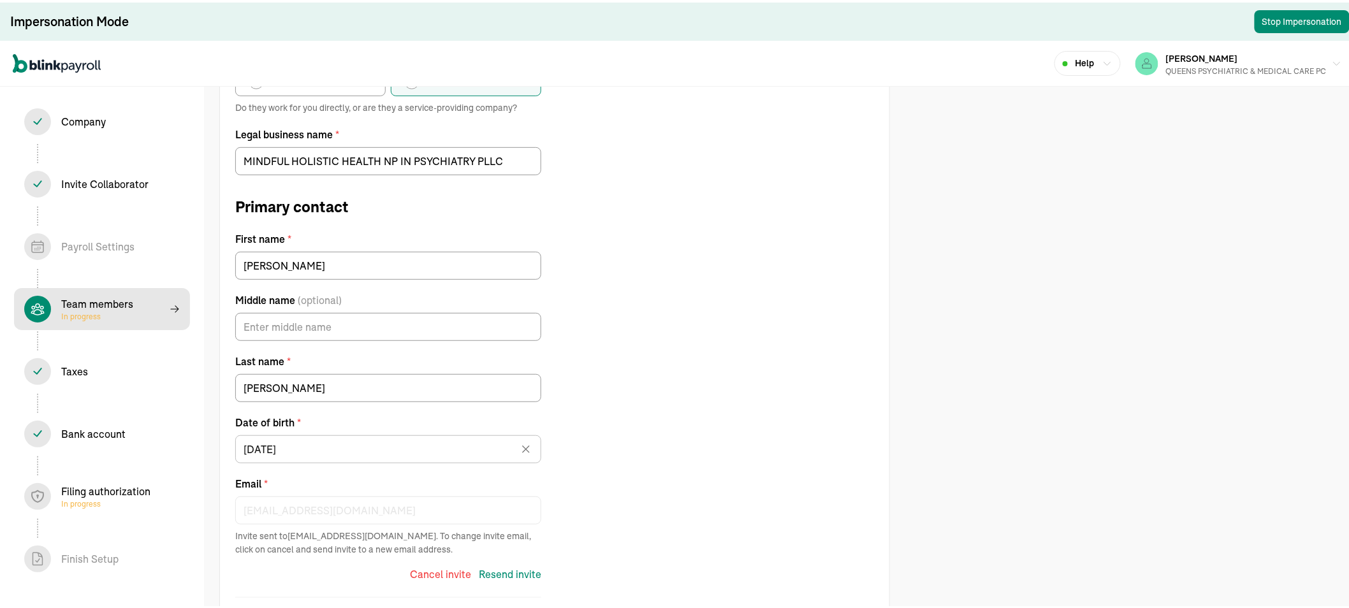
click at [100, 483] on div "Filing authorization In progress" at bounding box center [105, 494] width 89 height 26
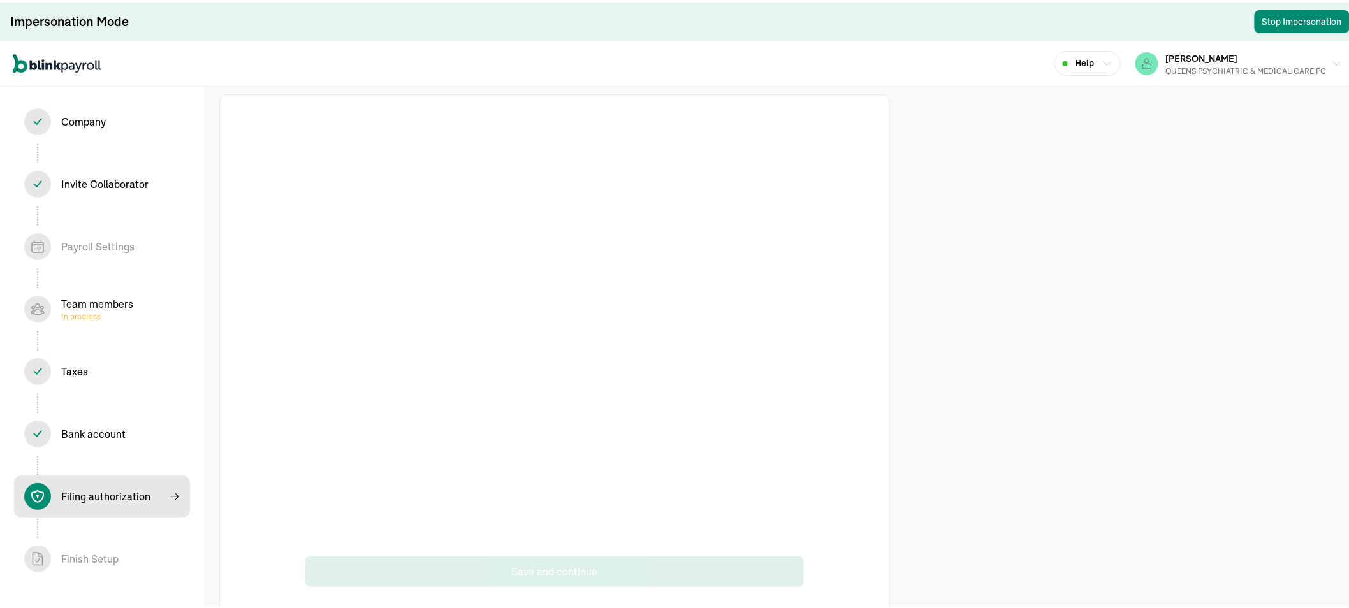
scroll to position [23, 0]
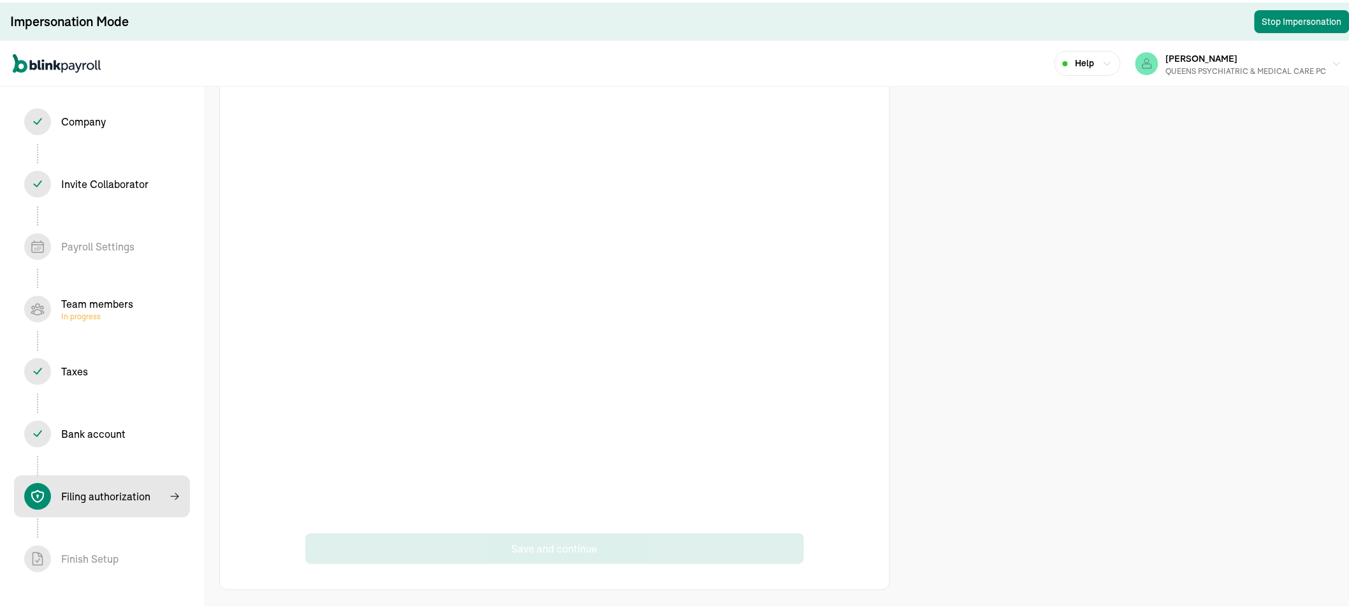
click at [846, 354] on div "Save and continue" at bounding box center [555, 328] width 598 height 467
